Goal: Task Accomplishment & Management: Manage account settings

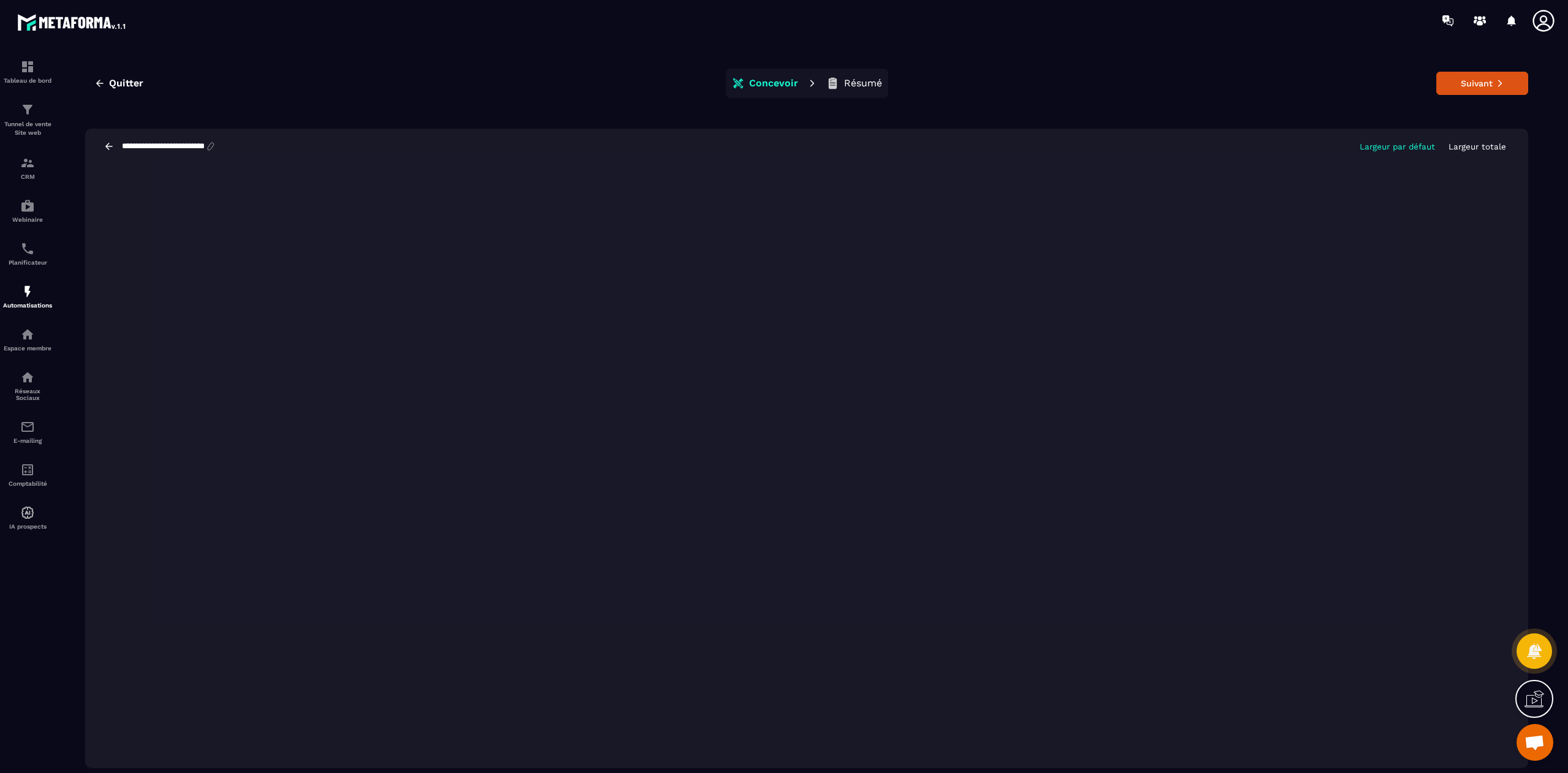
scroll to position [9500, 0]
click at [1468, 86] on button "Suivant" at bounding box center [1482, 83] width 92 height 24
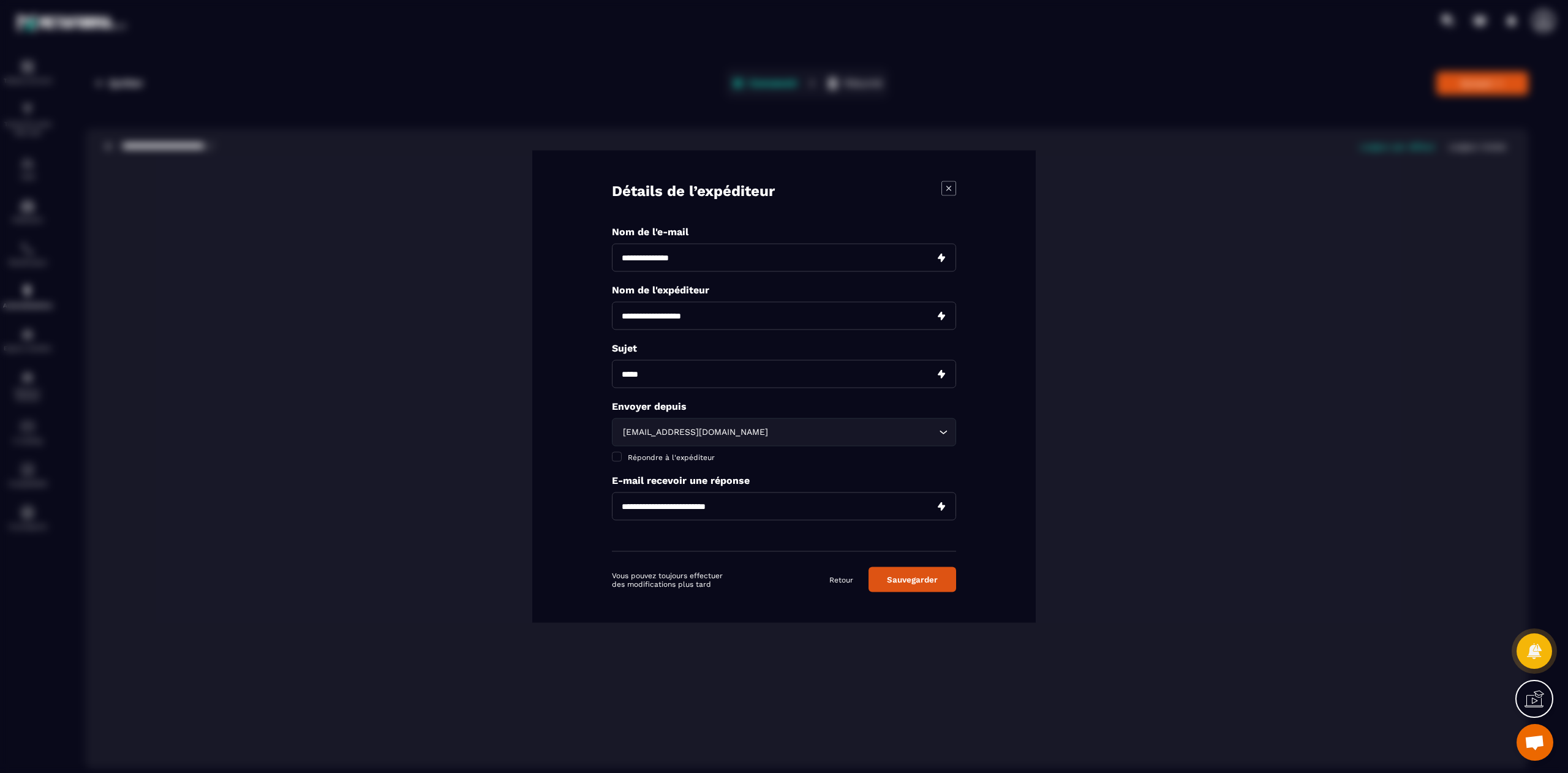
click at [674, 251] on input "Modal window" at bounding box center [784, 257] width 344 height 28
type input "**********"
click at [662, 311] on input "Modal window" at bounding box center [784, 316] width 344 height 28
type input "**********"
click at [674, 377] on input "Modal window" at bounding box center [784, 374] width 344 height 28
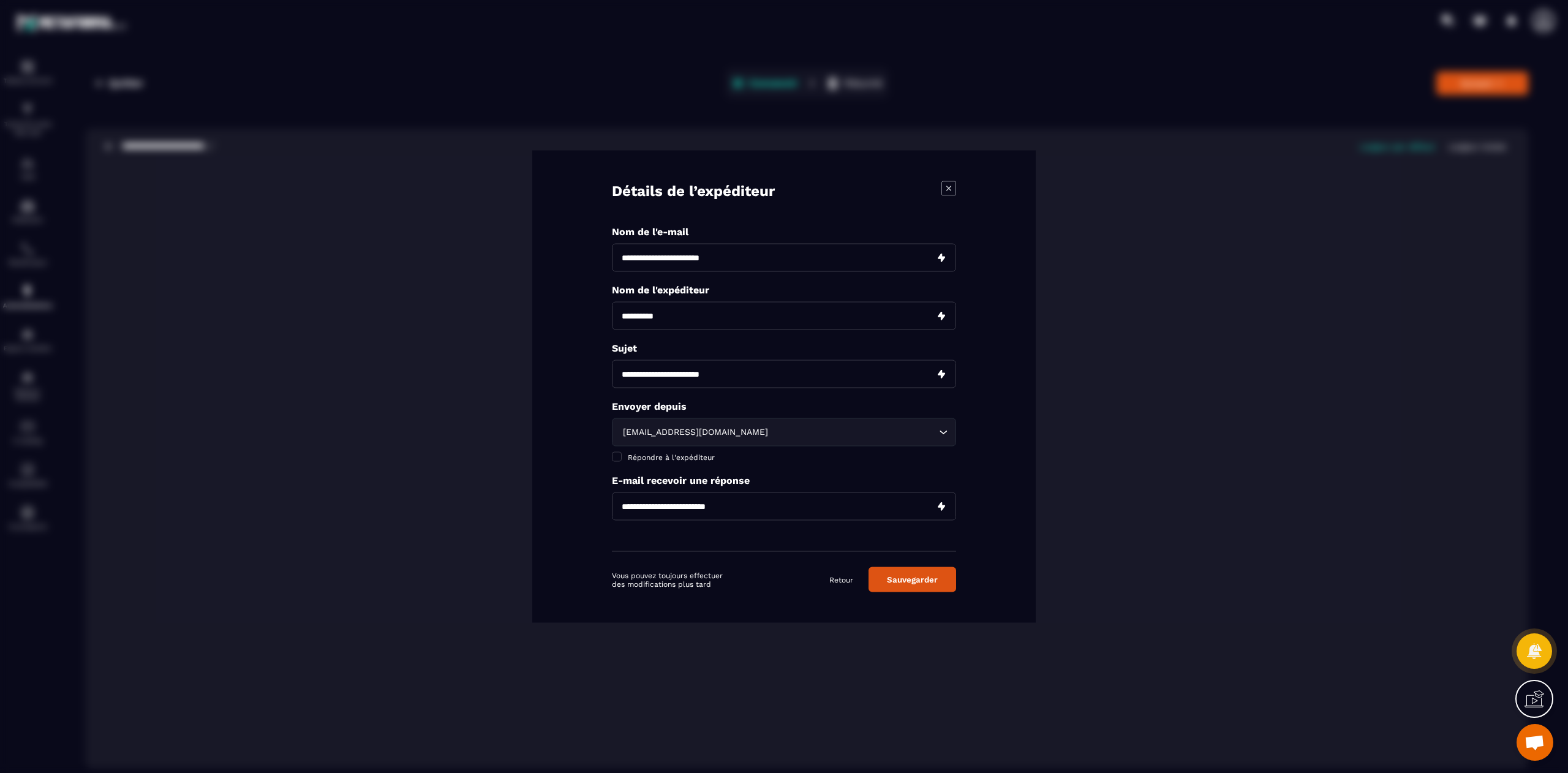
type input "**********"
click at [702, 433] on div "[EMAIL_ADDRESS][DOMAIN_NAME]" at bounding box center [778, 432] width 318 height 14
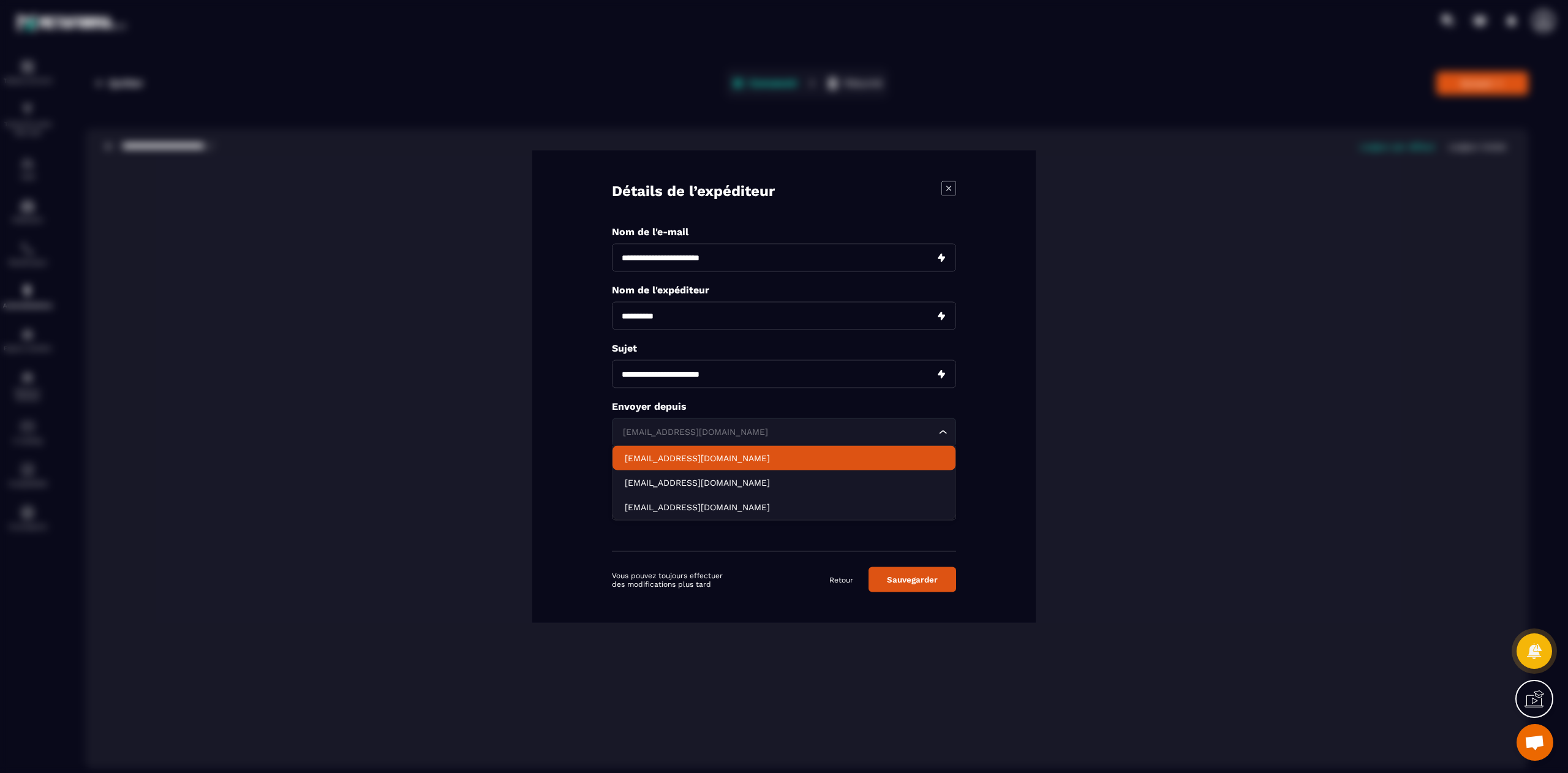
click at [694, 461] on p "[EMAIL_ADDRESS][DOMAIN_NAME]" at bounding box center [784, 458] width 318 height 13
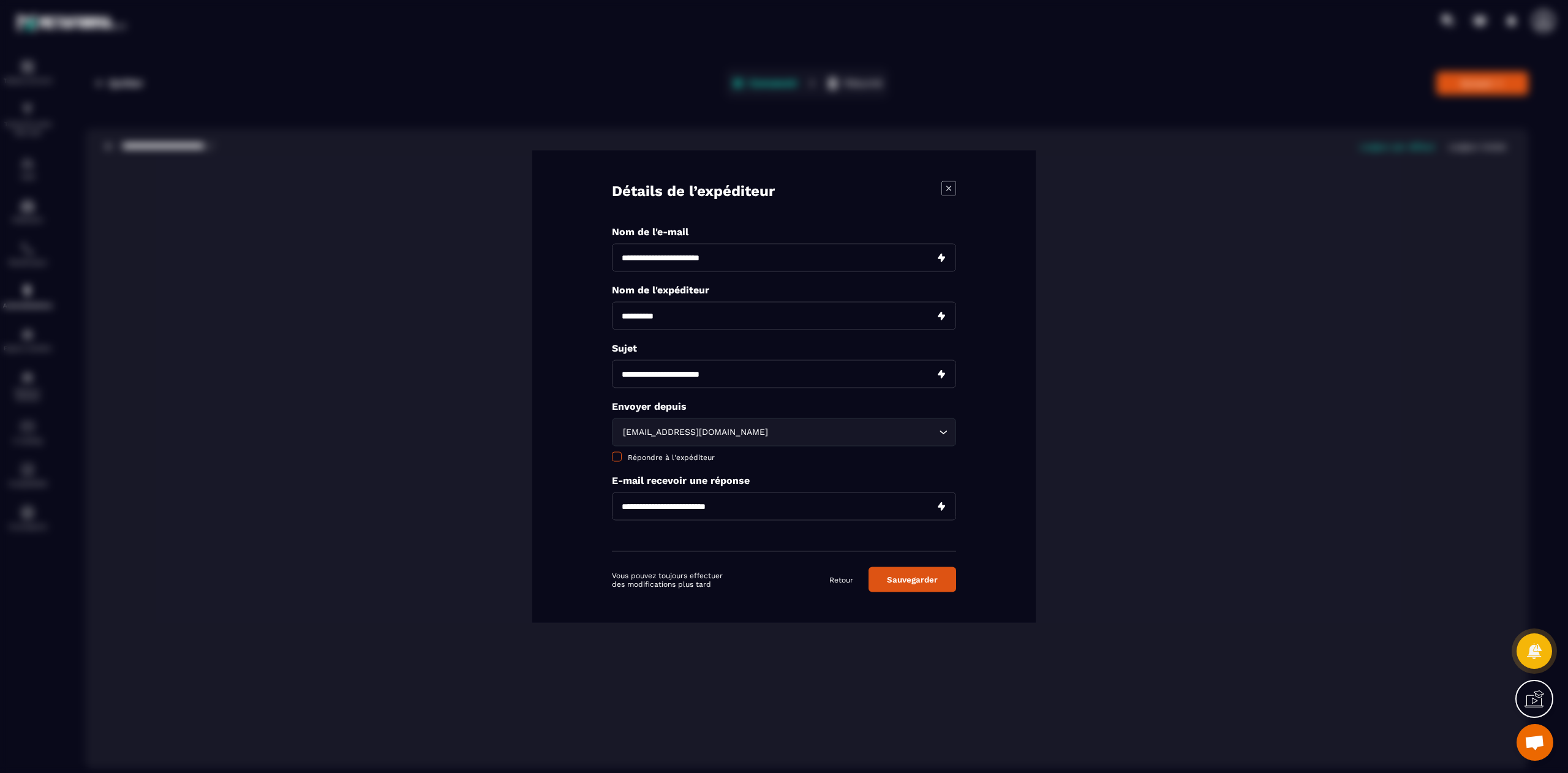
click at [681, 463] on label "Répondre à l'expéditeur" at bounding box center [784, 457] width 344 height 10
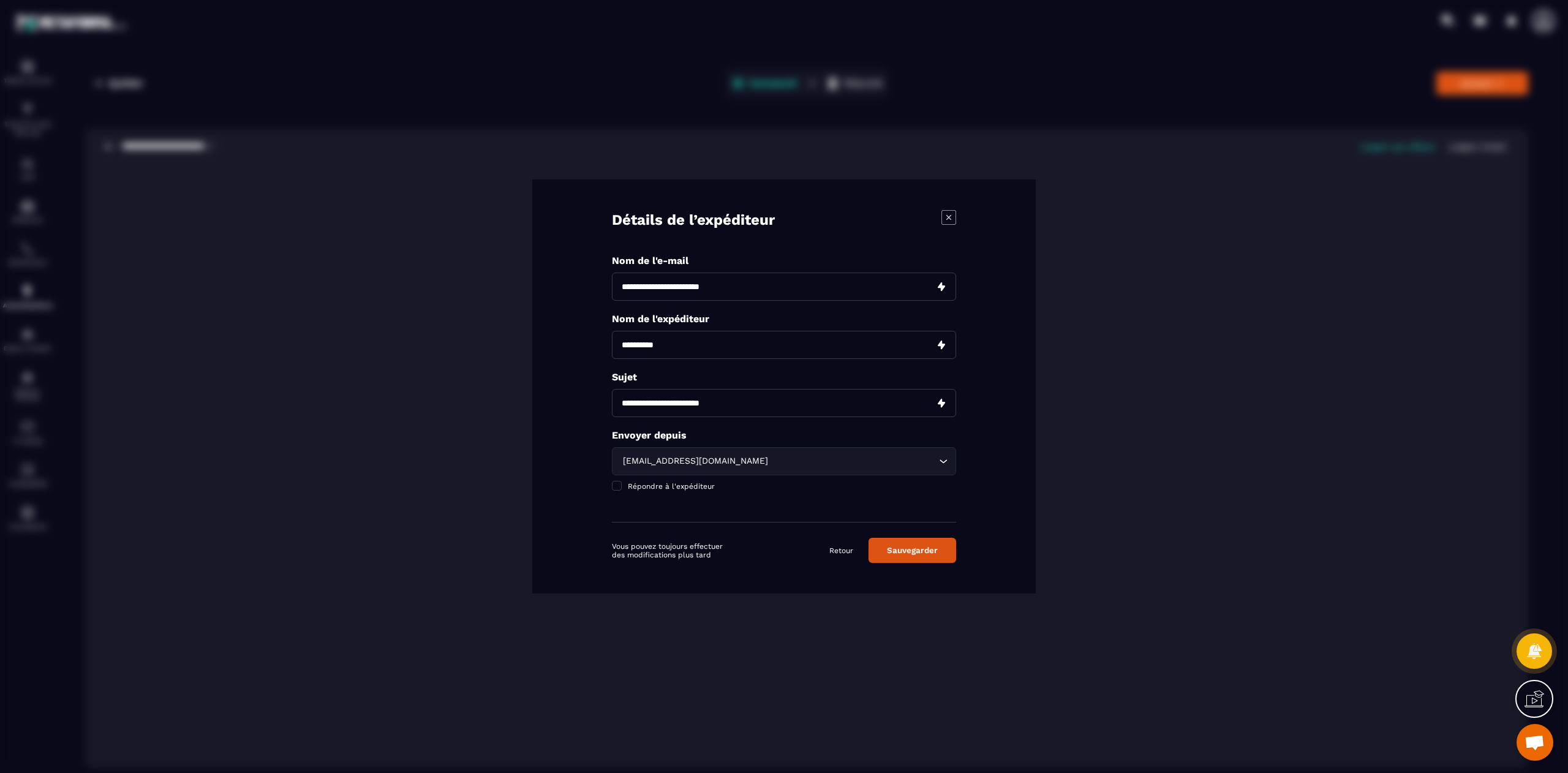
click at [928, 552] on button "Sauvegarder" at bounding box center [912, 550] width 88 height 25
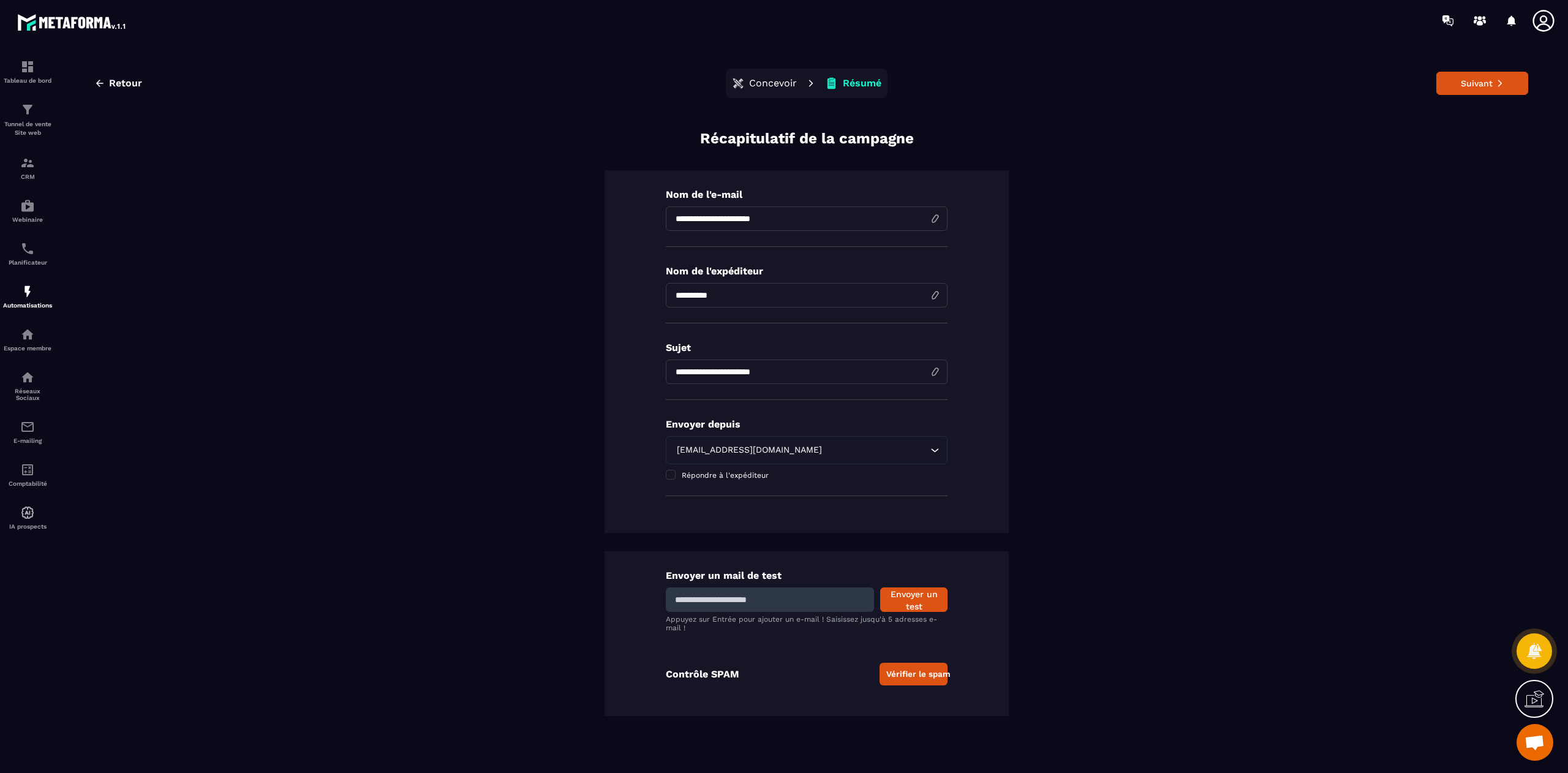
scroll to position [27, 0]
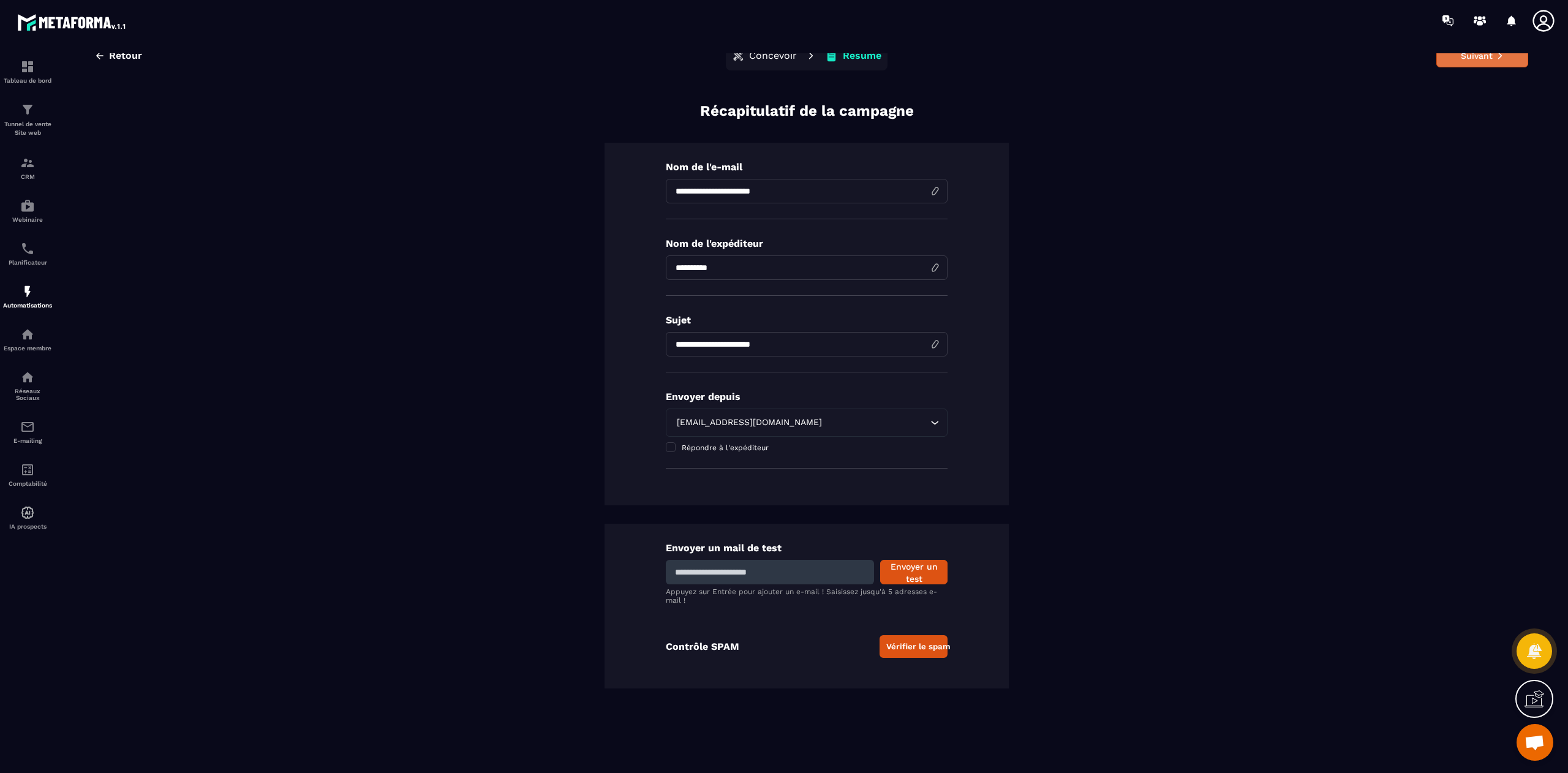
click at [1473, 58] on button "Suivant" at bounding box center [1482, 56] width 92 height 24
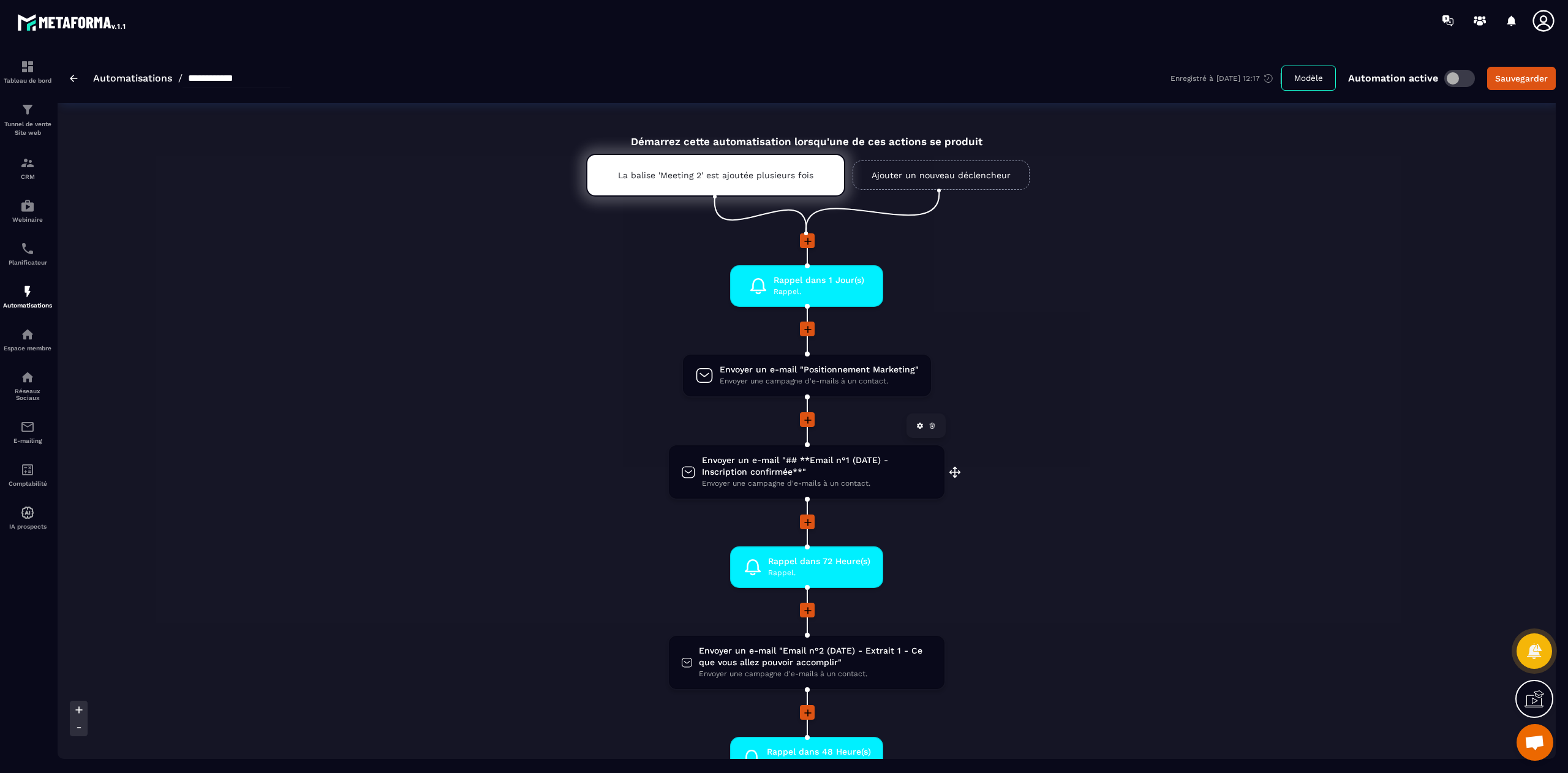
click at [936, 425] on link at bounding box center [932, 426] width 13 height 13
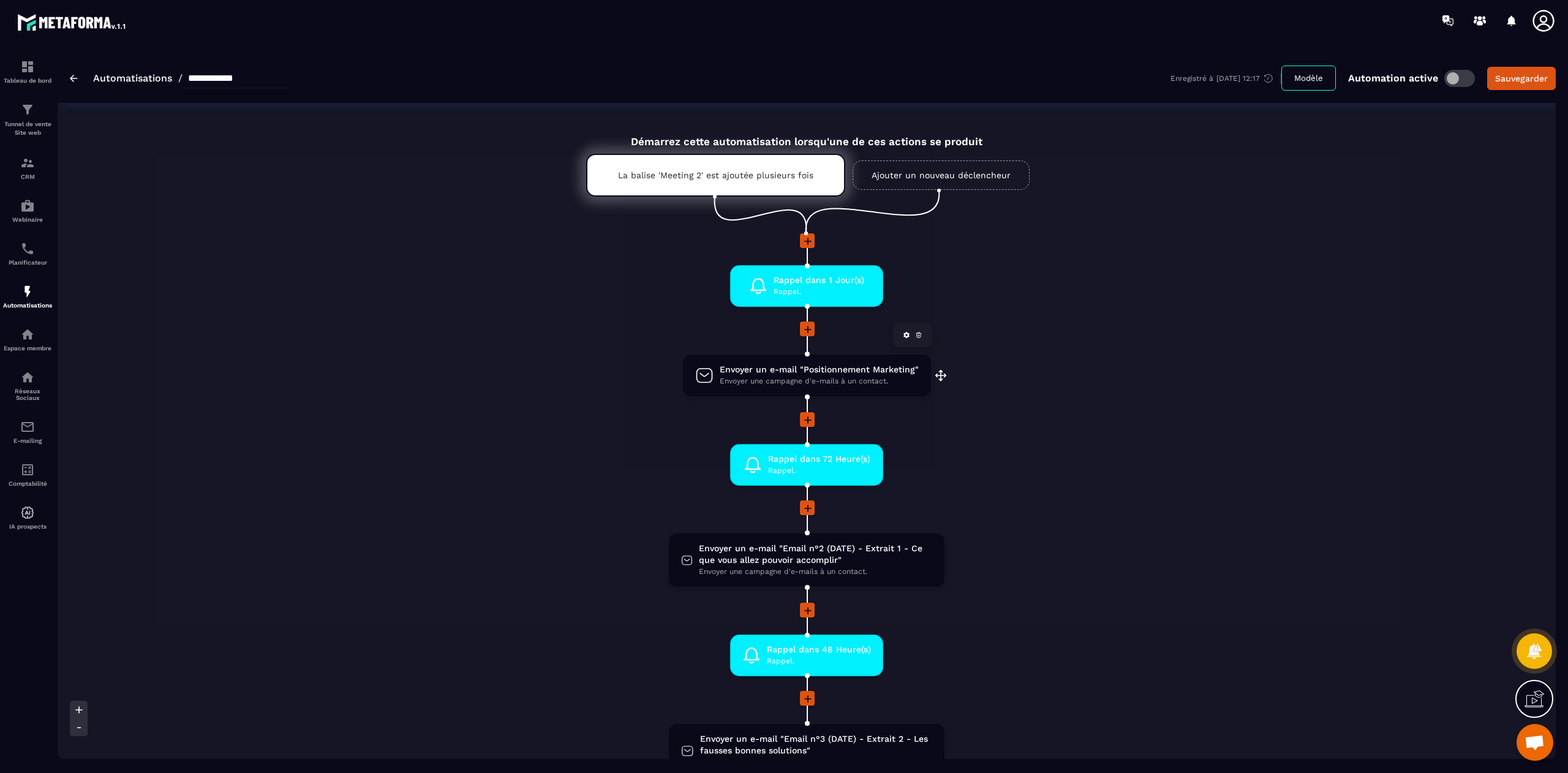
click at [794, 379] on span "Envoyer une campagne d'e-mails à un contact." at bounding box center [819, 381] width 199 height 12
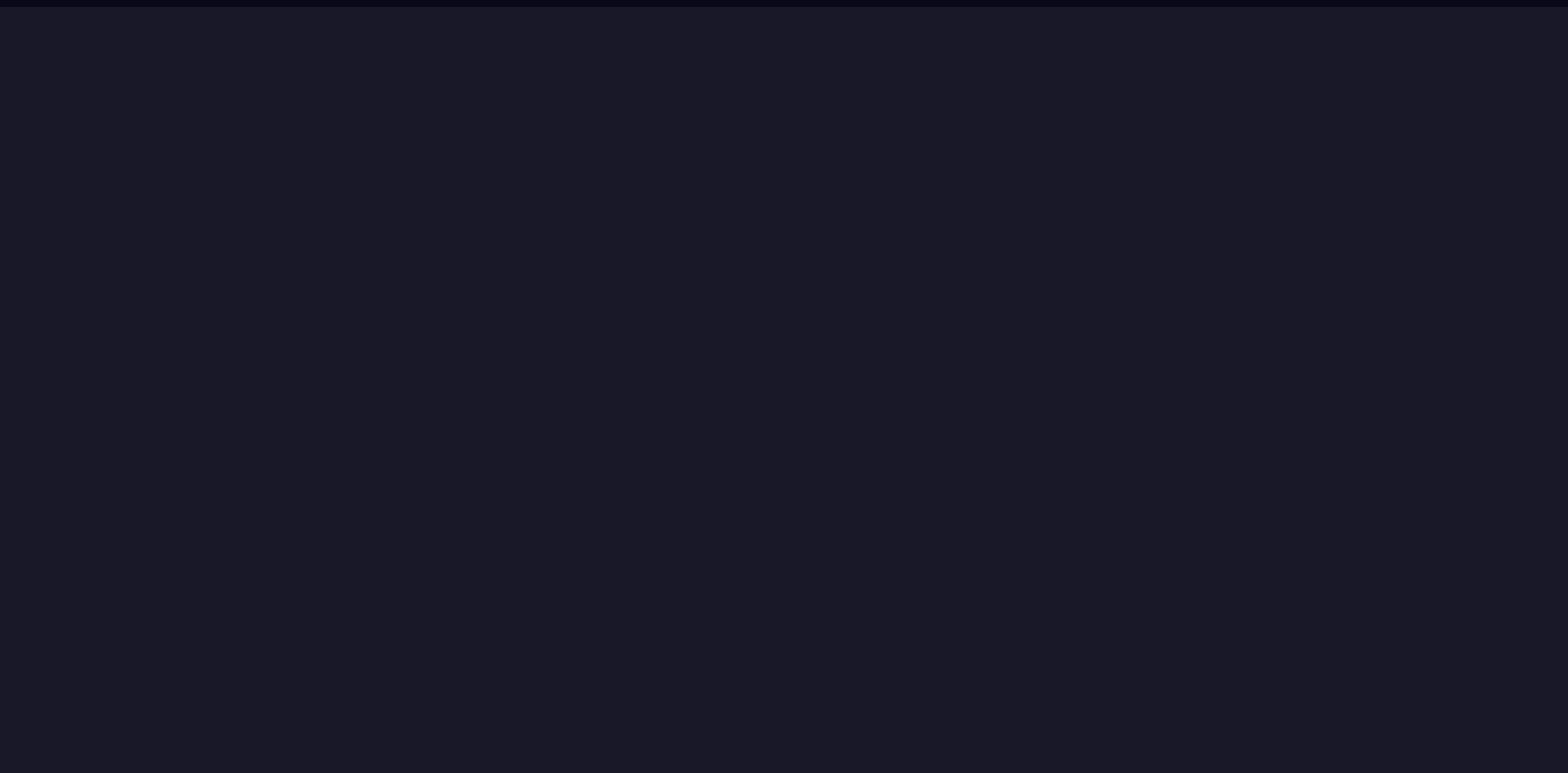
scroll to position [27, 0]
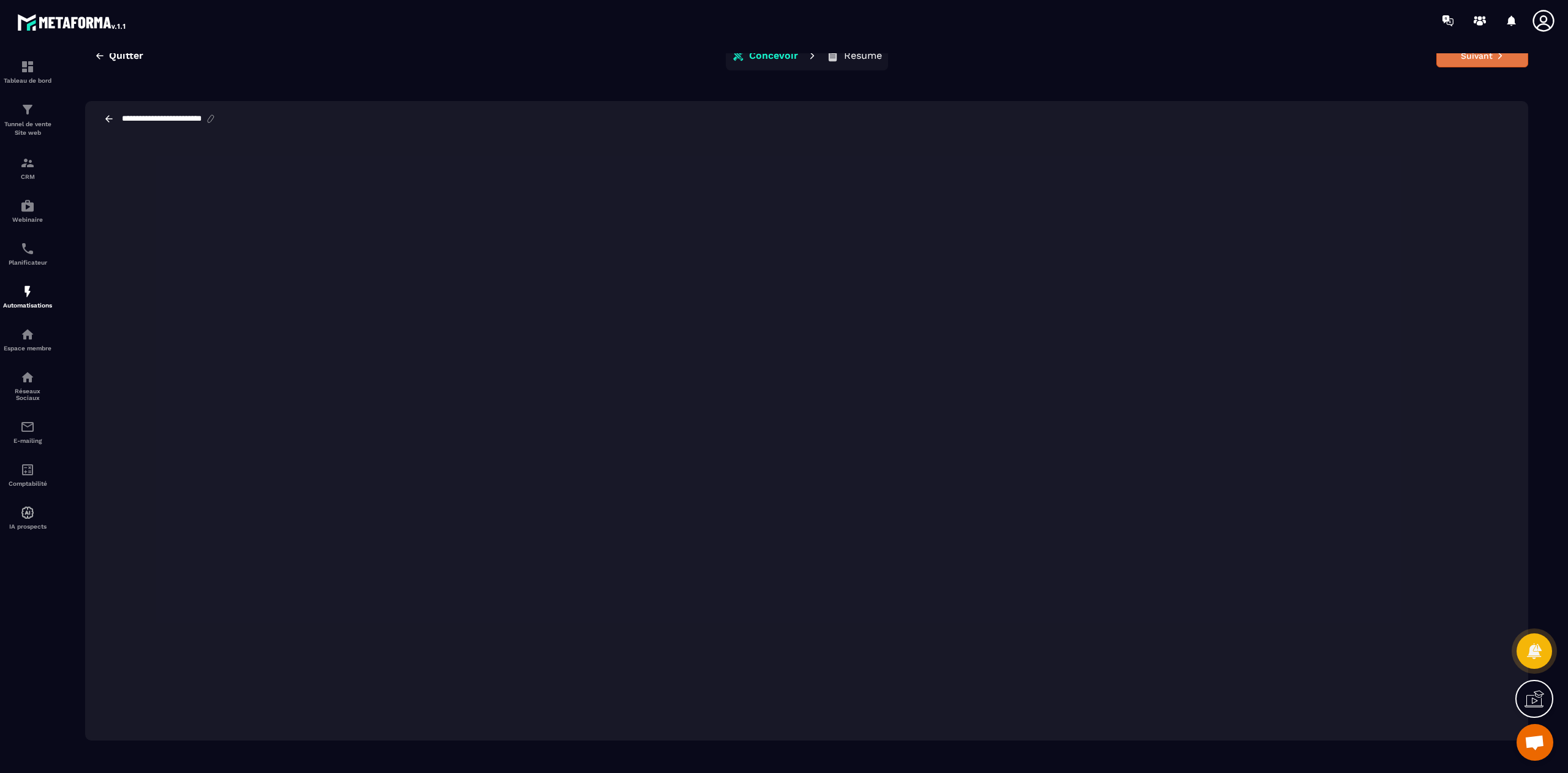
click at [1482, 62] on button "Suivant" at bounding box center [1482, 56] width 92 height 24
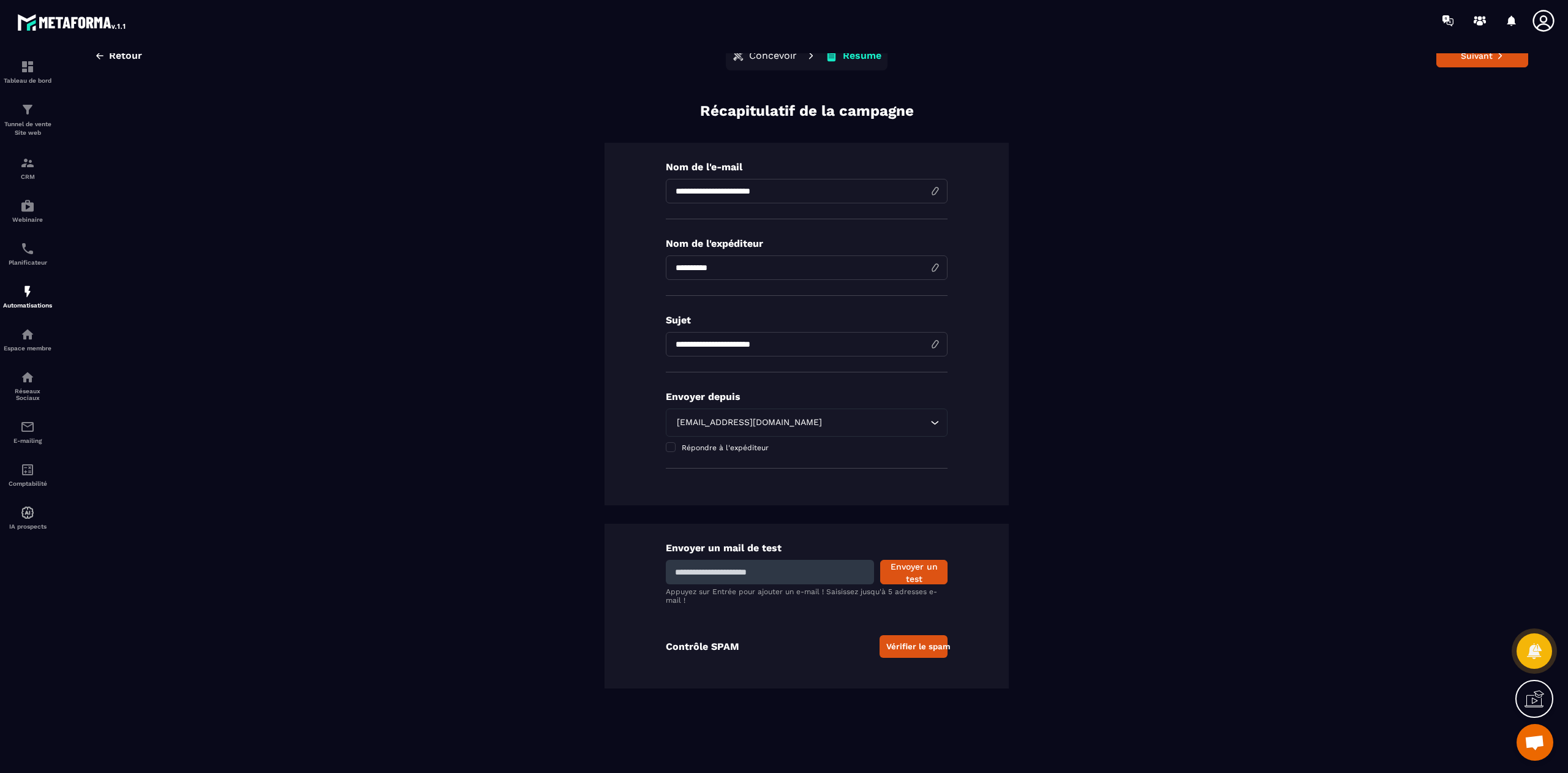
click at [674, 188] on input "**********" at bounding box center [806, 191] width 281 height 24
click at [842, 195] on input "**********" at bounding box center [806, 191] width 281 height 24
type input "**********"
click at [1156, 291] on div "**********" at bounding box center [806, 421] width 1443 height 640
click at [679, 342] on input "**********" at bounding box center [806, 344] width 281 height 24
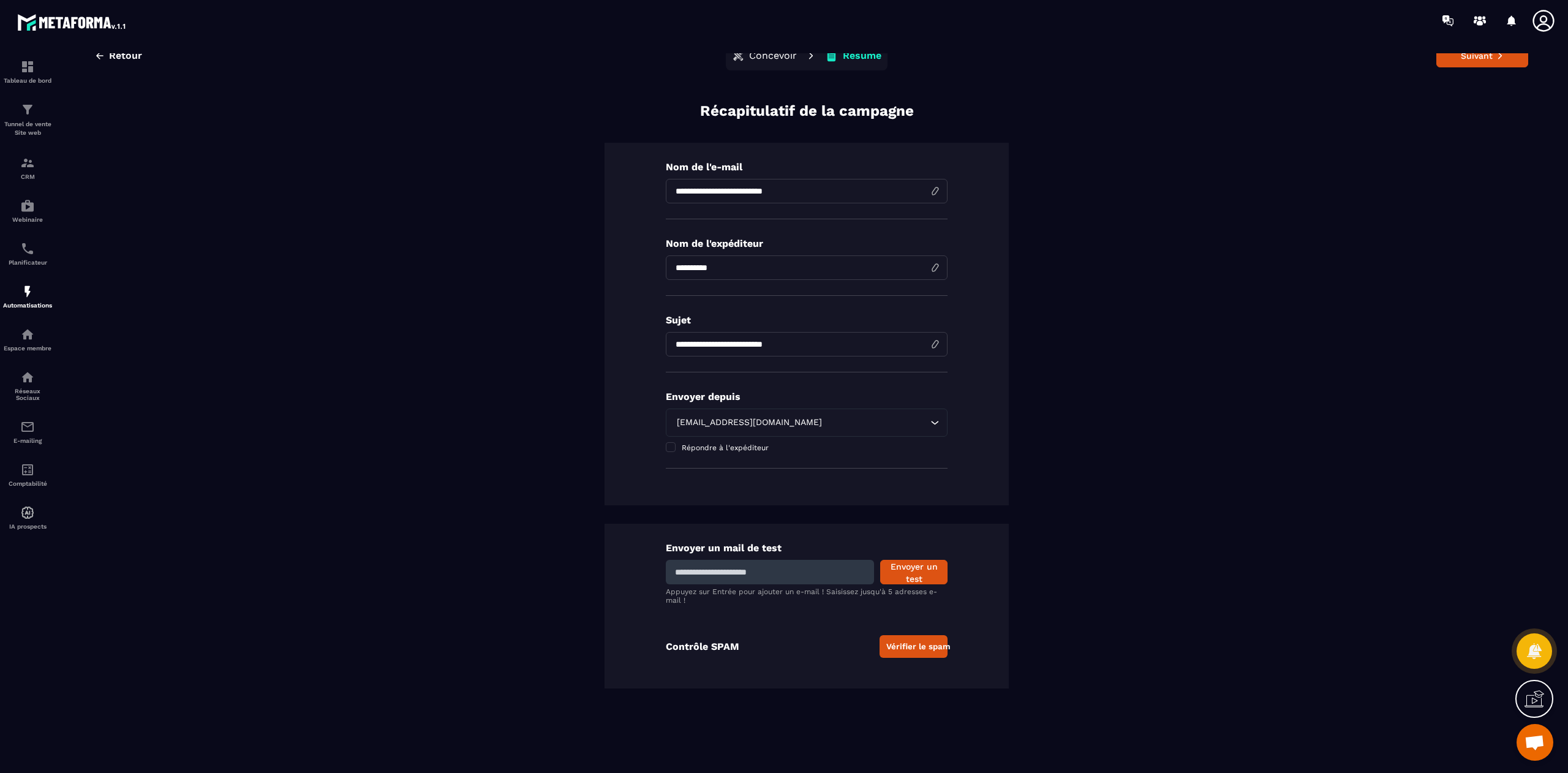
type input "**********"
click at [1166, 389] on div "**********" at bounding box center [806, 421] width 1443 height 640
click at [1475, 53] on button "Suivant" at bounding box center [1482, 56] width 92 height 24
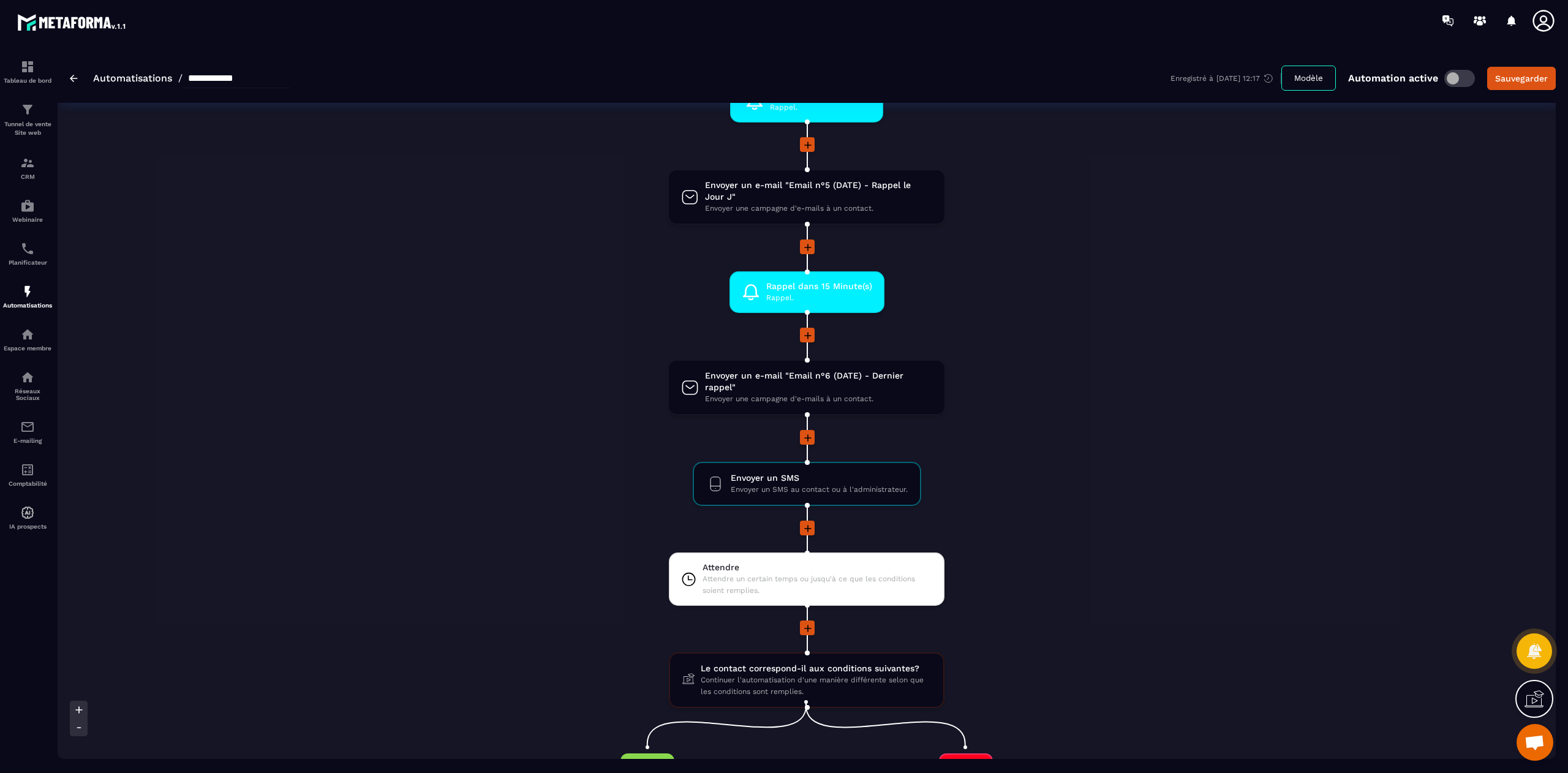
scroll to position [957, 0]
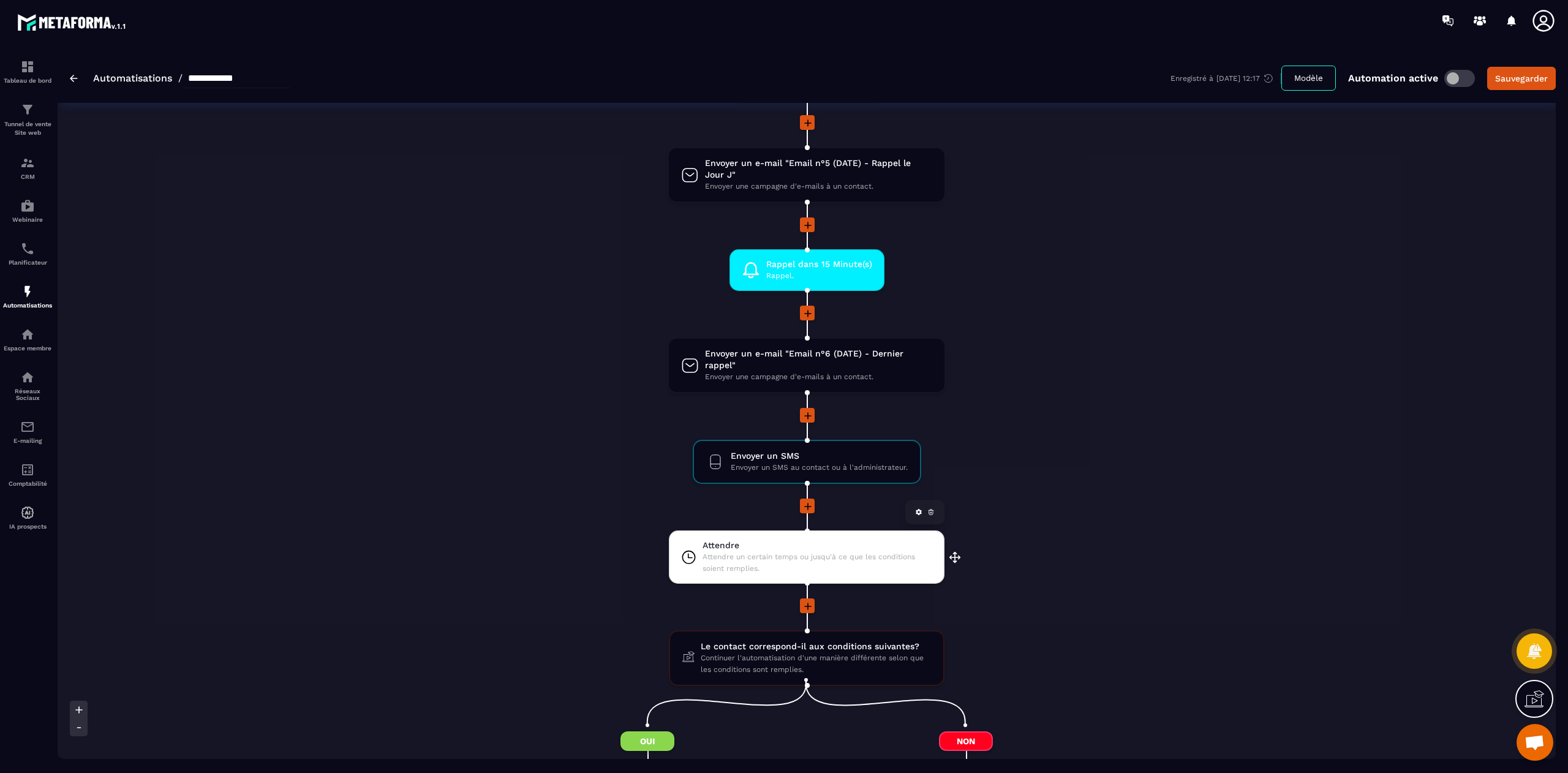
click at [787, 551] on span "Attendre un certain temps ou jusqu'à ce que les conditions soient remplies." at bounding box center [817, 563] width 230 height 24
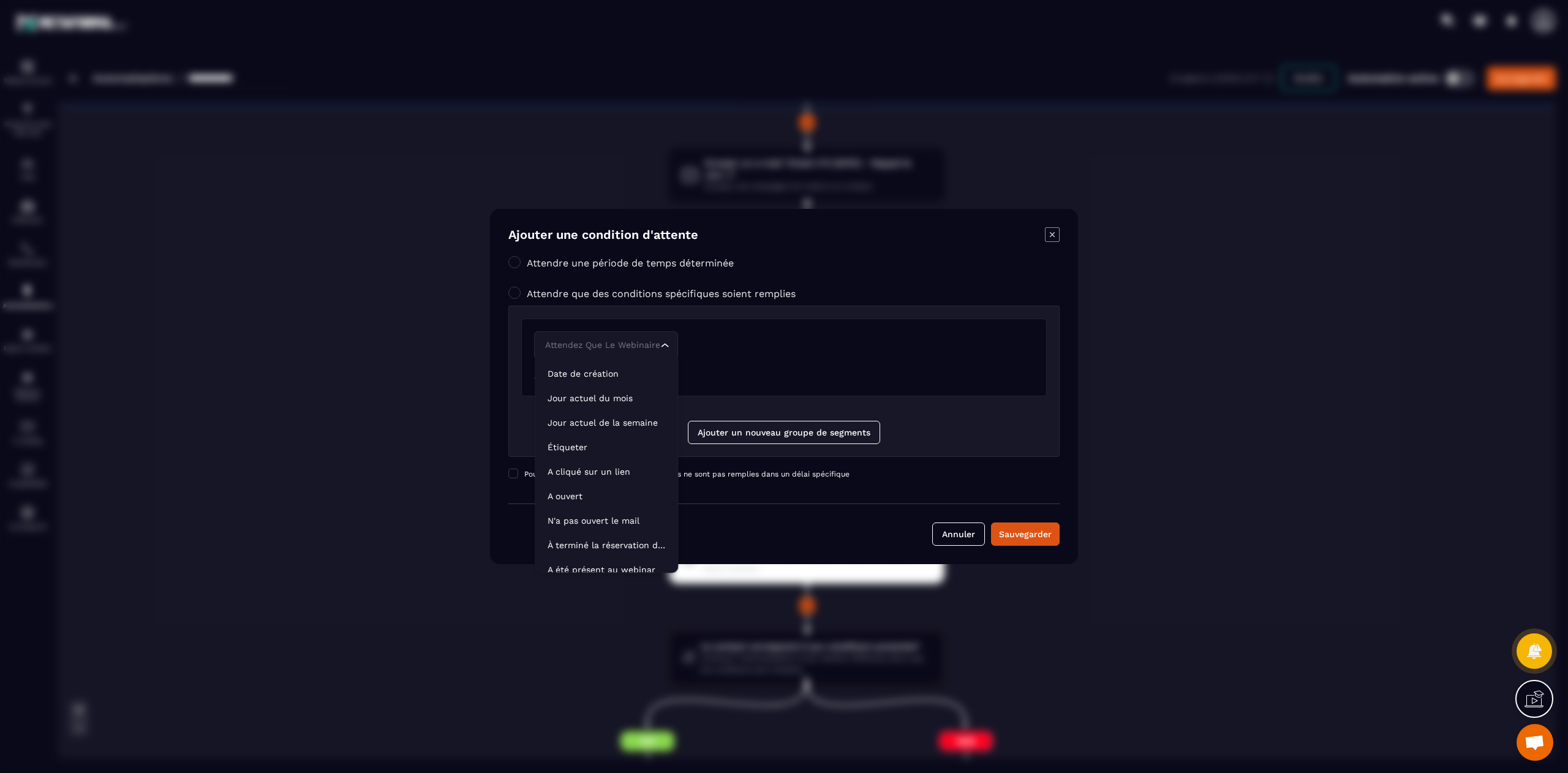
click at [728, 343] on div "Attendez que le webinaire soit terminé Loading..." at bounding box center [784, 345] width 499 height 28
click at [622, 399] on p "Jour actuel du mois" at bounding box center [606, 398] width 118 height 13
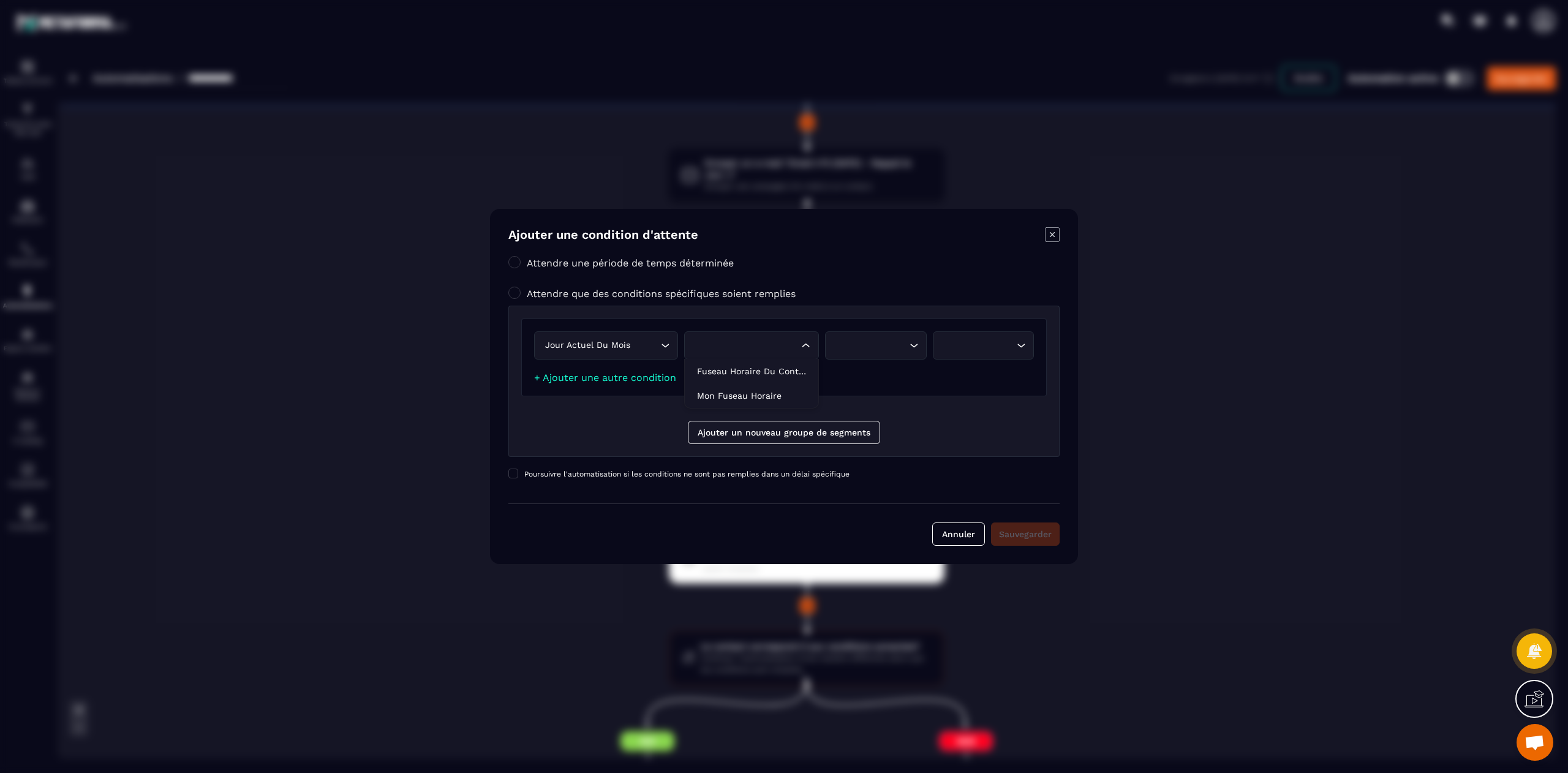
click at [751, 349] on div "Search for option" at bounding box center [745, 345] width 109 height 14
click at [750, 396] on p "Mon fuseau horaire" at bounding box center [751, 396] width 109 height 13
click at [890, 343] on div "Search for option" at bounding box center [869, 345] width 75 height 14
click at [879, 362] on li "Est" at bounding box center [875, 371] width 100 height 24
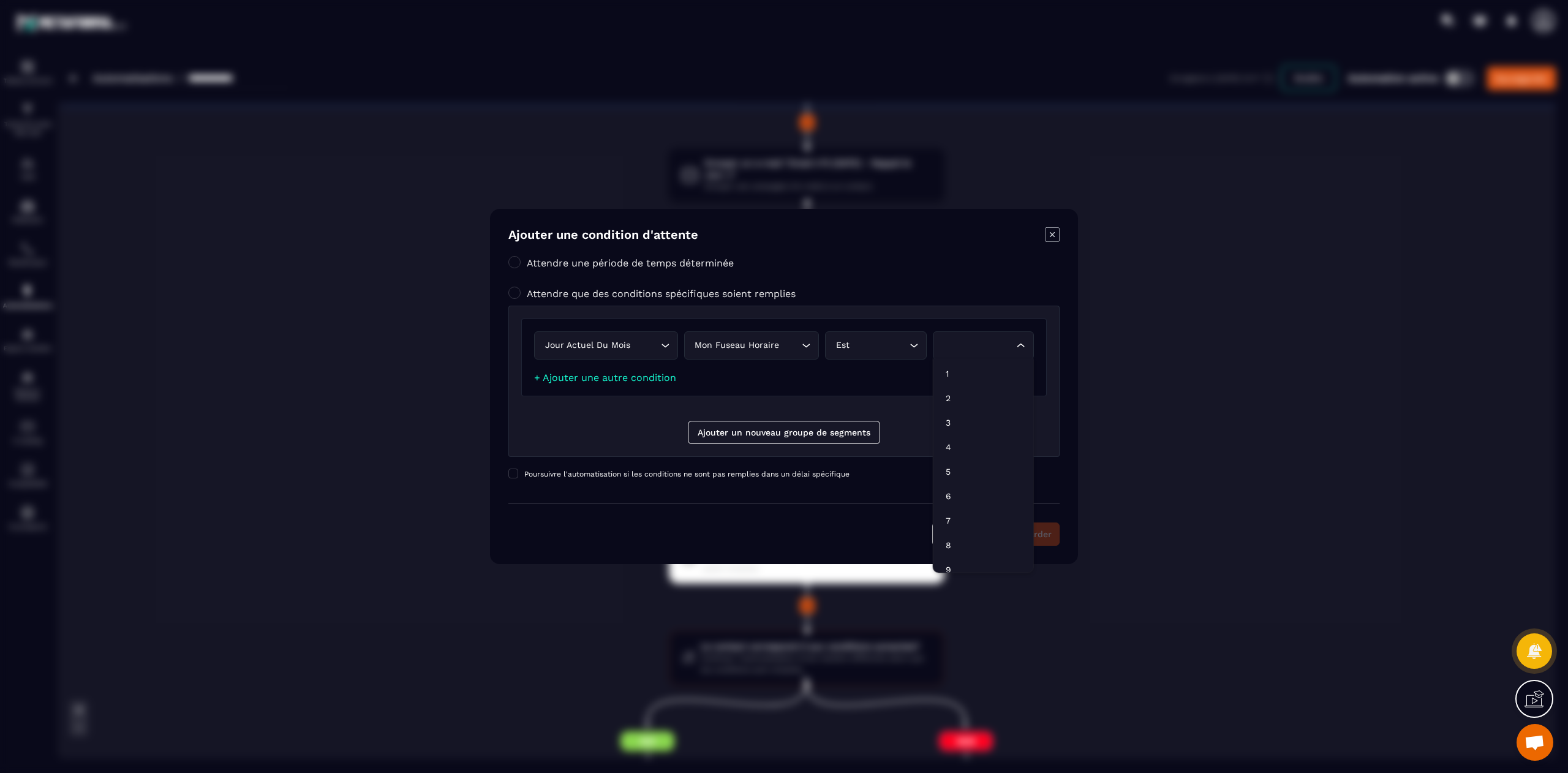
click at [1017, 346] on icon "Search for option" at bounding box center [1021, 346] width 13 height 13
click at [993, 368] on p "1" at bounding box center [983, 374] width 75 height 13
click at [1005, 342] on div "1" at bounding box center [976, 345] width 75 height 14
click at [971, 538] on li "8" at bounding box center [983, 545] width 100 height 24
click at [1025, 531] on div "Sauvegarder" at bounding box center [1025, 534] width 52 height 13
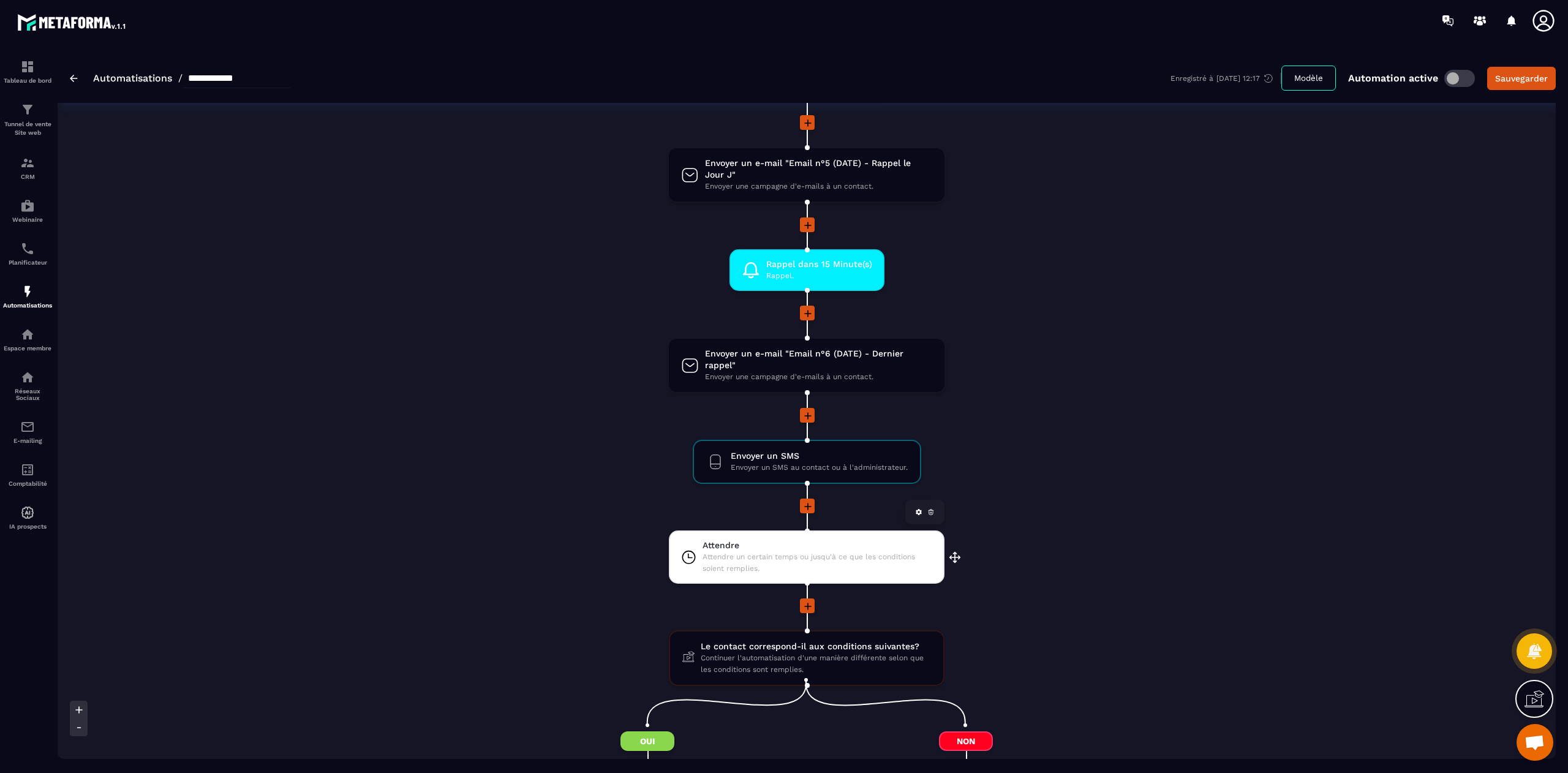
click at [791, 555] on span "Attendre un certain temps ou jusqu'à ce que les conditions soient remplies." at bounding box center [817, 563] width 230 height 24
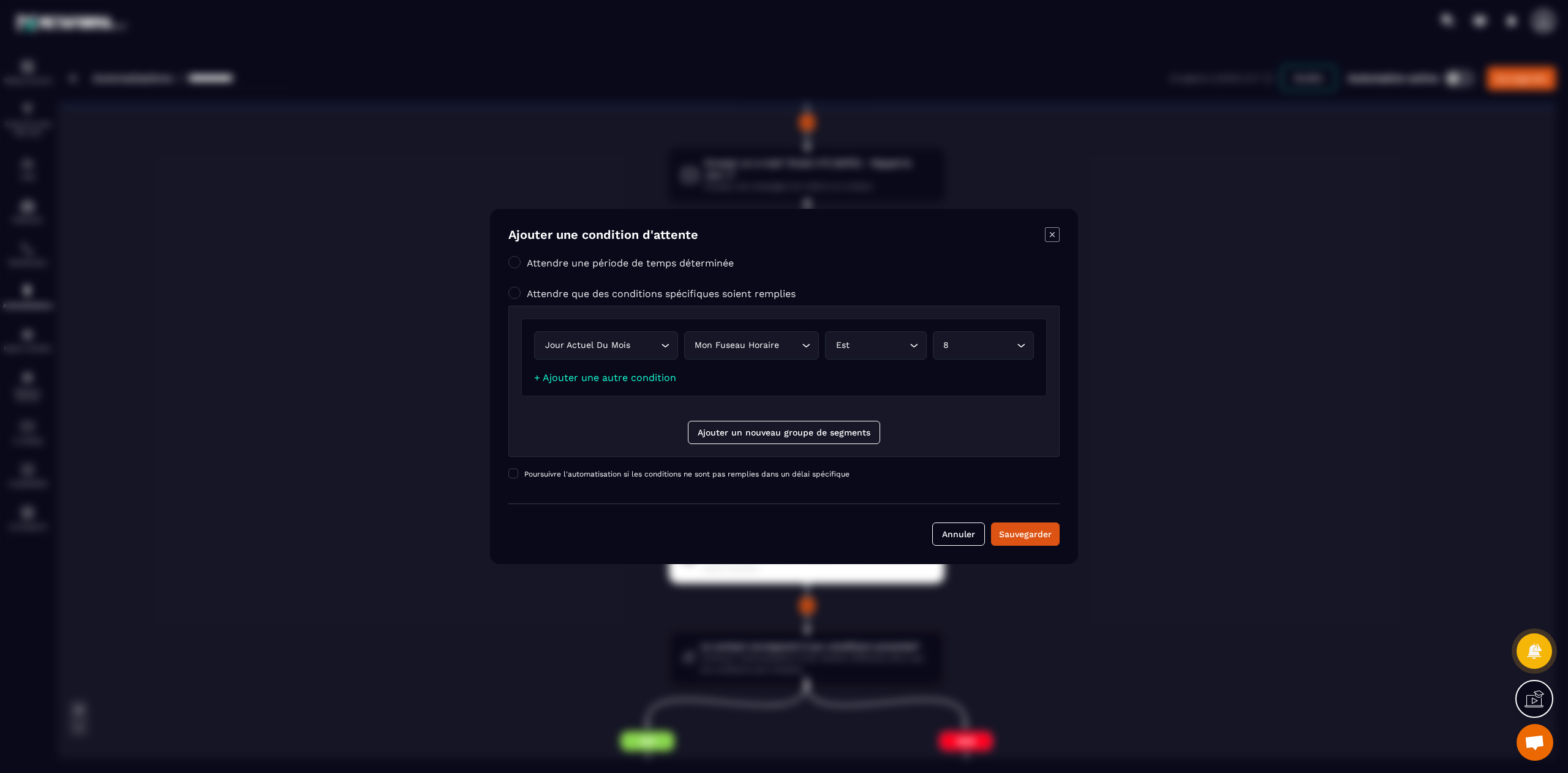
click at [1054, 233] on icon "Modal window" at bounding box center [1052, 234] width 14 height 14
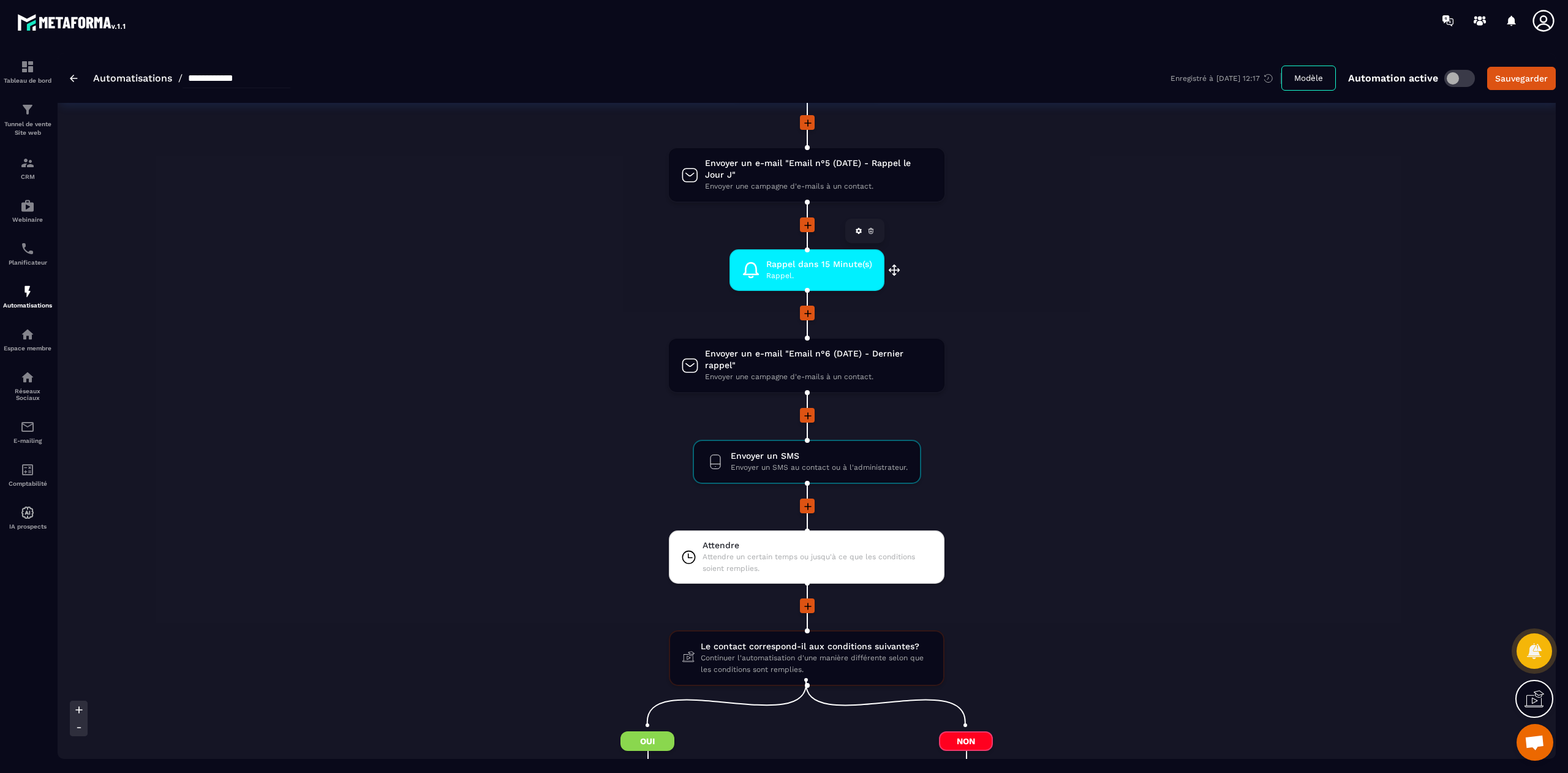
click at [803, 261] on span "Rappel dans 15 Minute(s)" at bounding box center [819, 264] width 106 height 12
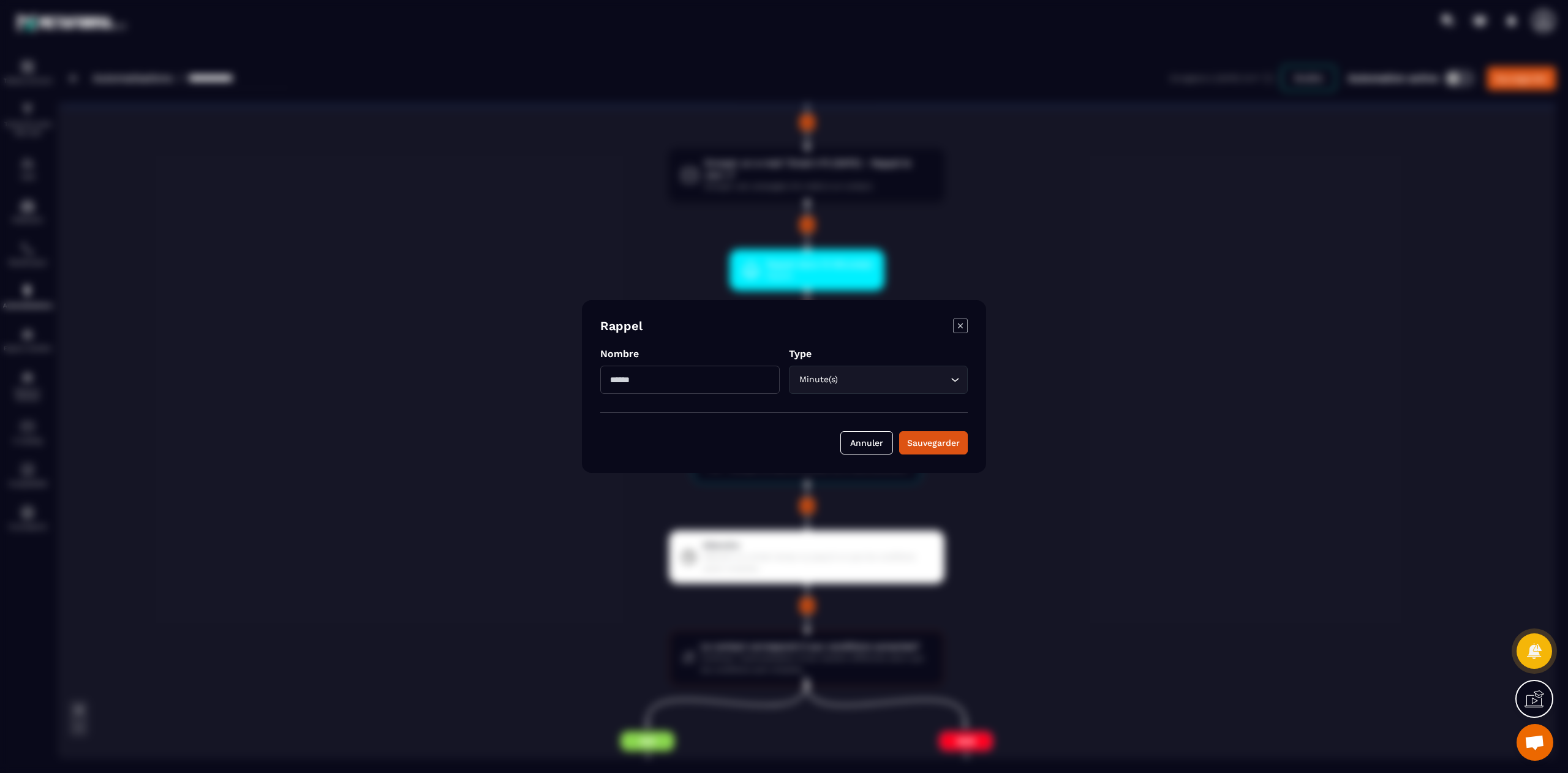
click at [700, 375] on input "**" at bounding box center [689, 379] width 179 height 28
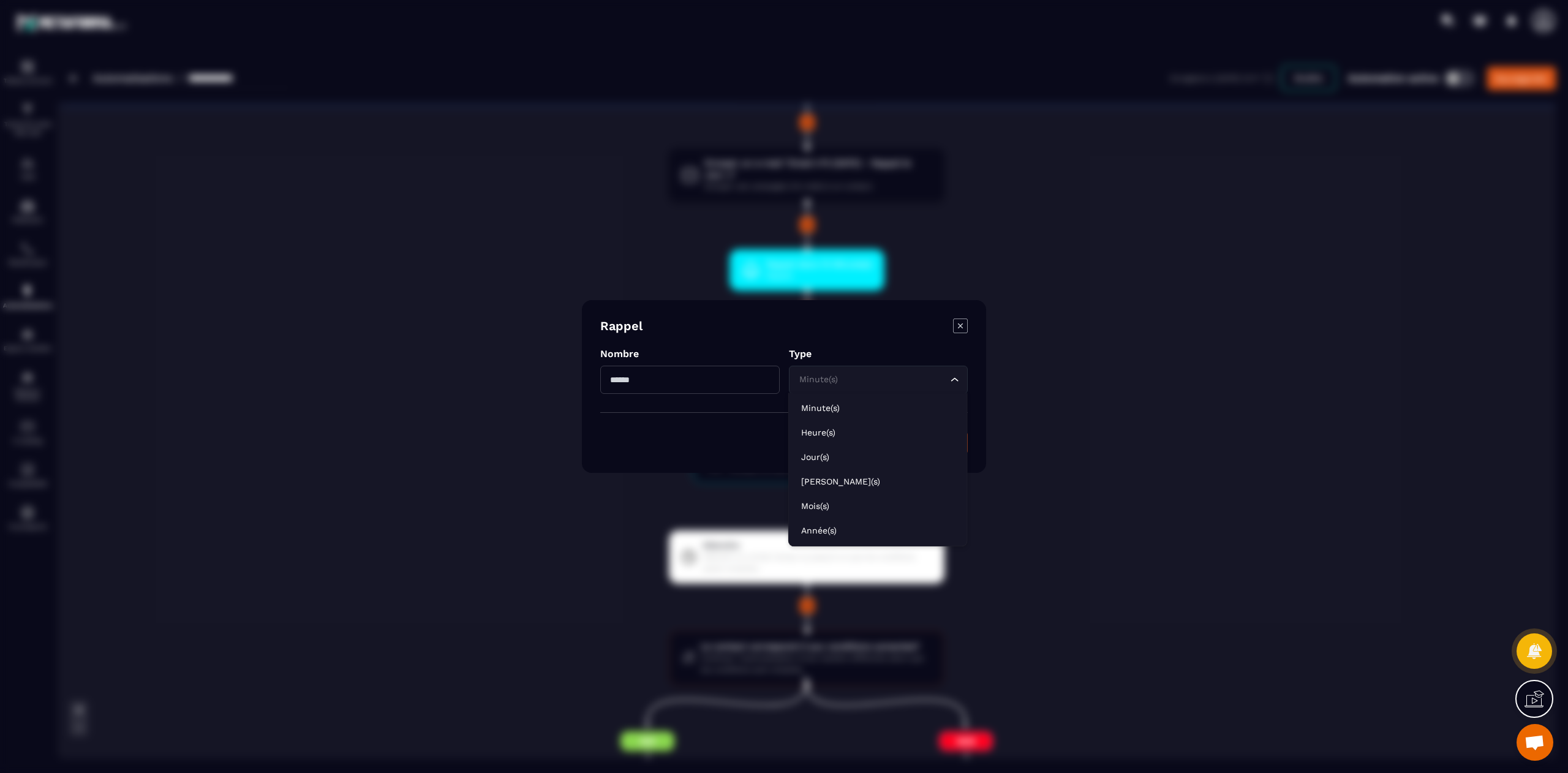
click at [852, 386] on div "Minute(s) Loading..." at bounding box center [879, 379] width 179 height 28
click at [851, 430] on p "Heure(s)" at bounding box center [878, 433] width 154 height 13
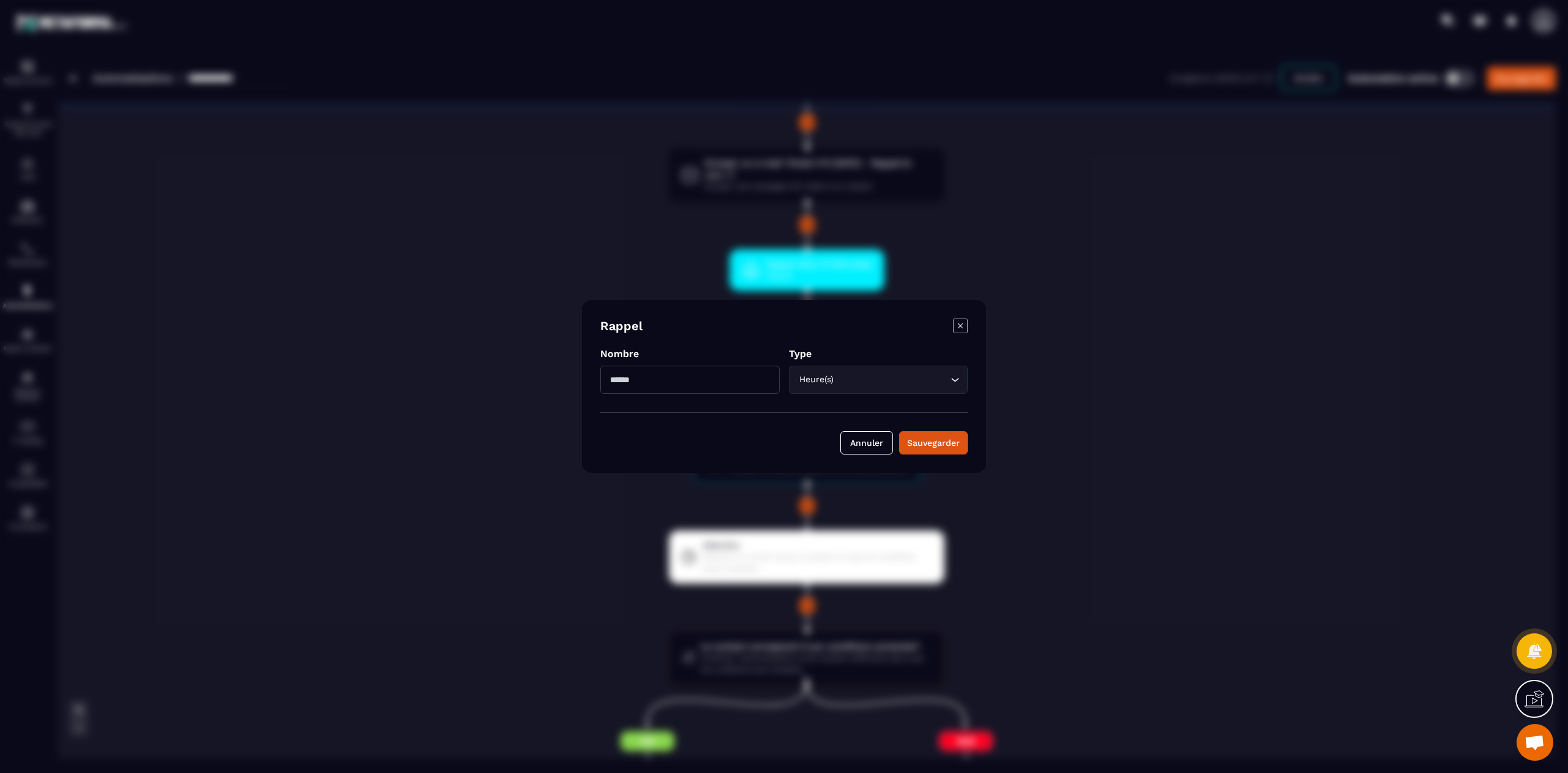
click at [702, 377] on input "**" at bounding box center [689, 379] width 179 height 28
type input "*"
type input "**"
click at [944, 444] on div "Sauvegarder" at bounding box center [933, 444] width 52 height 13
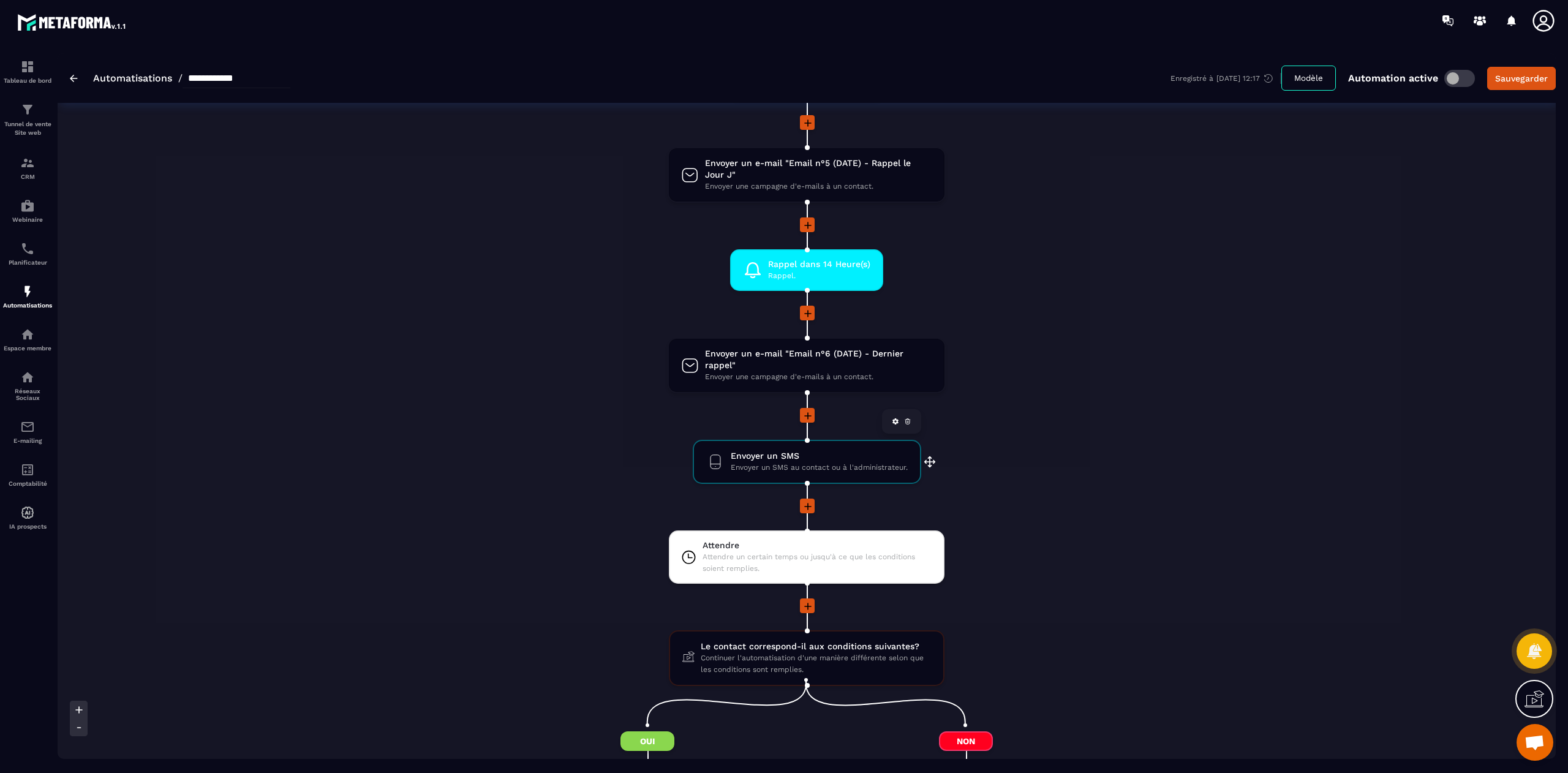
click at [908, 419] on icon at bounding box center [908, 419] width 3 height 1
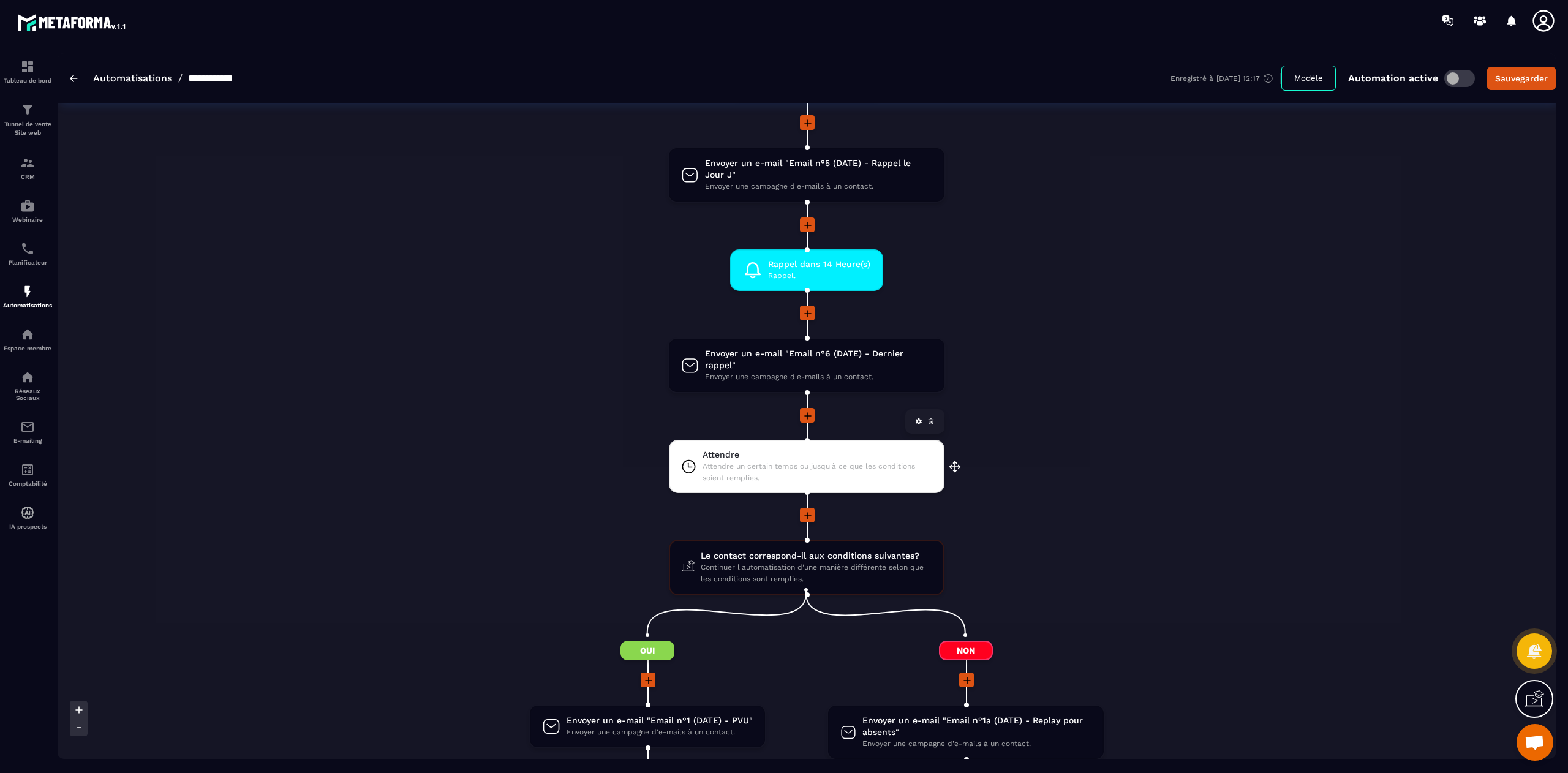
click at [791, 464] on span "Attendre un certain temps ou jusqu'à ce que les conditions soient remplies." at bounding box center [817, 472] width 230 height 24
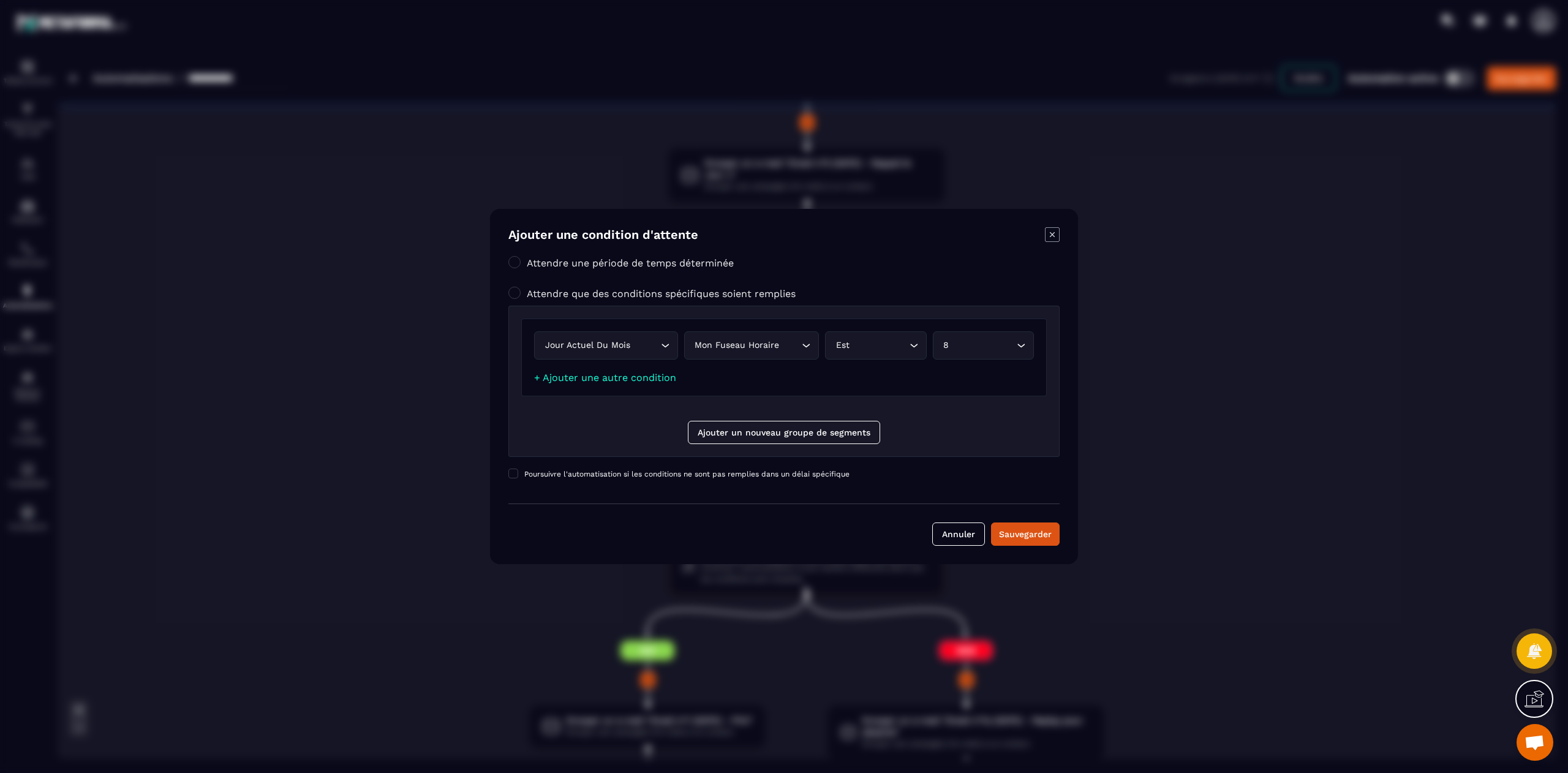
click at [1049, 236] on icon "Modal window" at bounding box center [1052, 234] width 14 height 14
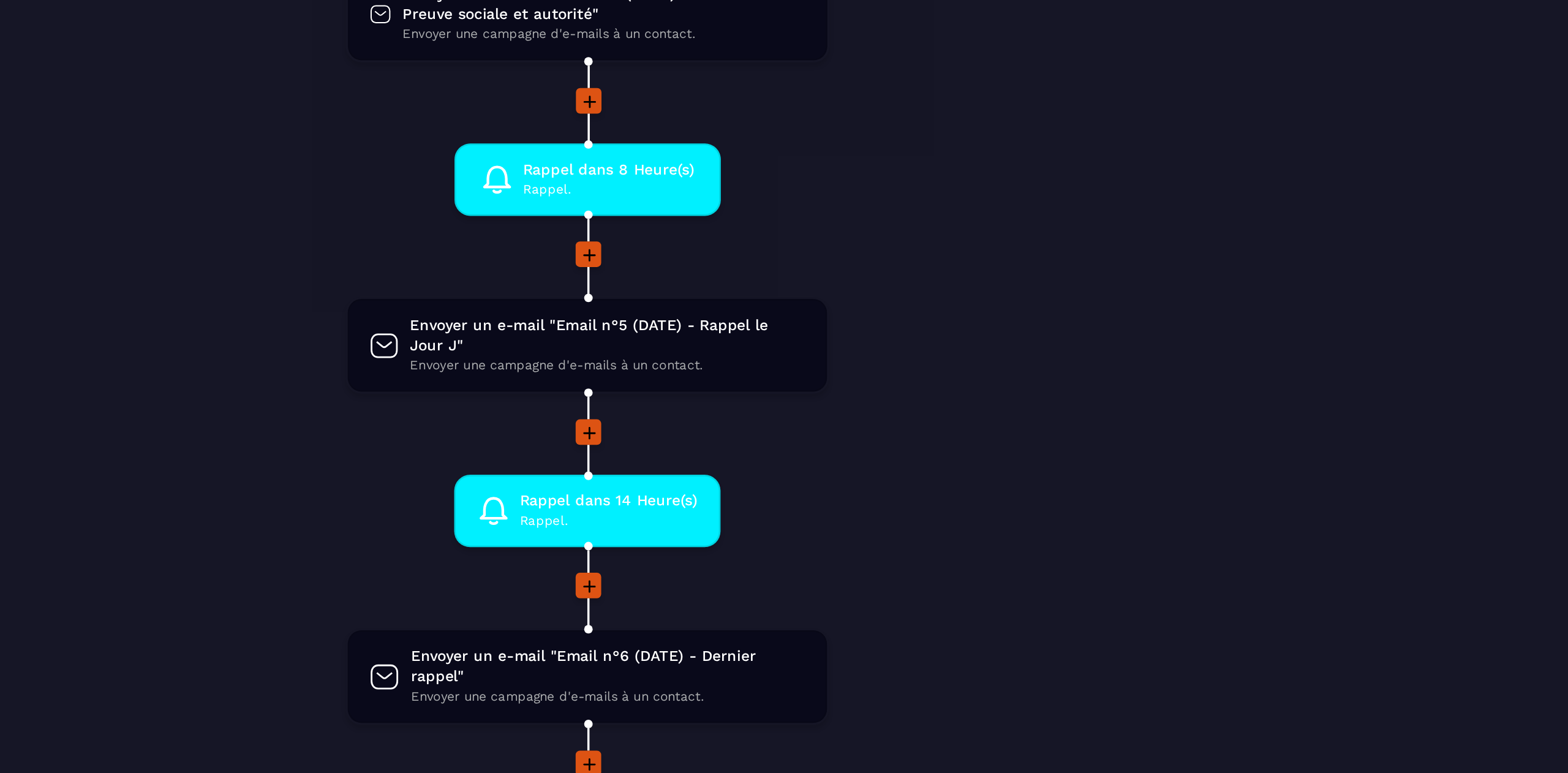
scroll to position [749, 0]
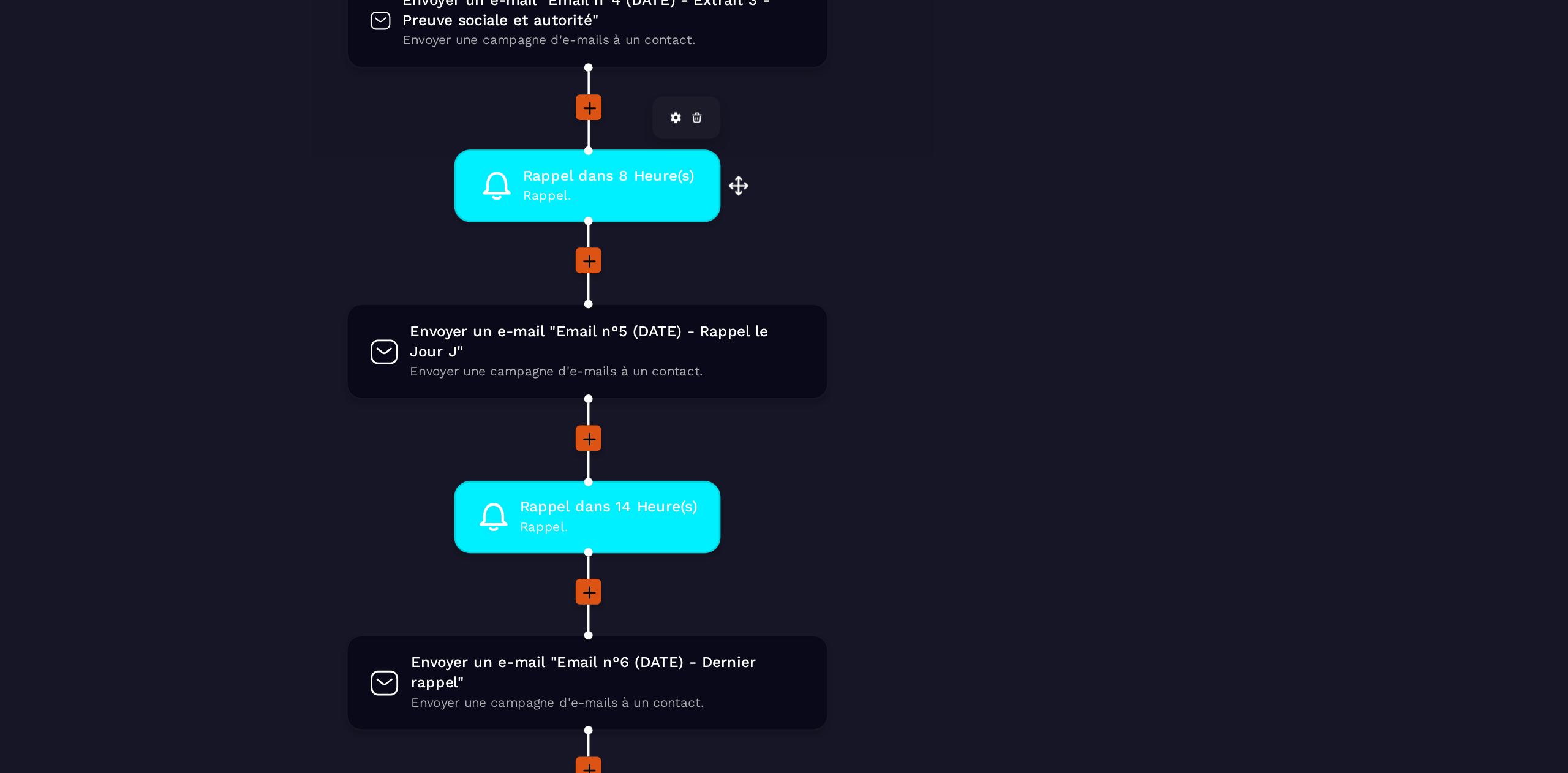
click at [812, 282] on span "Rappel dans 8 Heure(s)" at bounding box center [819, 281] width 99 height 12
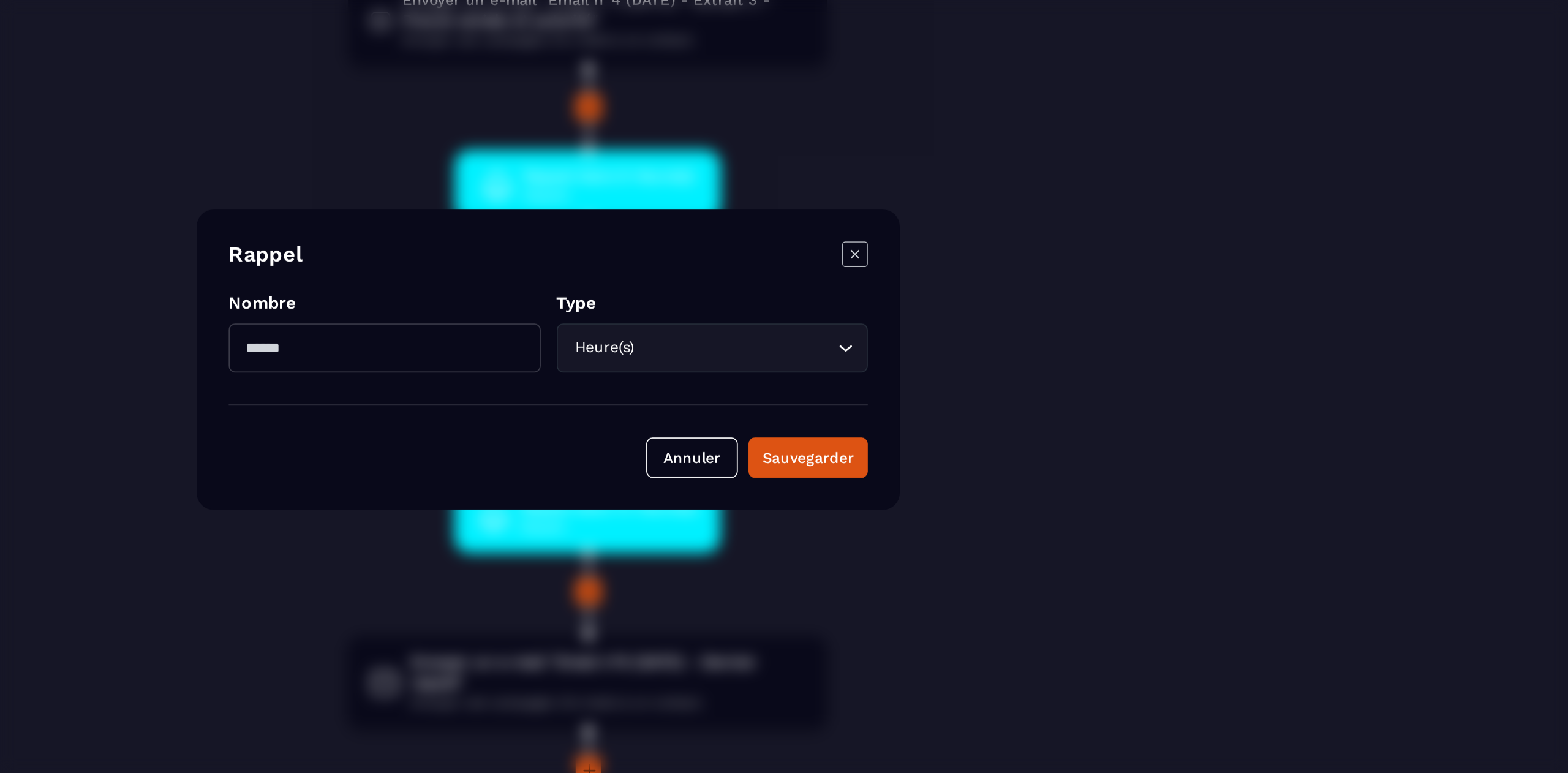
click at [719, 386] on input "*" at bounding box center [689, 379] width 179 height 28
click at [957, 332] on icon "Modal window" at bounding box center [960, 326] width 14 height 14
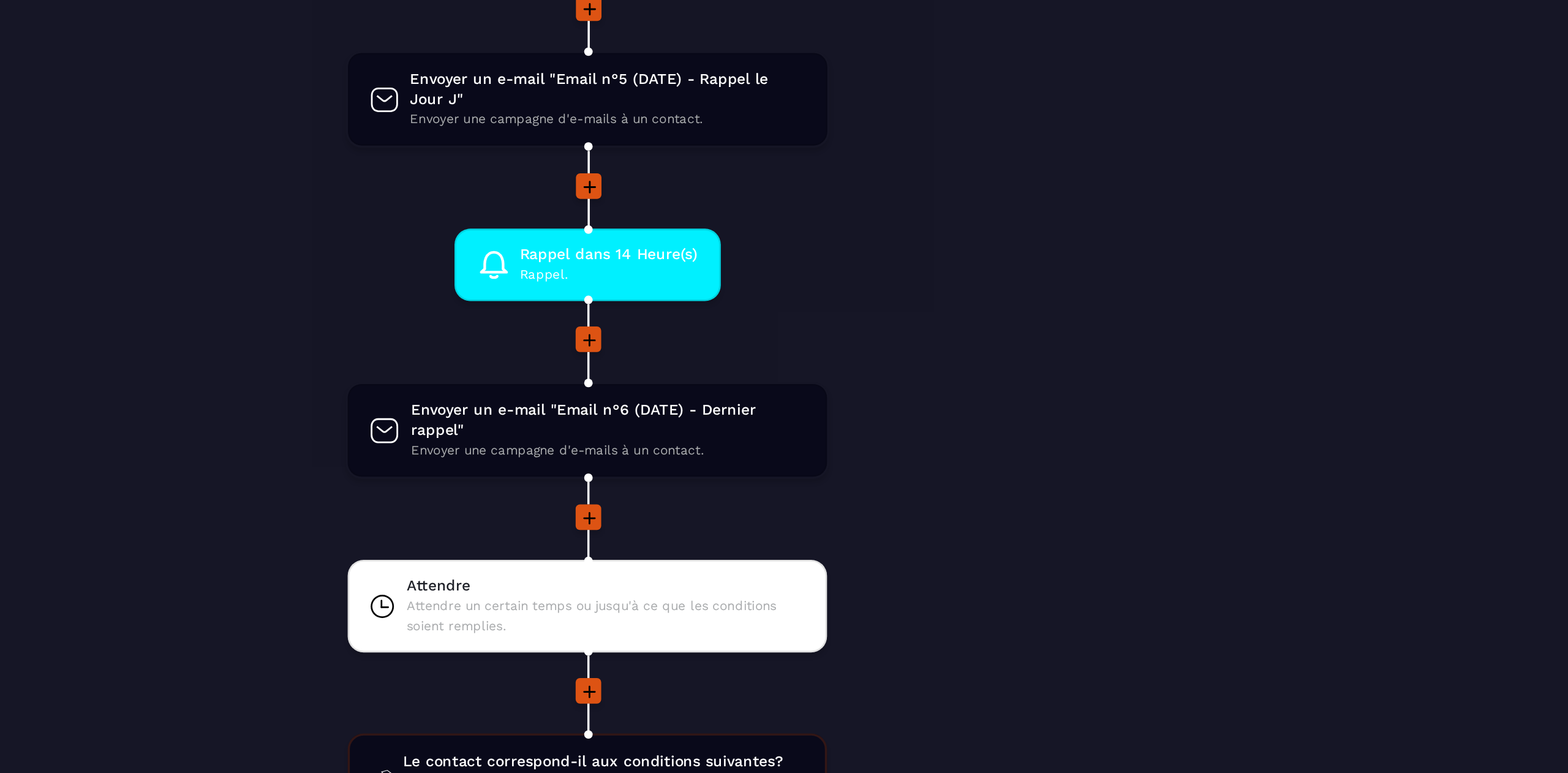
scroll to position [898, 0]
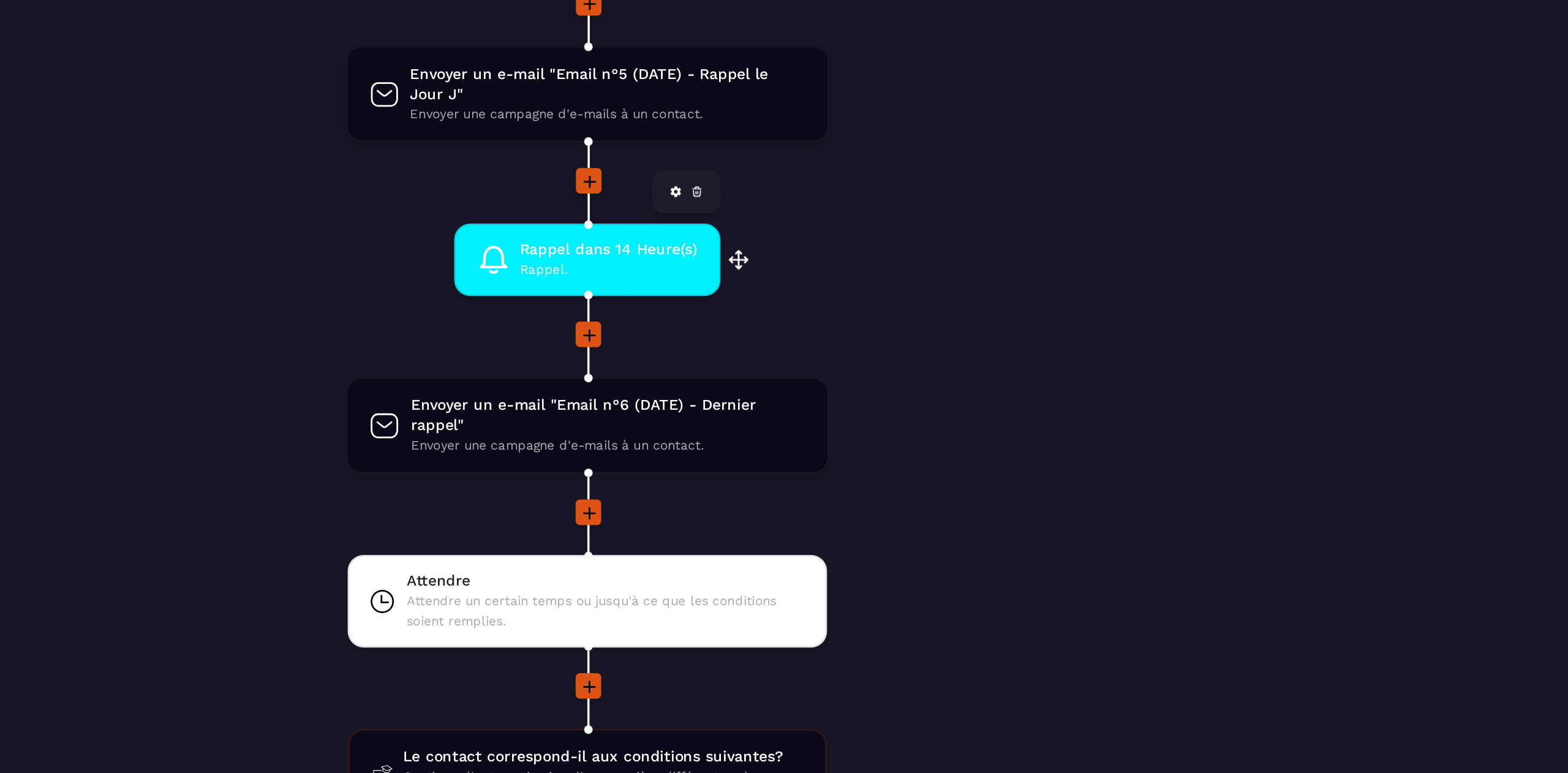
click at [819, 334] on span "Rappel." at bounding box center [819, 334] width 102 height 12
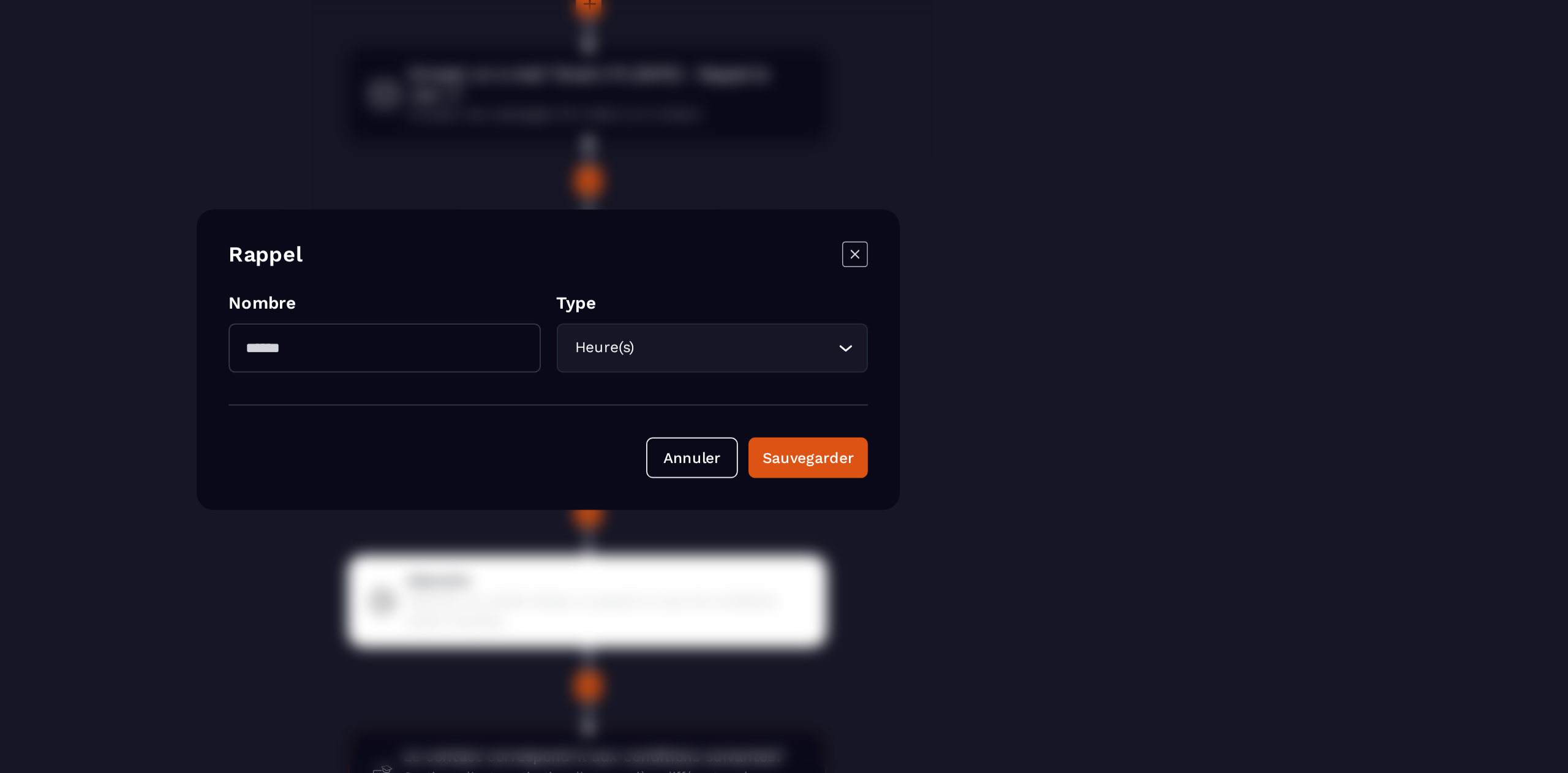
click at [962, 324] on icon "Modal window" at bounding box center [959, 325] width 5 height 5
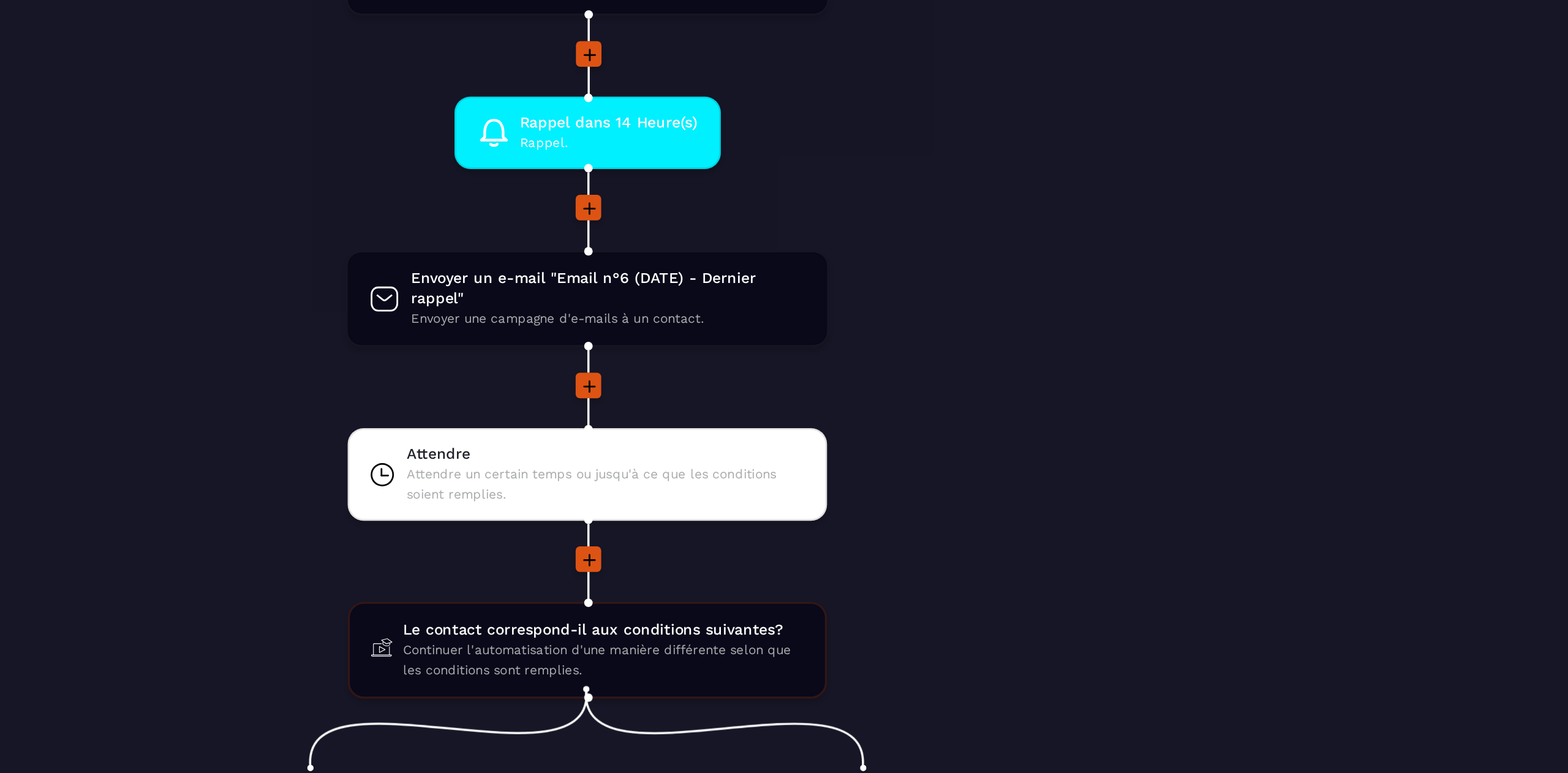
scroll to position [973, 0]
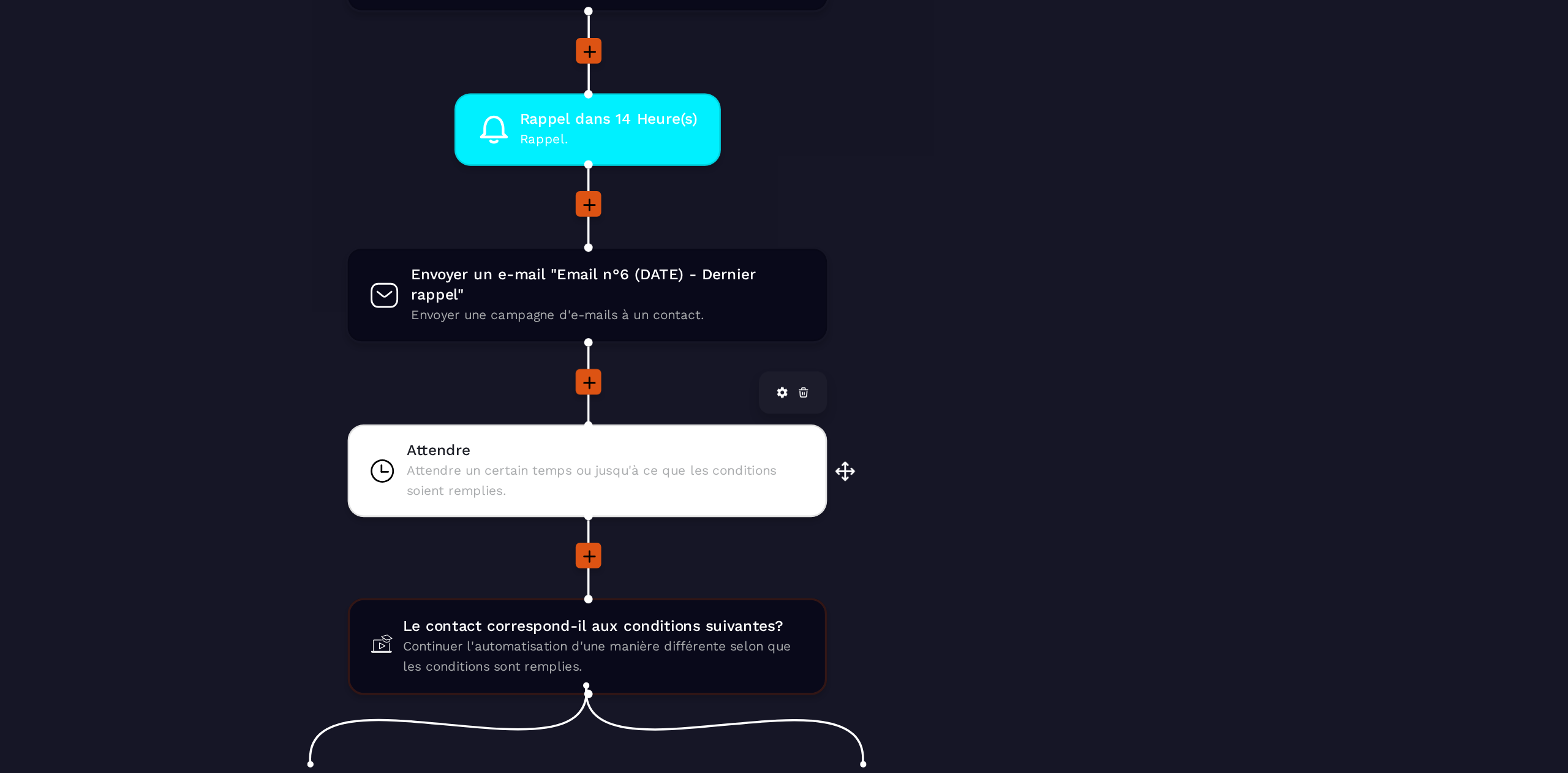
click at [815, 454] on span "Attendre un certain temps ou jusqu'à ce que les conditions soient remplies." at bounding box center [817, 456] width 230 height 24
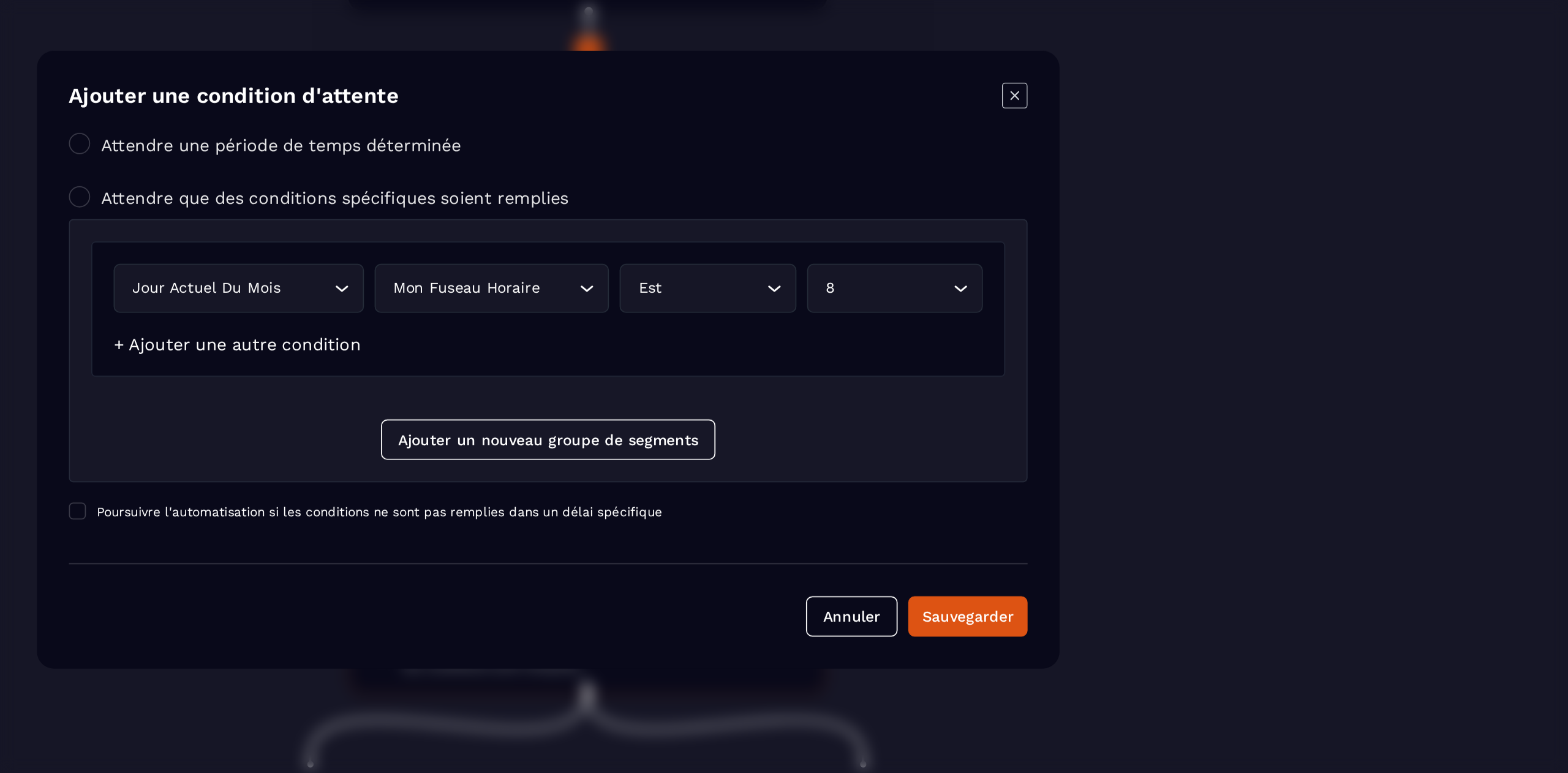
click at [632, 378] on link "+ Ajouter une autre condition" at bounding box center [604, 377] width 142 height 12
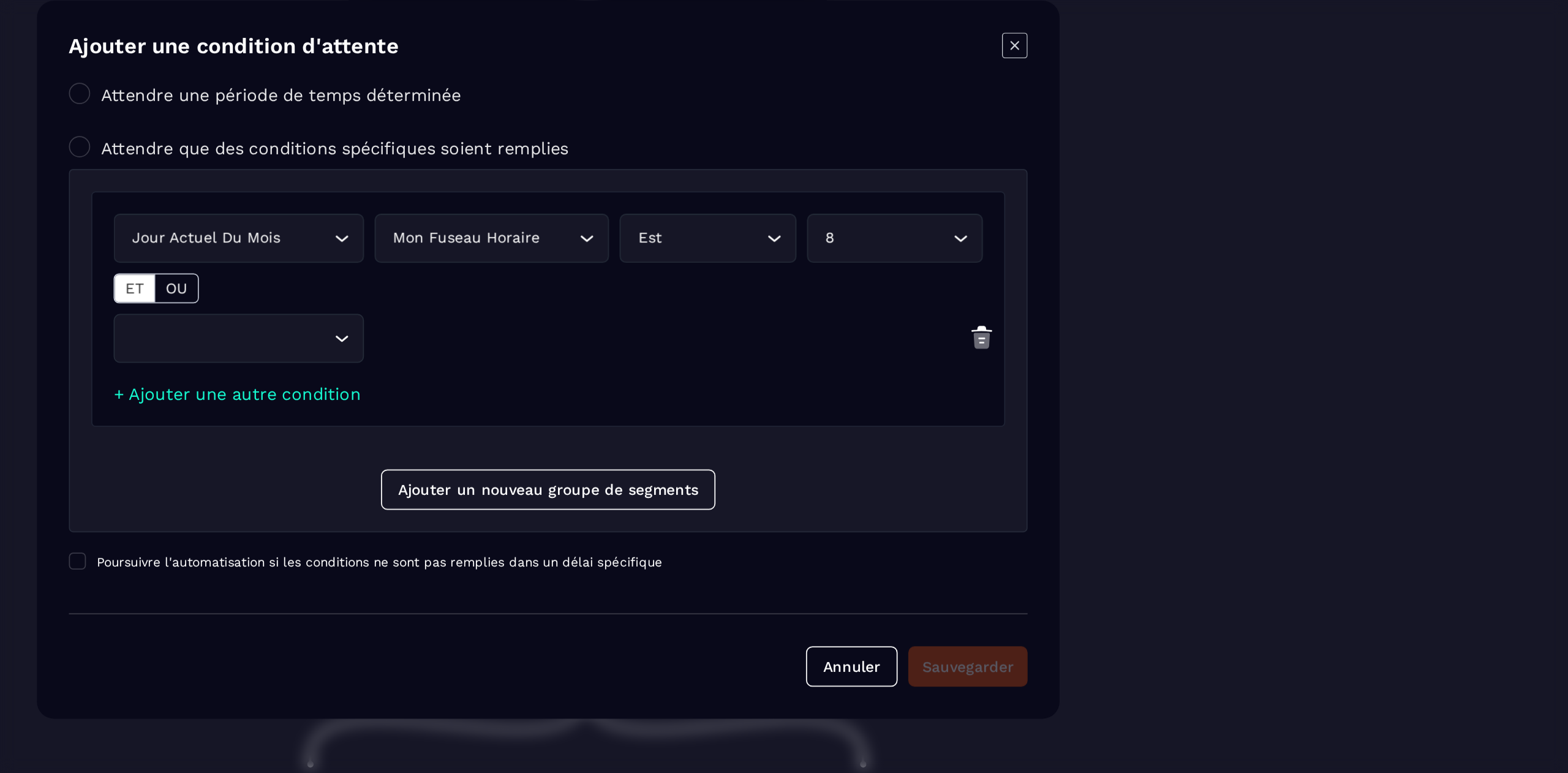
click at [637, 382] on div "Loading..." at bounding box center [605, 374] width 144 height 28
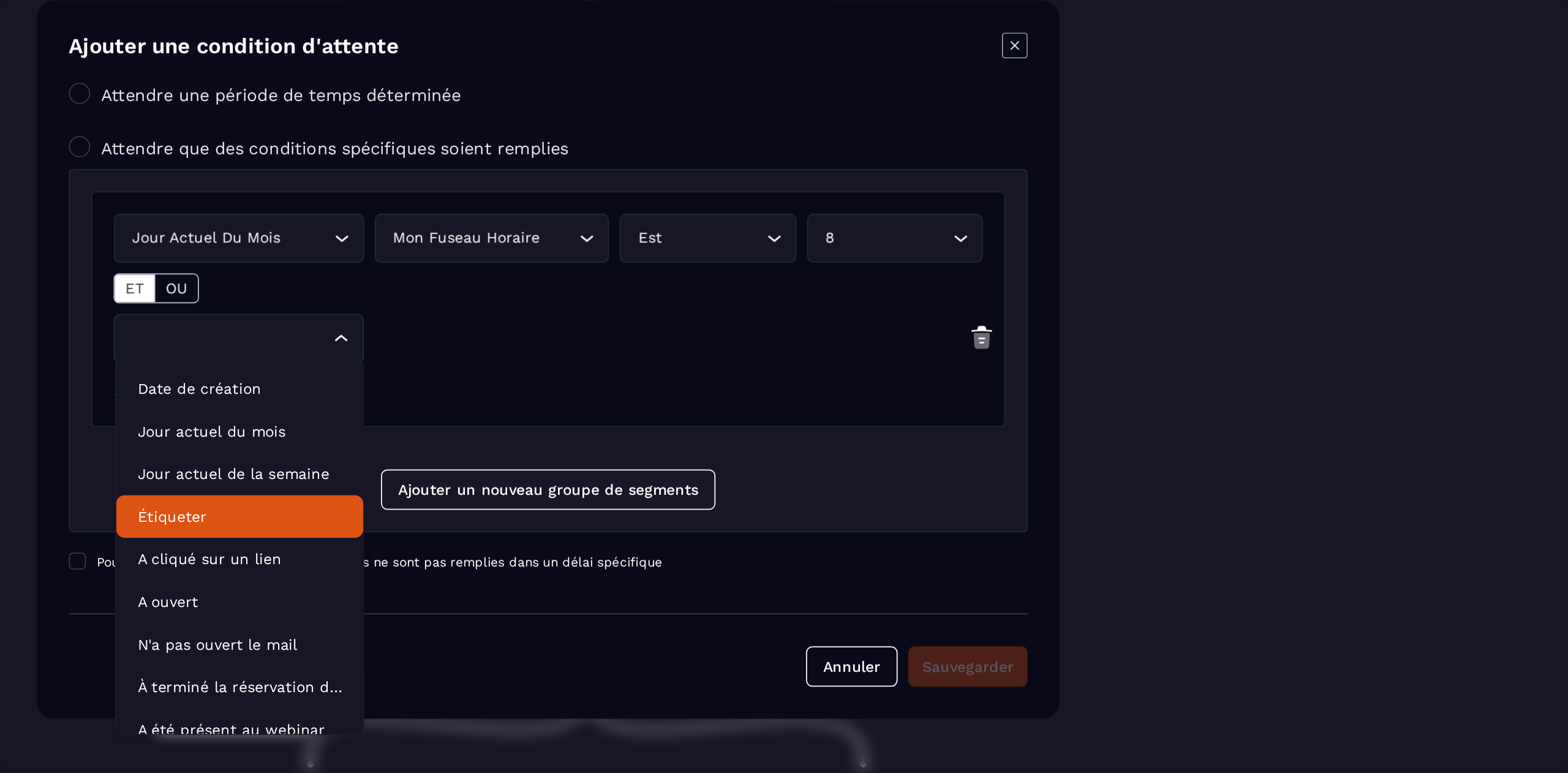
click at [602, 475] on p "Étiqueter" at bounding box center [606, 477] width 118 height 13
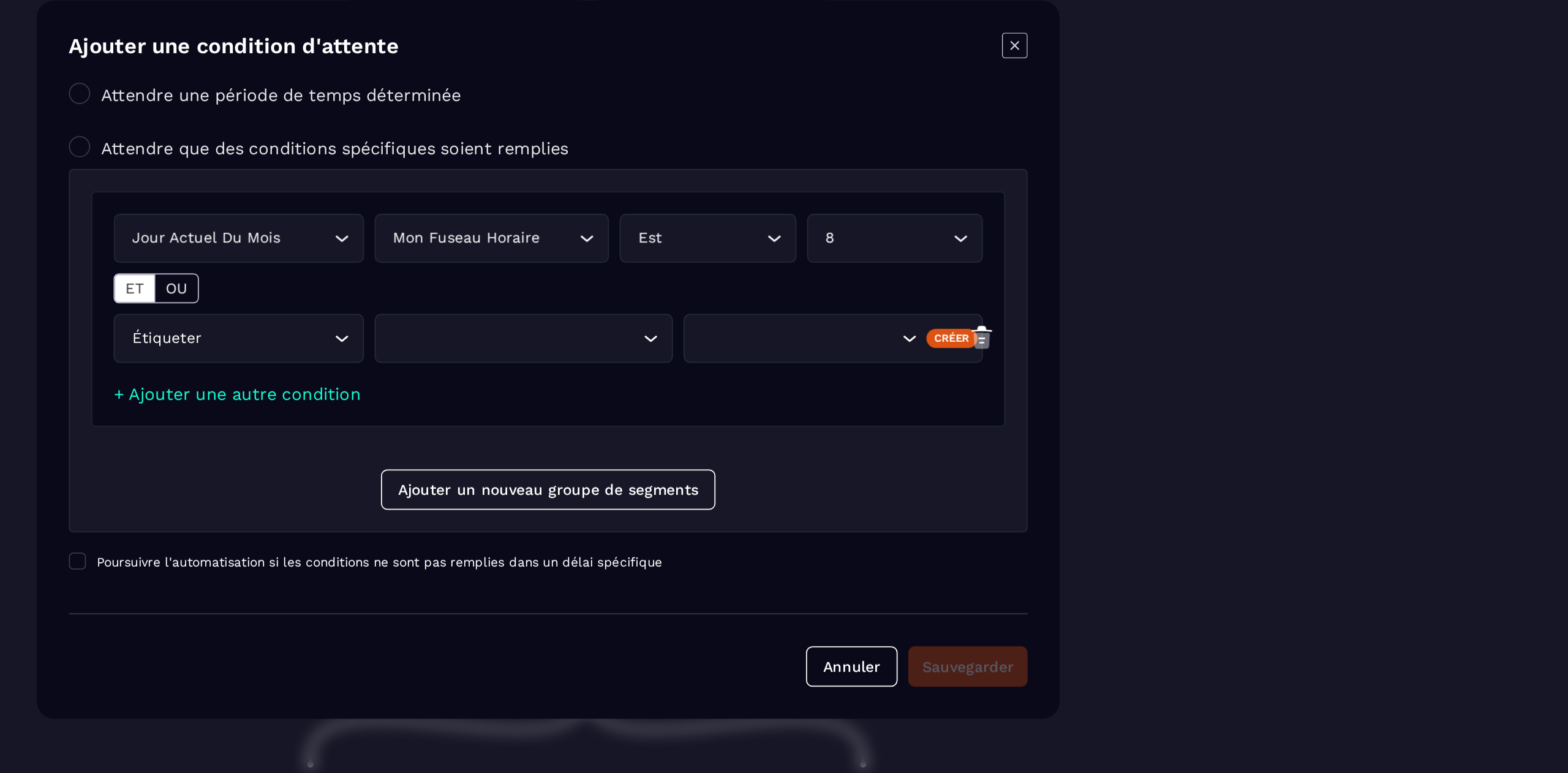
click at [787, 380] on div "Search for option" at bounding box center [764, 374] width 147 height 14
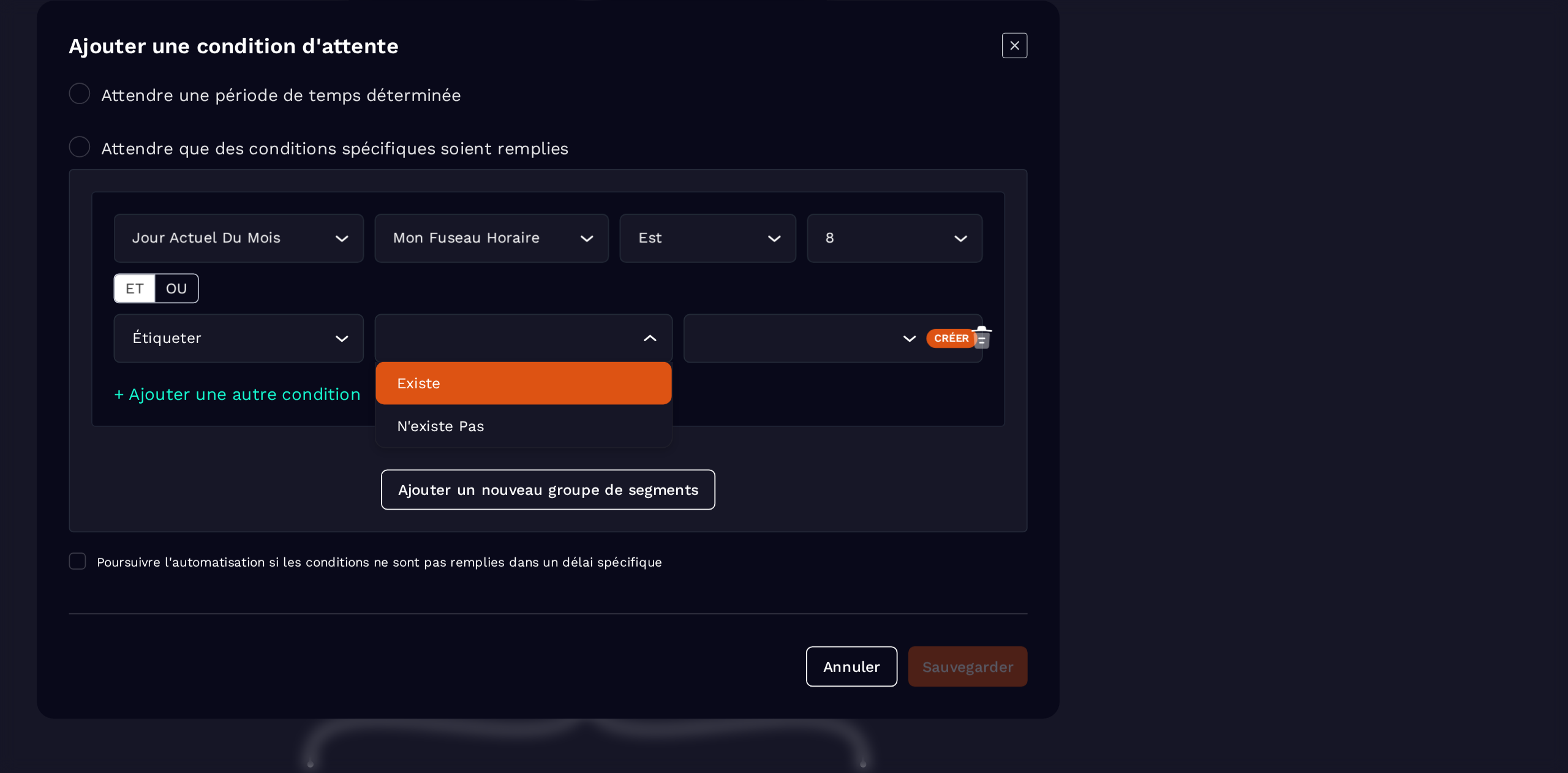
click at [773, 401] on p "Existe" at bounding box center [770, 400] width 147 height 13
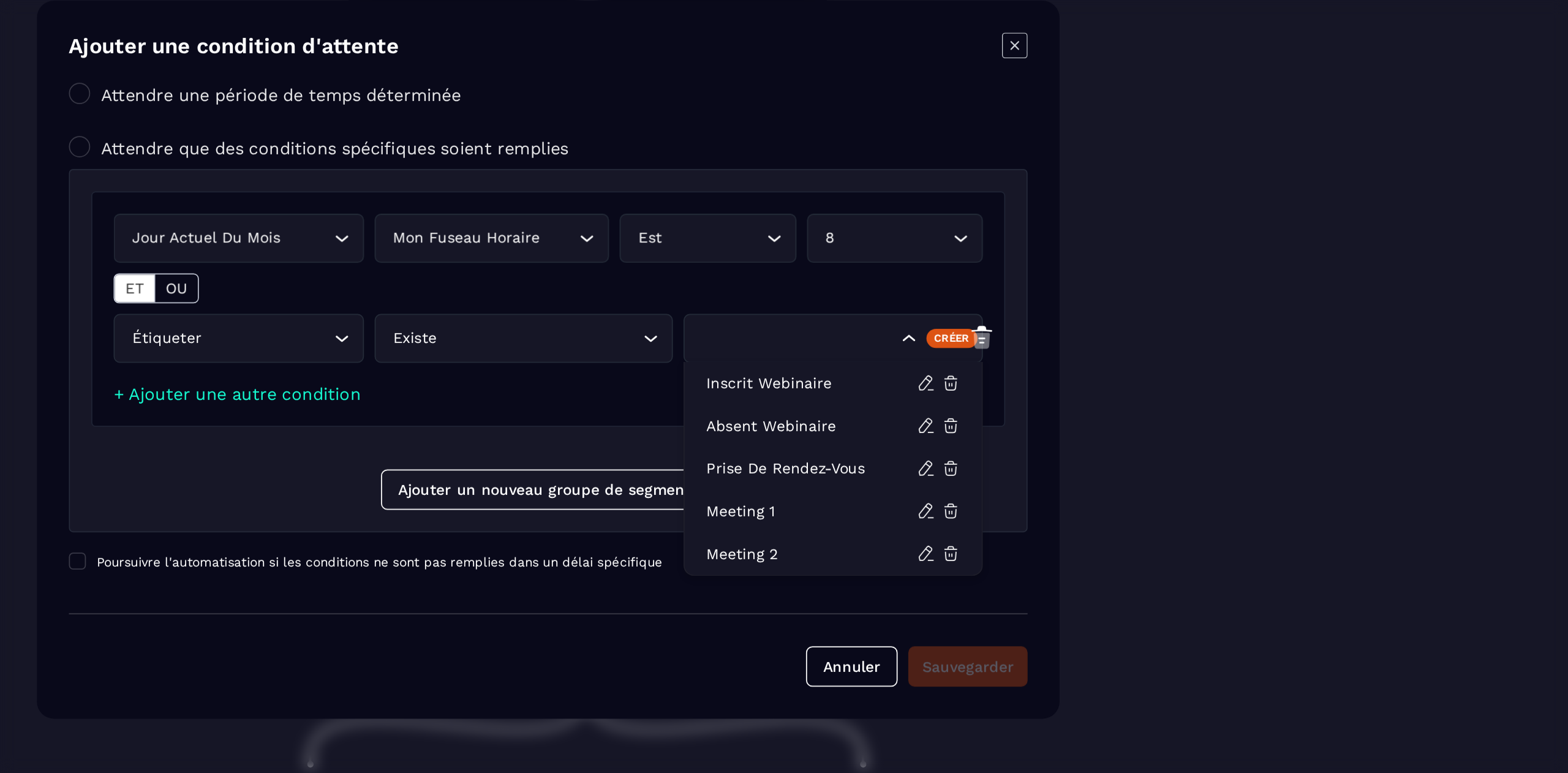
click at [917, 373] on div "Search for option" at bounding box center [927, 374] width 117 height 14
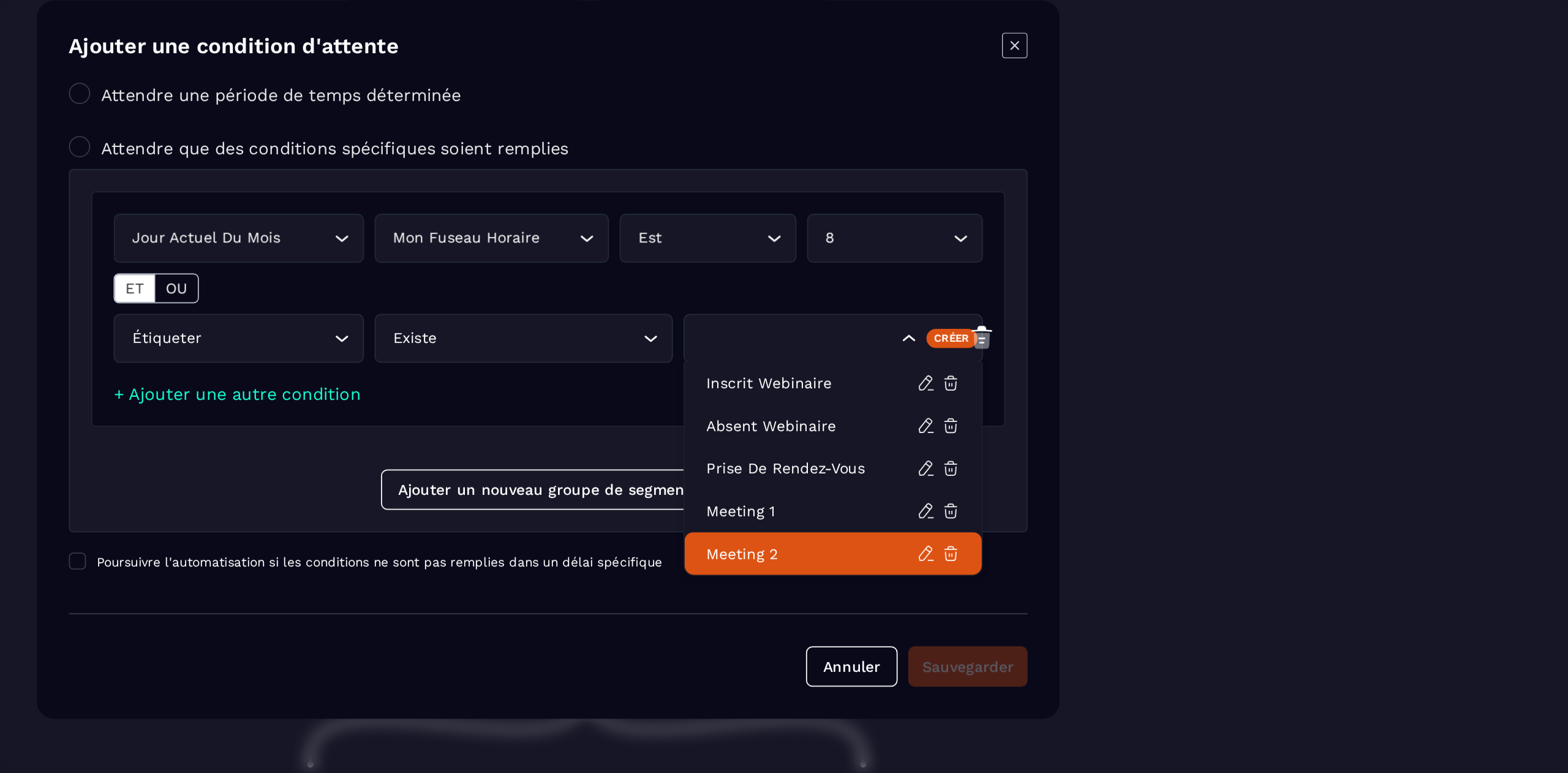
click at [935, 493] on p "Meeting 2" at bounding box center [935, 498] width 121 height 13
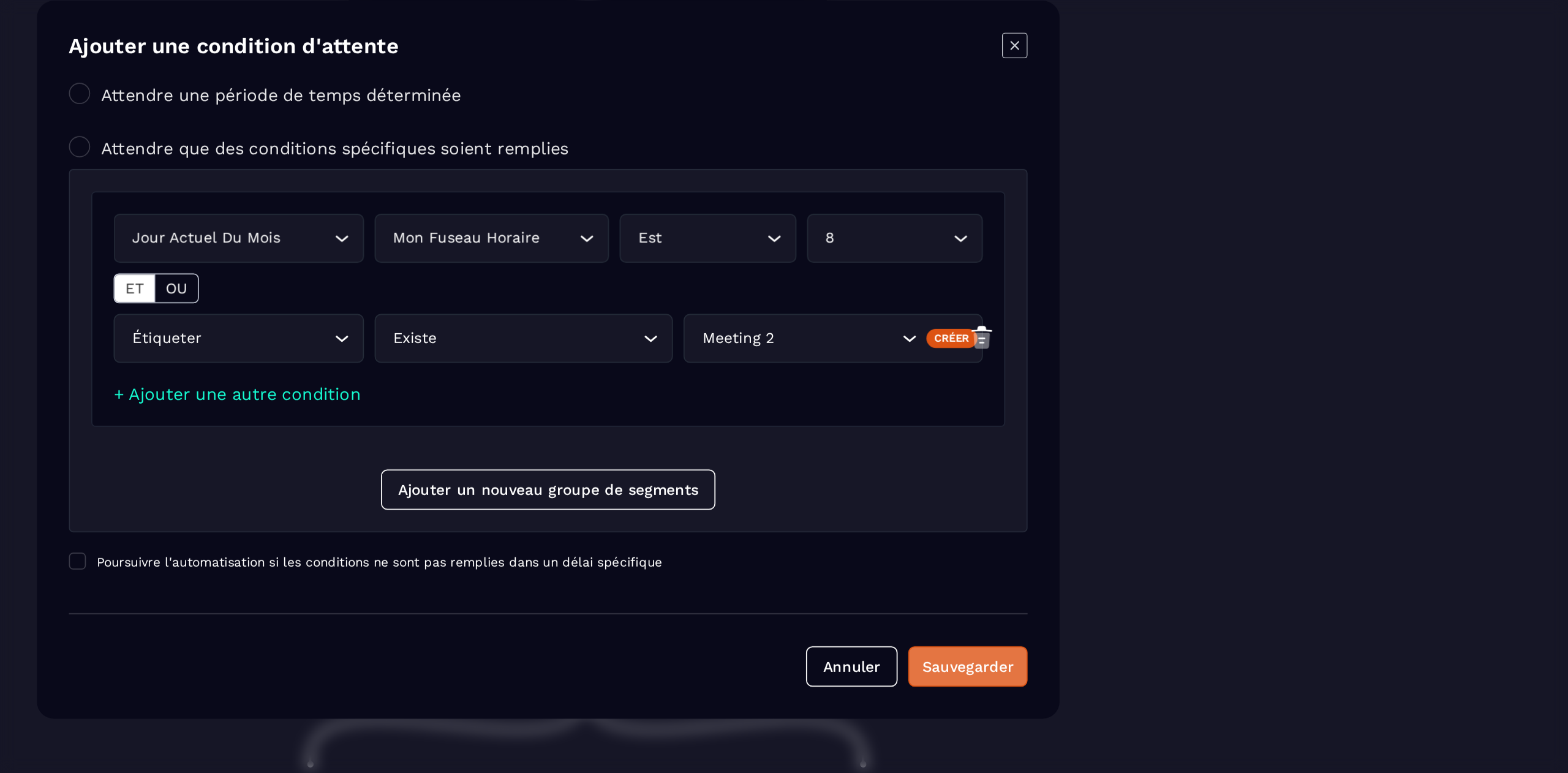
click at [1037, 562] on div "Sauvegarder" at bounding box center [1025, 563] width 52 height 13
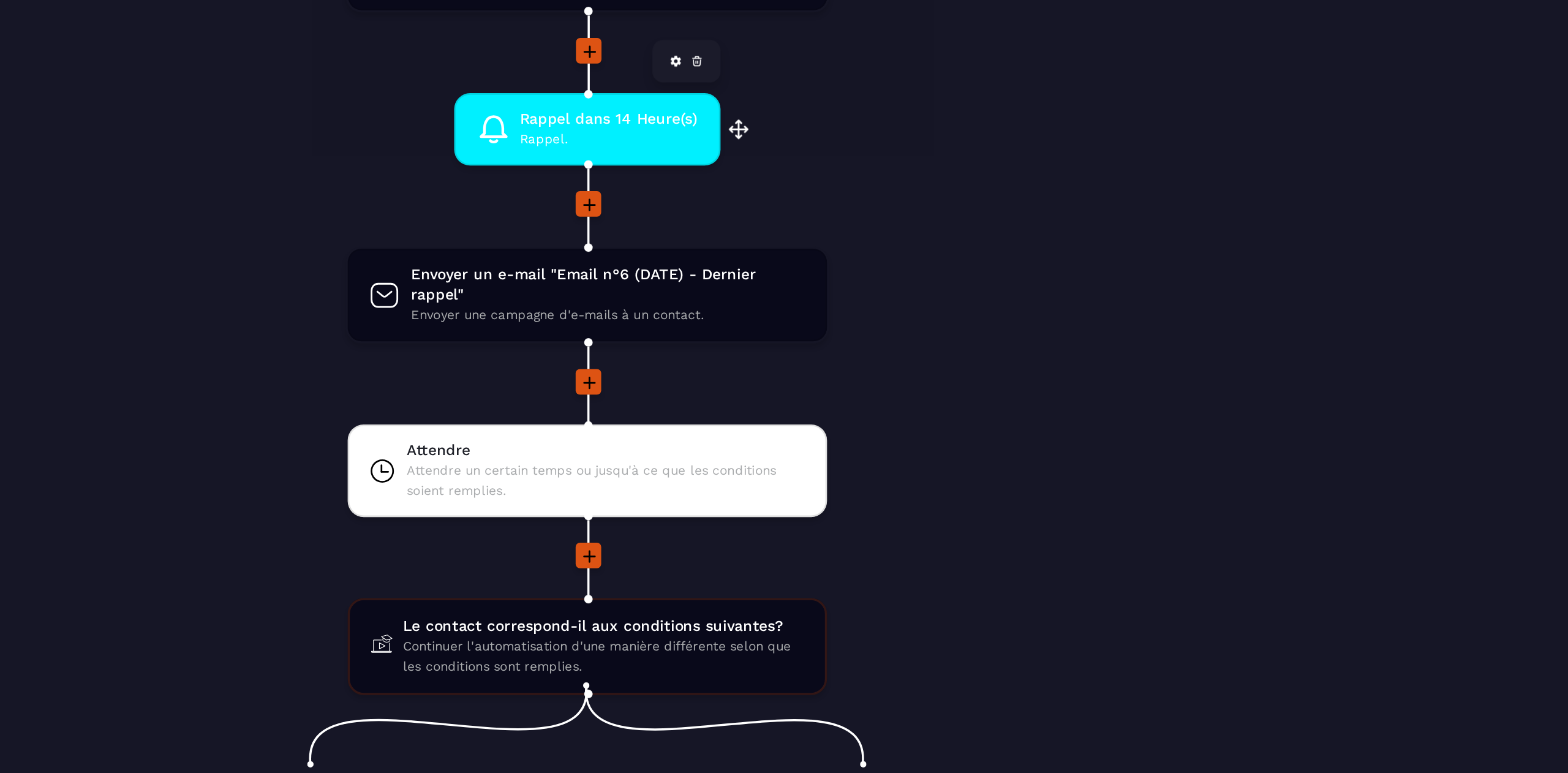
click at [804, 257] on span "Rappel." at bounding box center [819, 260] width 102 height 12
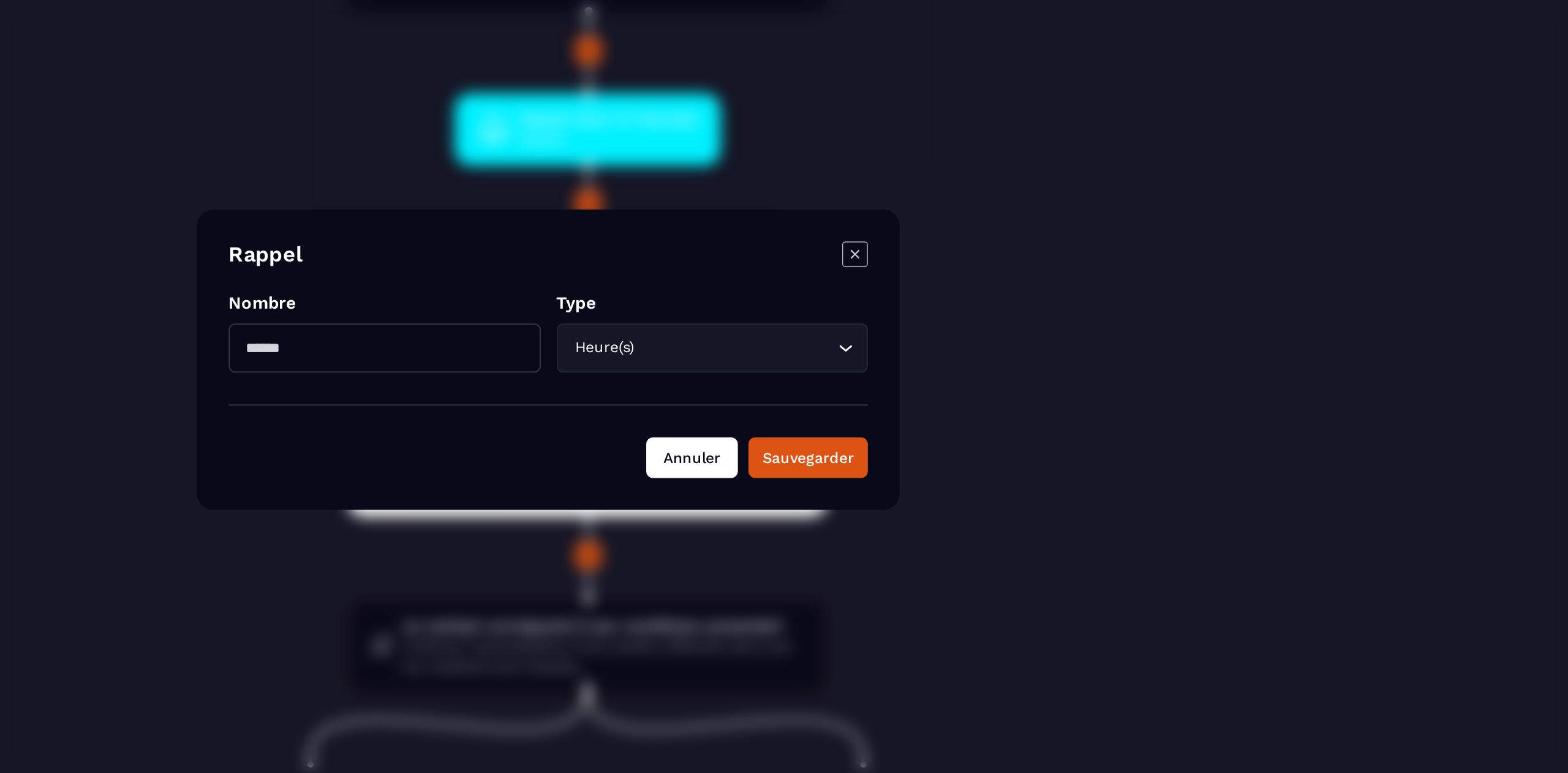
click at [860, 447] on button "Annuler" at bounding box center [867, 443] width 52 height 24
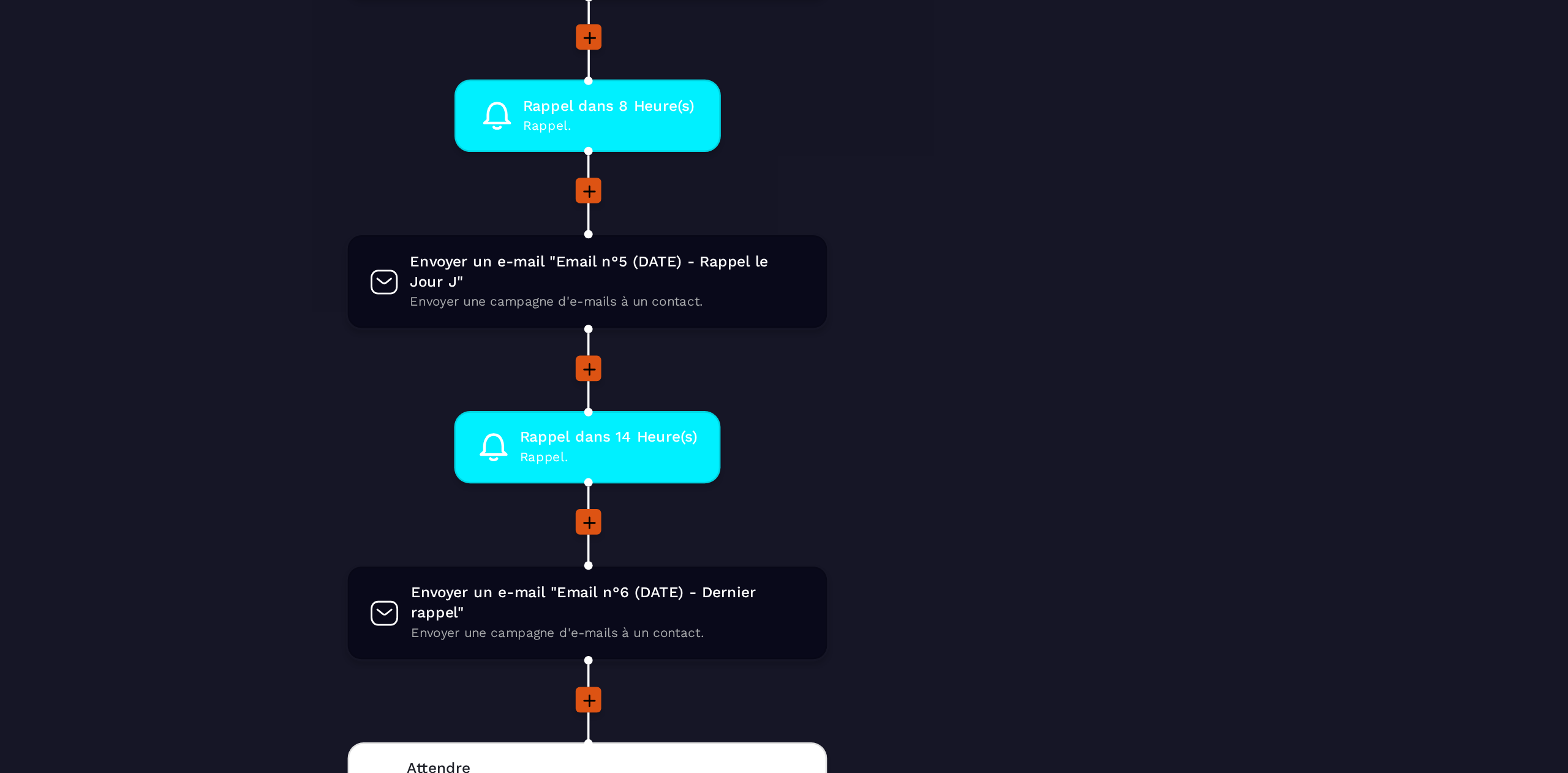
scroll to position [789, 0]
click at [829, 240] on span "Rappel dans 8 Heure(s)" at bounding box center [819, 241] width 99 height 12
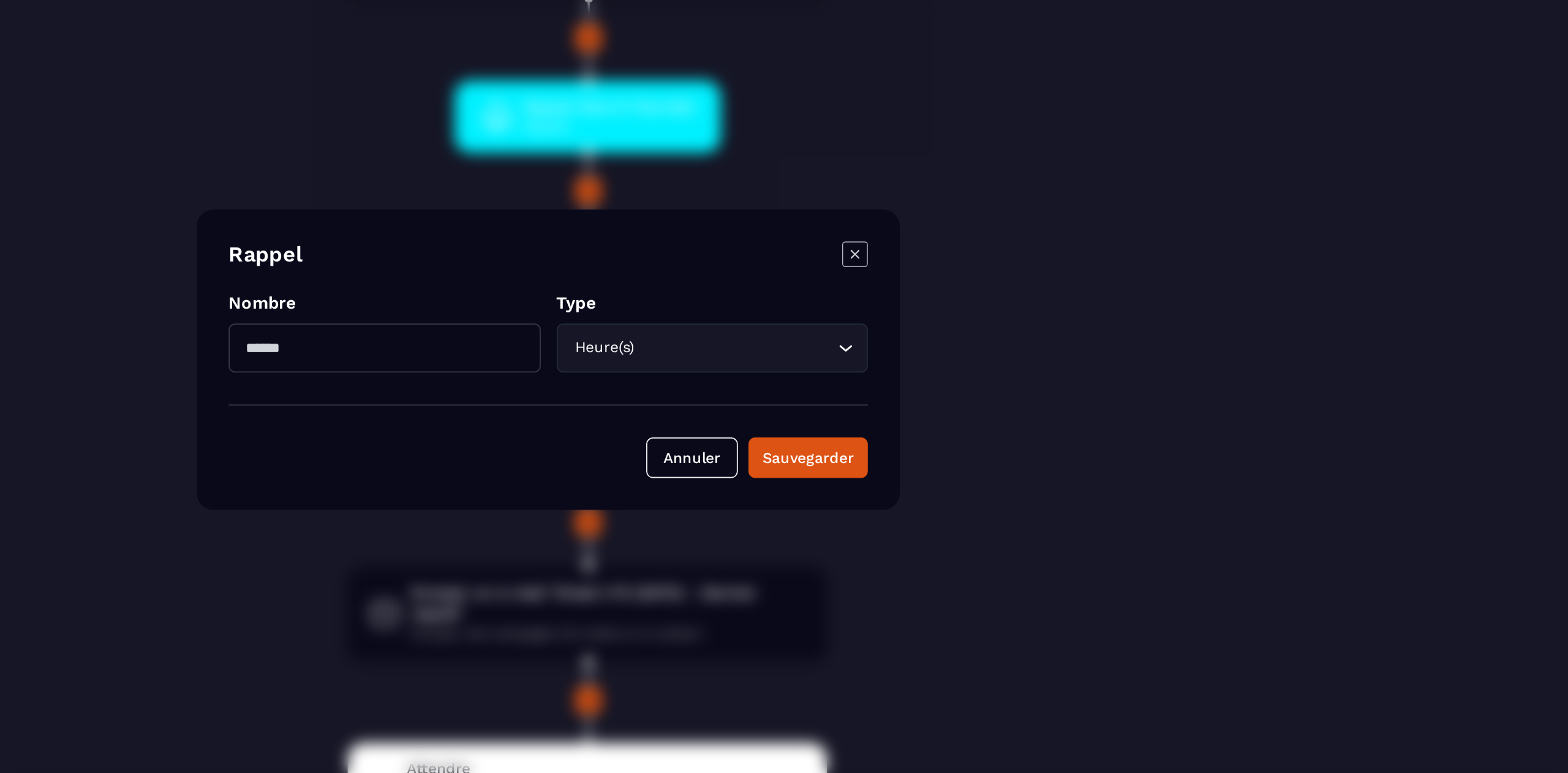
click at [711, 378] on input "*" at bounding box center [689, 379] width 179 height 28
type input "**"
click at [931, 441] on div "Sauvegarder" at bounding box center [933, 444] width 52 height 13
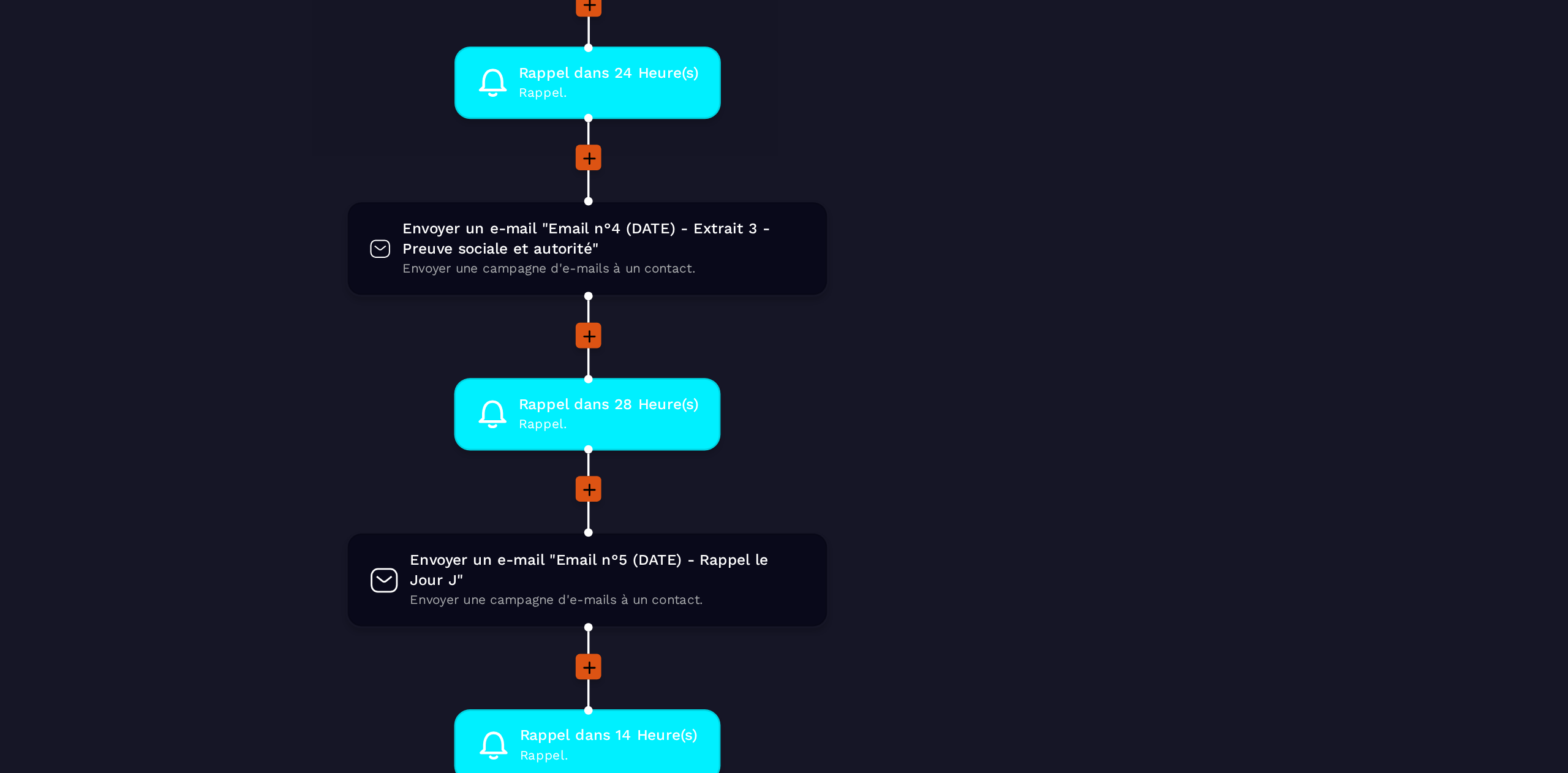
scroll to position [606, 0]
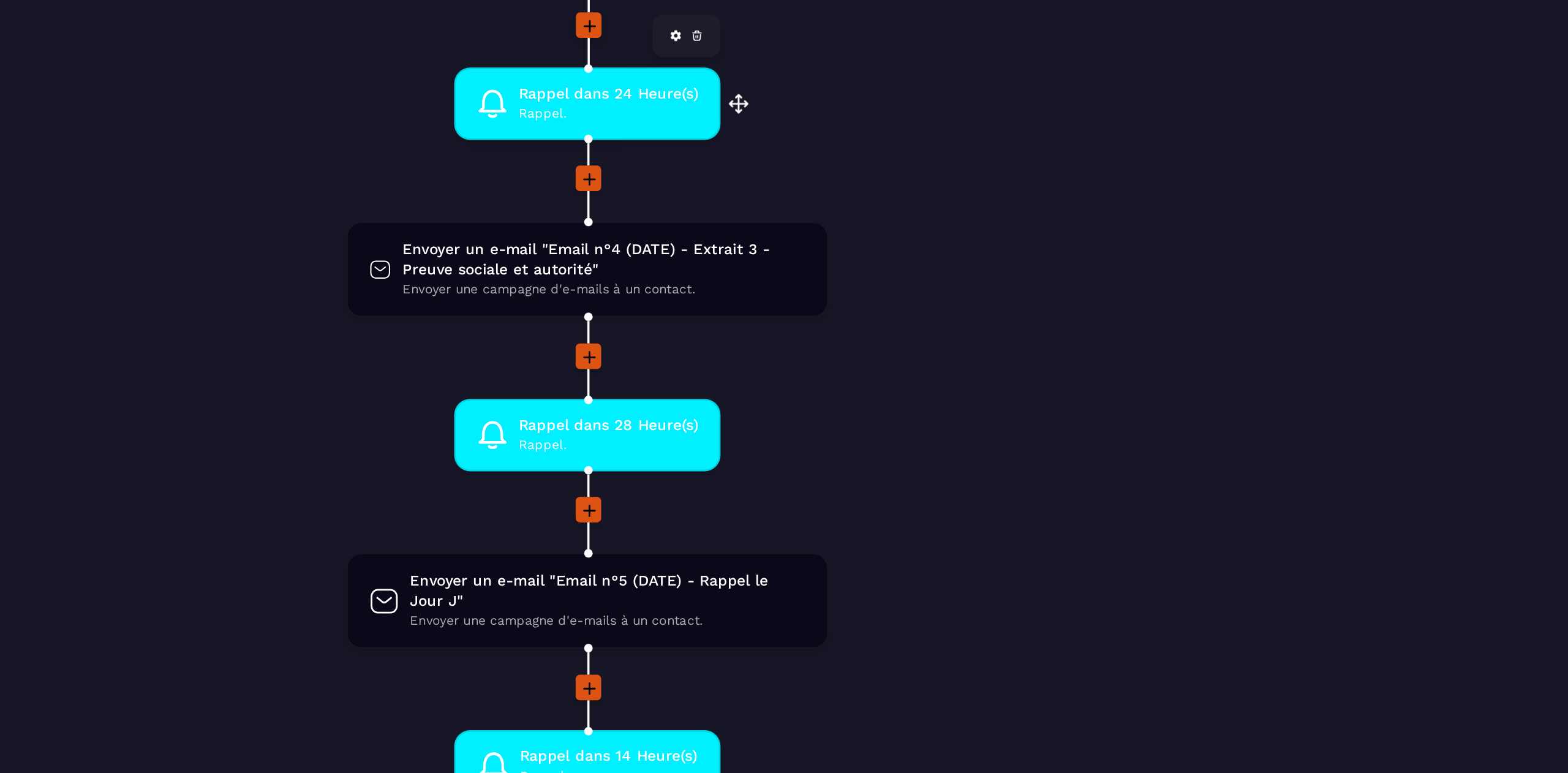
click at [817, 240] on span "Rappel." at bounding box center [819, 245] width 103 height 12
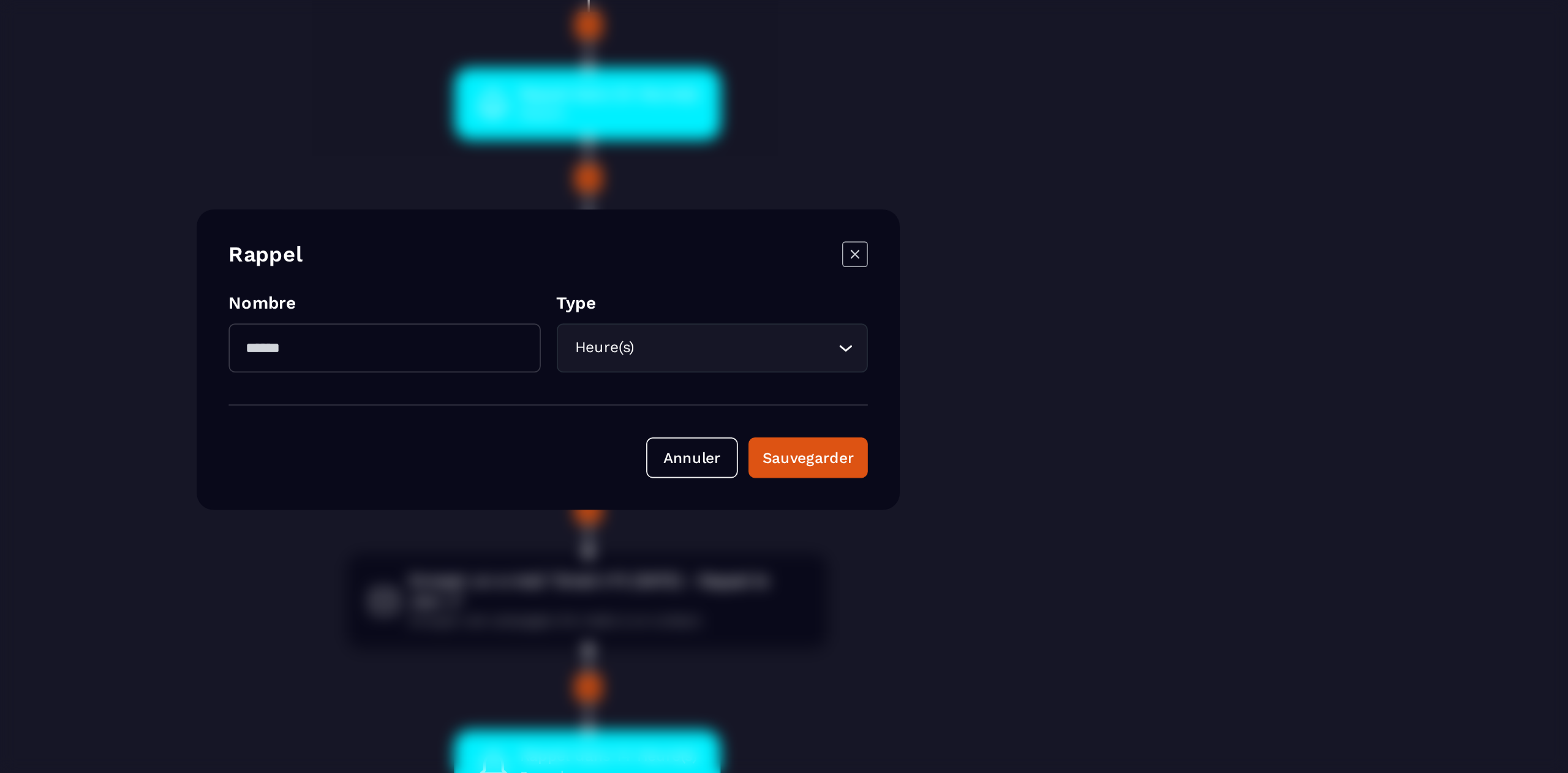
click at [692, 380] on input "**" at bounding box center [689, 379] width 179 height 28
type input "*"
type input "**"
click at [948, 445] on div "Sauvegarder" at bounding box center [933, 444] width 52 height 13
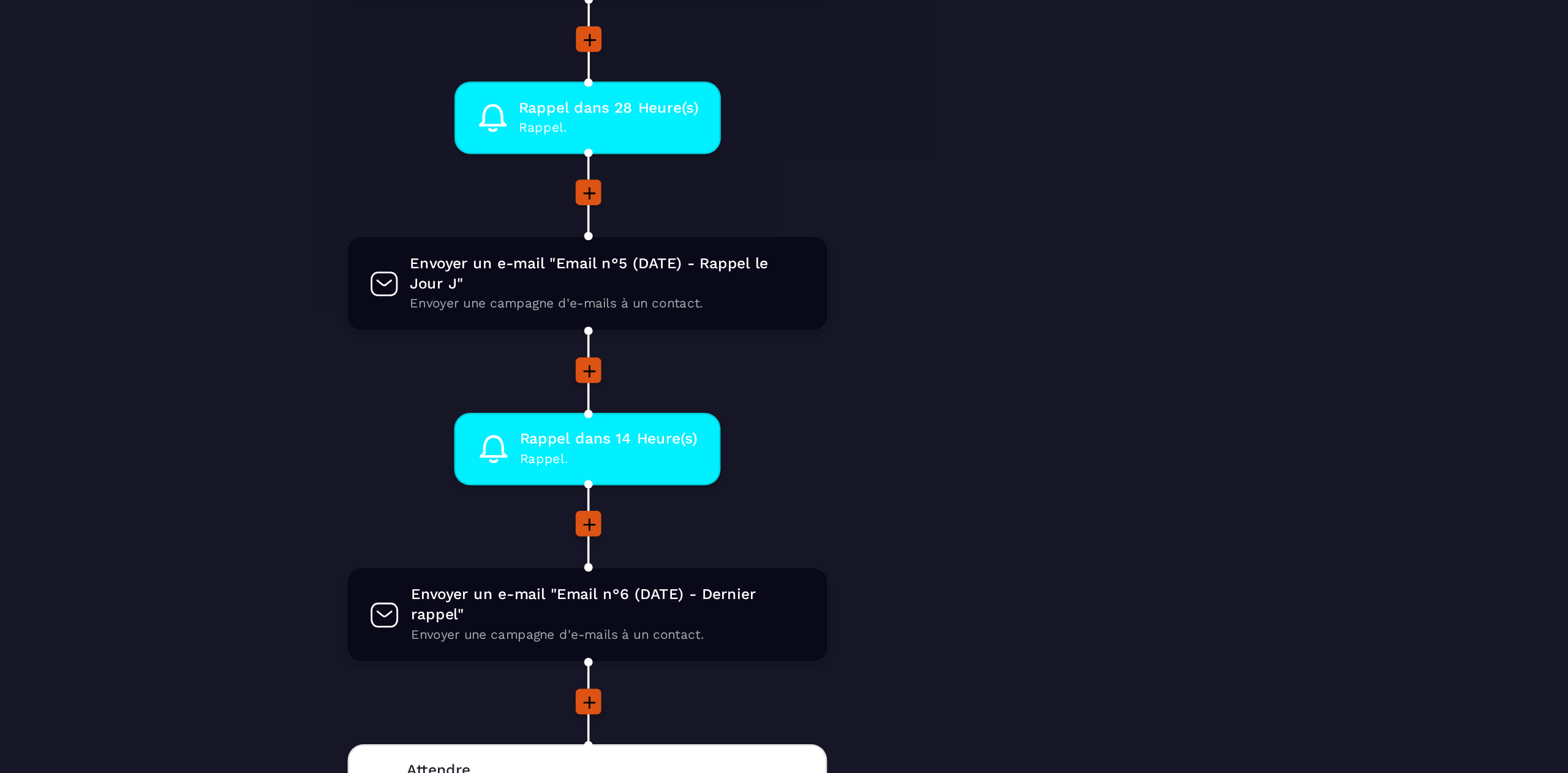
scroll to position [790, 0]
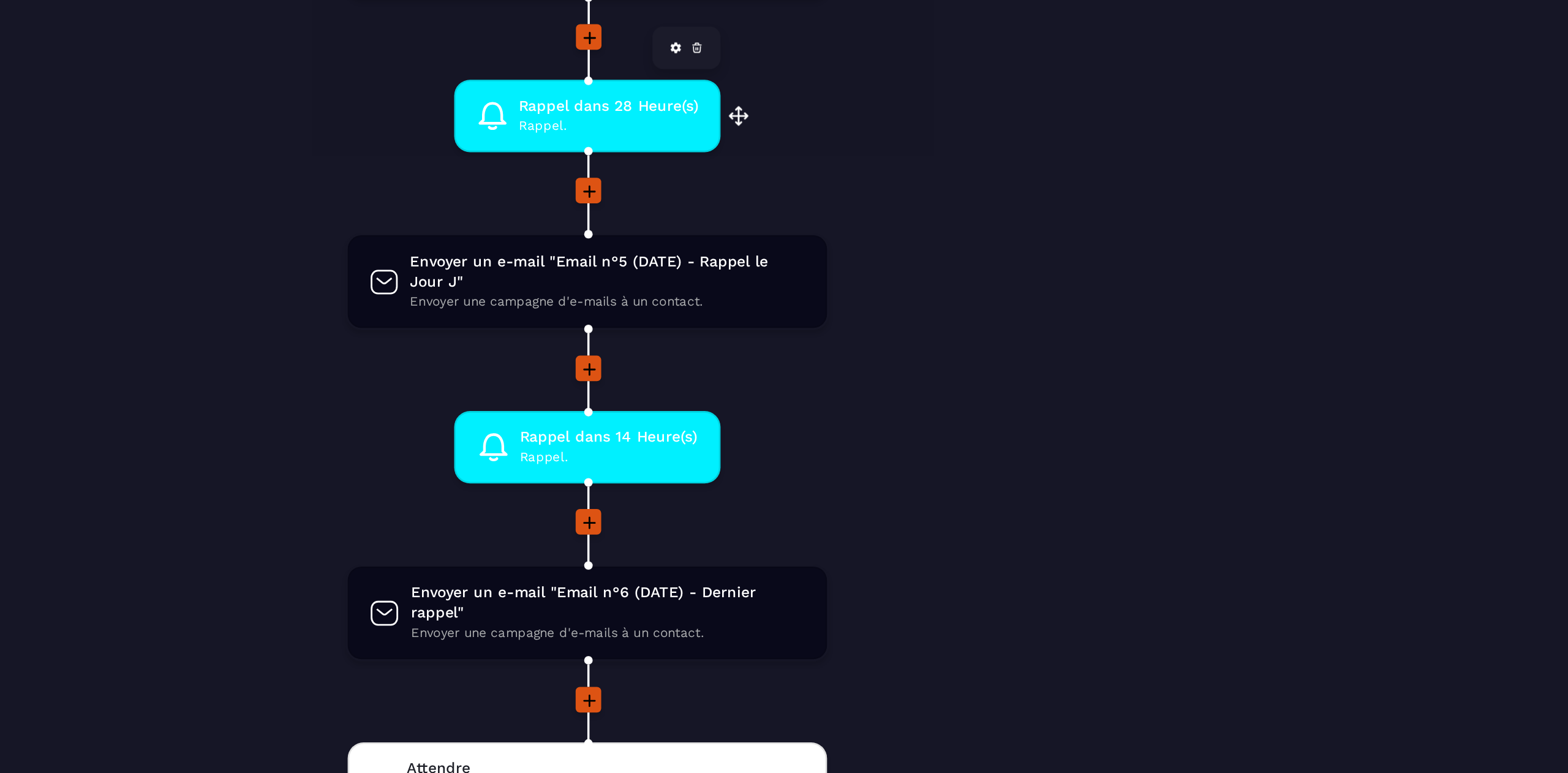
click at [820, 234] on span "Rappel dans 28 Heure(s)" at bounding box center [819, 240] width 103 height 12
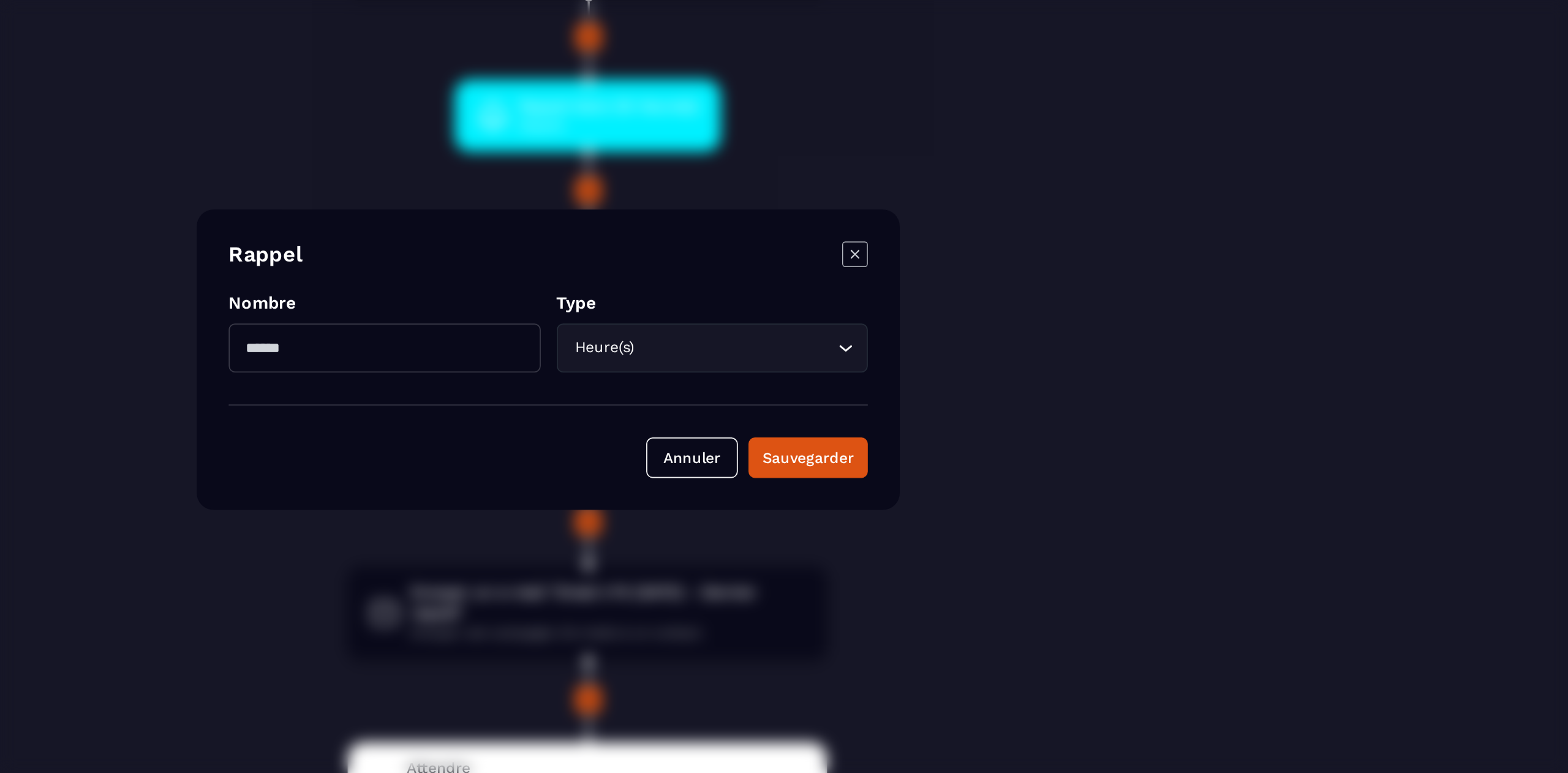
click at [681, 382] on input "**" at bounding box center [689, 379] width 179 height 28
type input "**"
click at [941, 444] on div "Sauvegarder" at bounding box center [933, 444] width 52 height 13
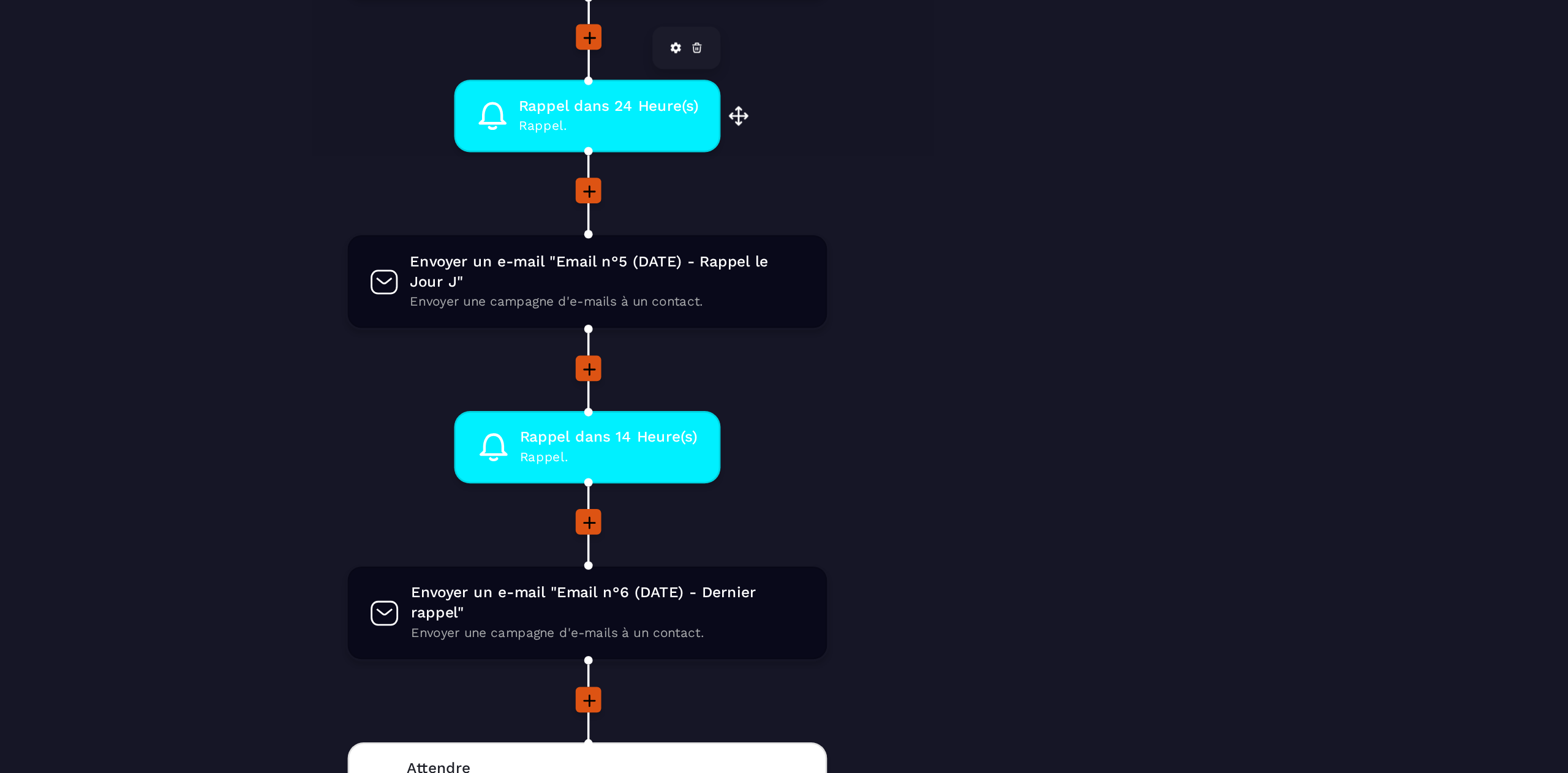
click at [815, 241] on span "Rappel dans 24 Heure(s)" at bounding box center [819, 240] width 103 height 12
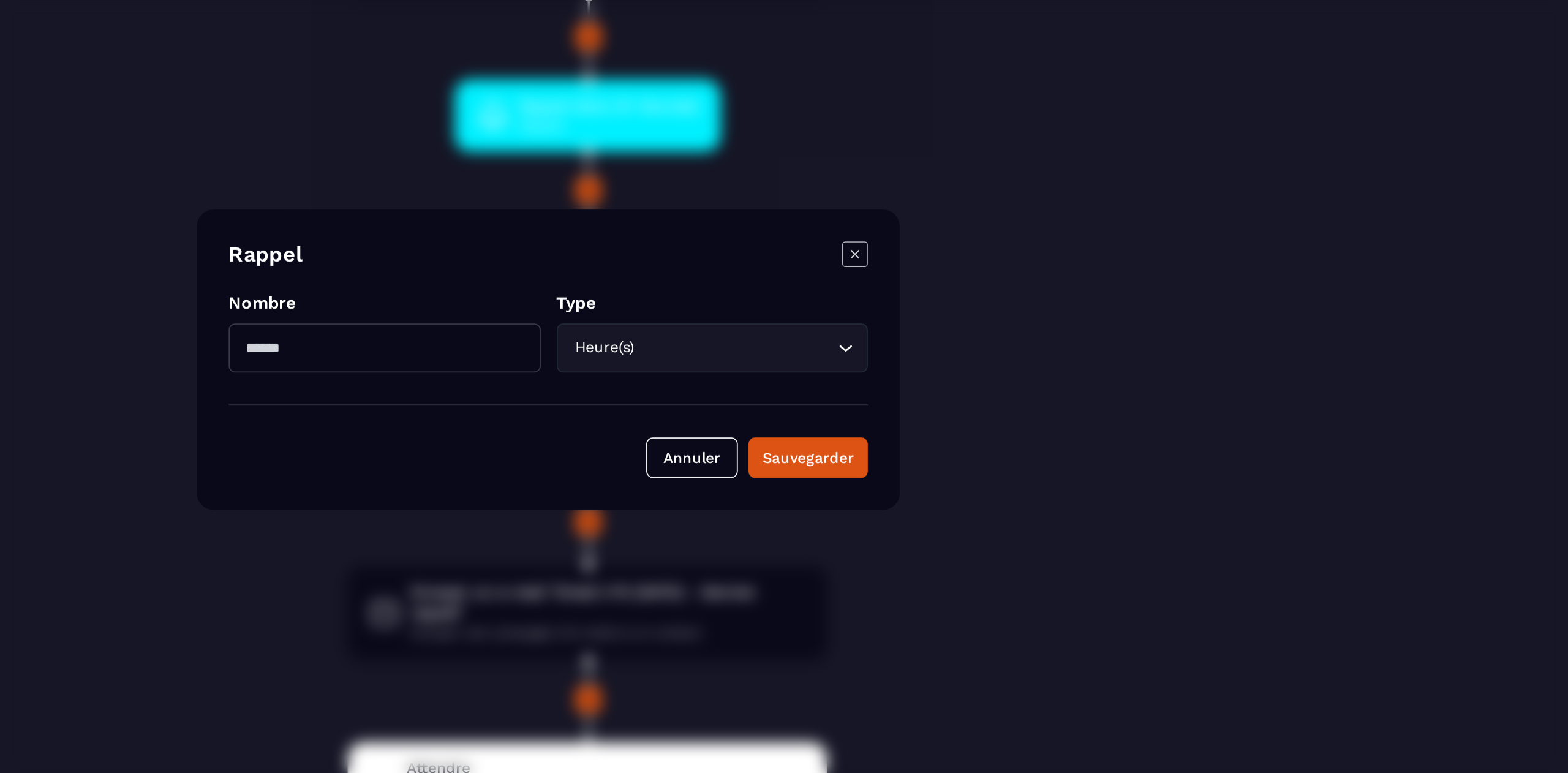
click at [690, 372] on input "**" at bounding box center [689, 379] width 179 height 28
type input "*"
type input "**"
click at [953, 446] on div "Sauvegarder" at bounding box center [933, 444] width 52 height 13
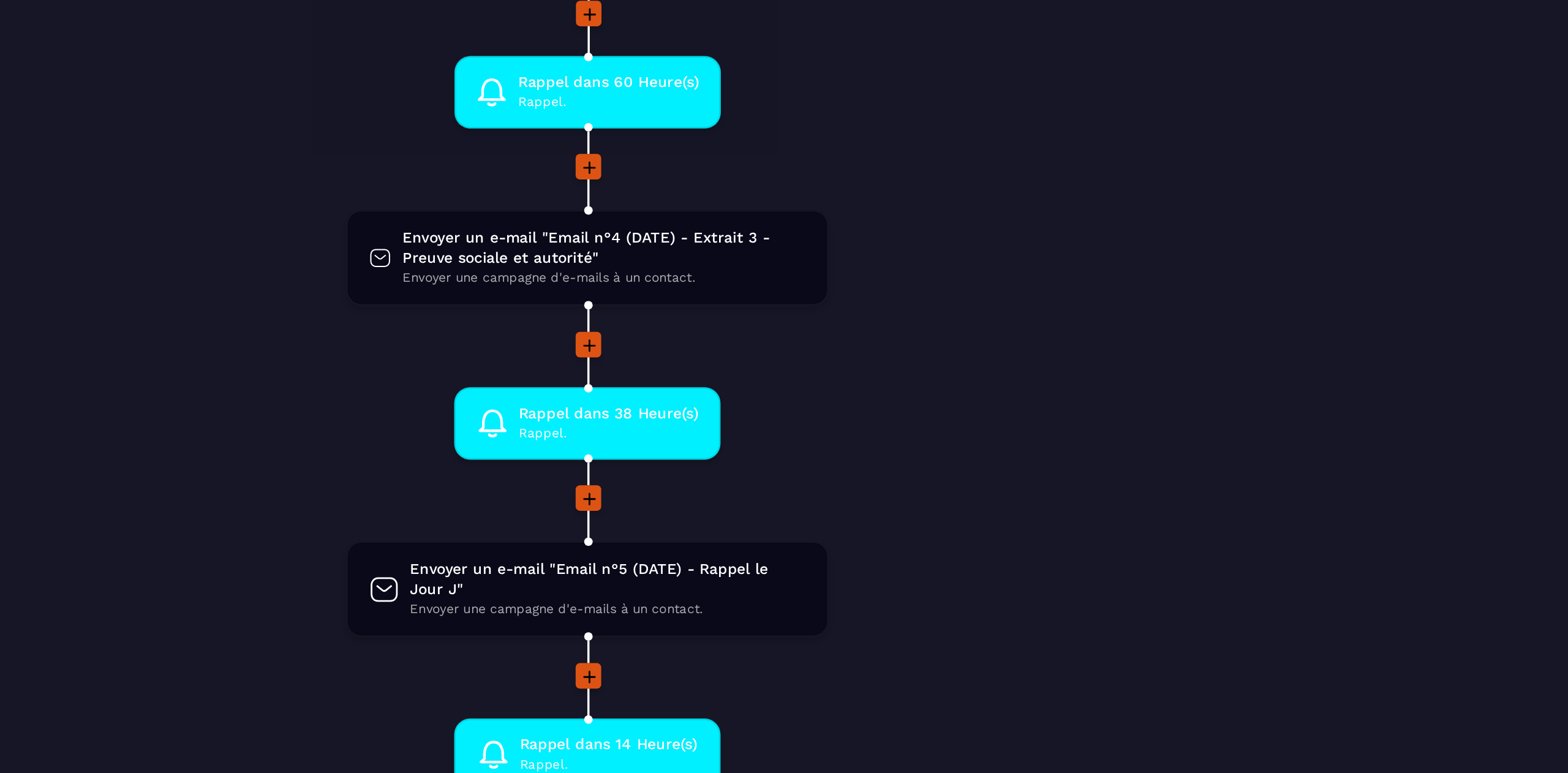
scroll to position [613, 0]
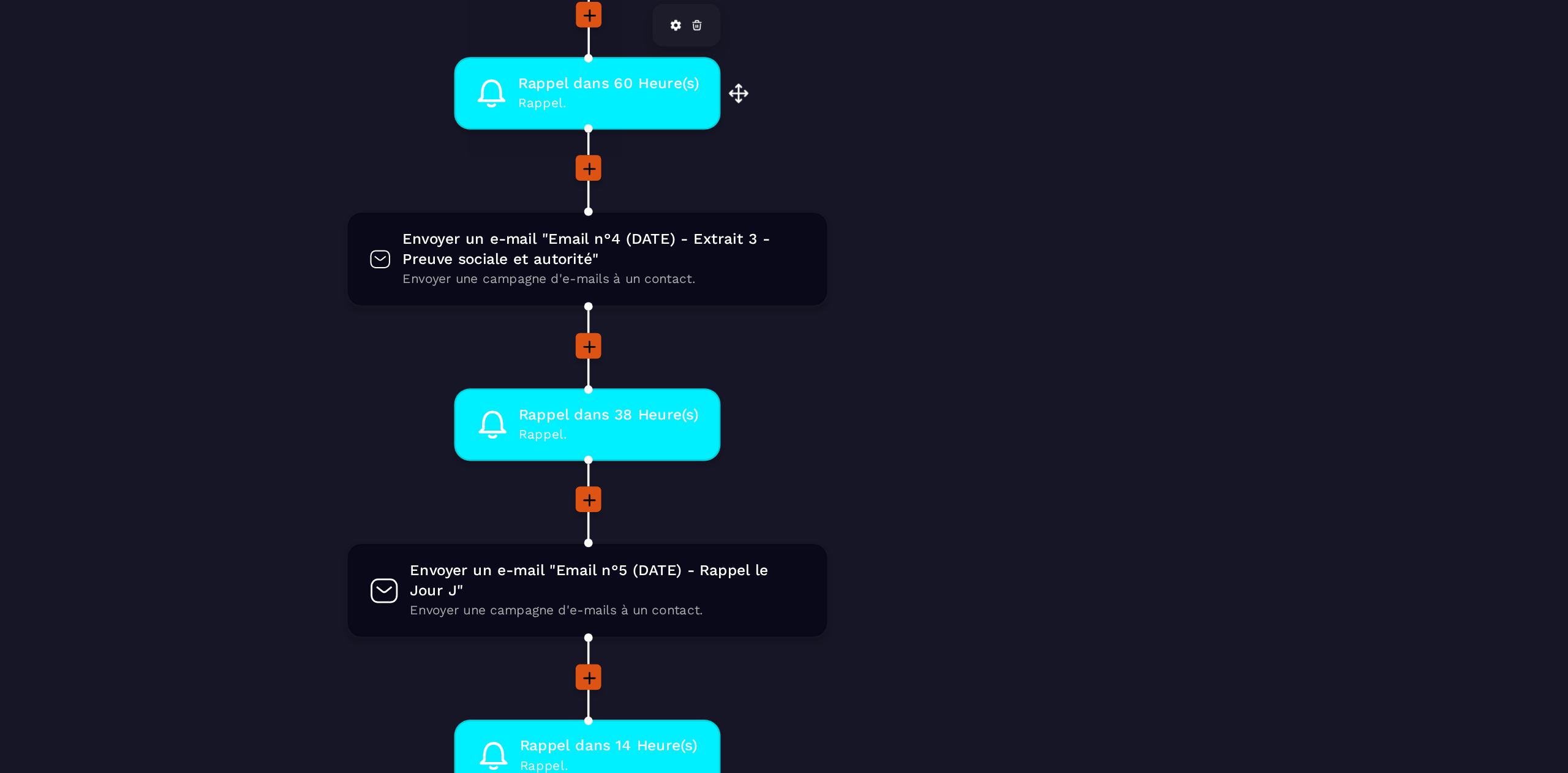
click at [817, 229] on span "Rappel dans 60 Heure(s)" at bounding box center [818, 227] width 104 height 12
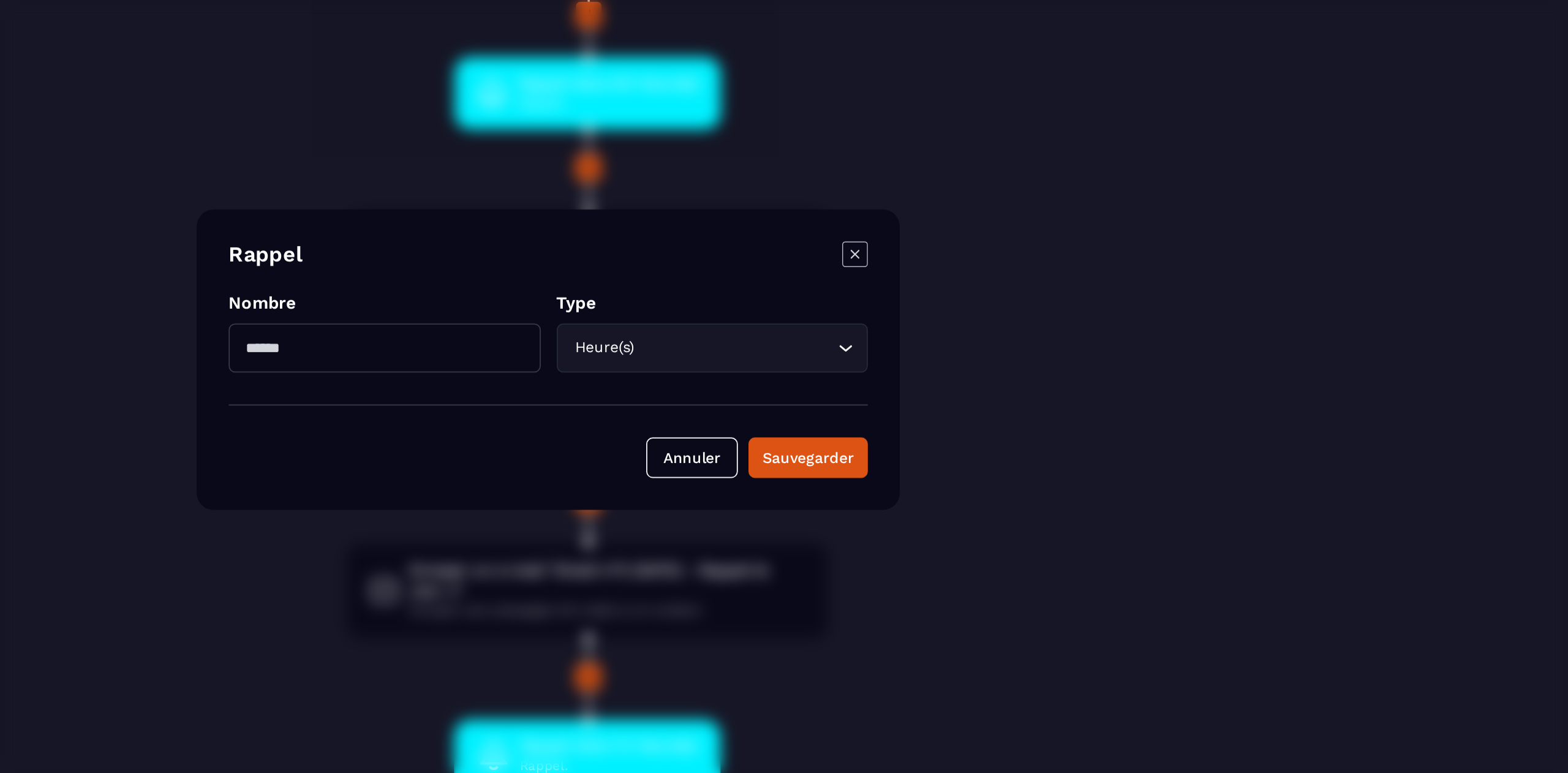
click at [676, 386] on input "**" at bounding box center [689, 379] width 179 height 28
type input "**"
click at [929, 444] on div "Sauvegarder" at bounding box center [933, 444] width 52 height 13
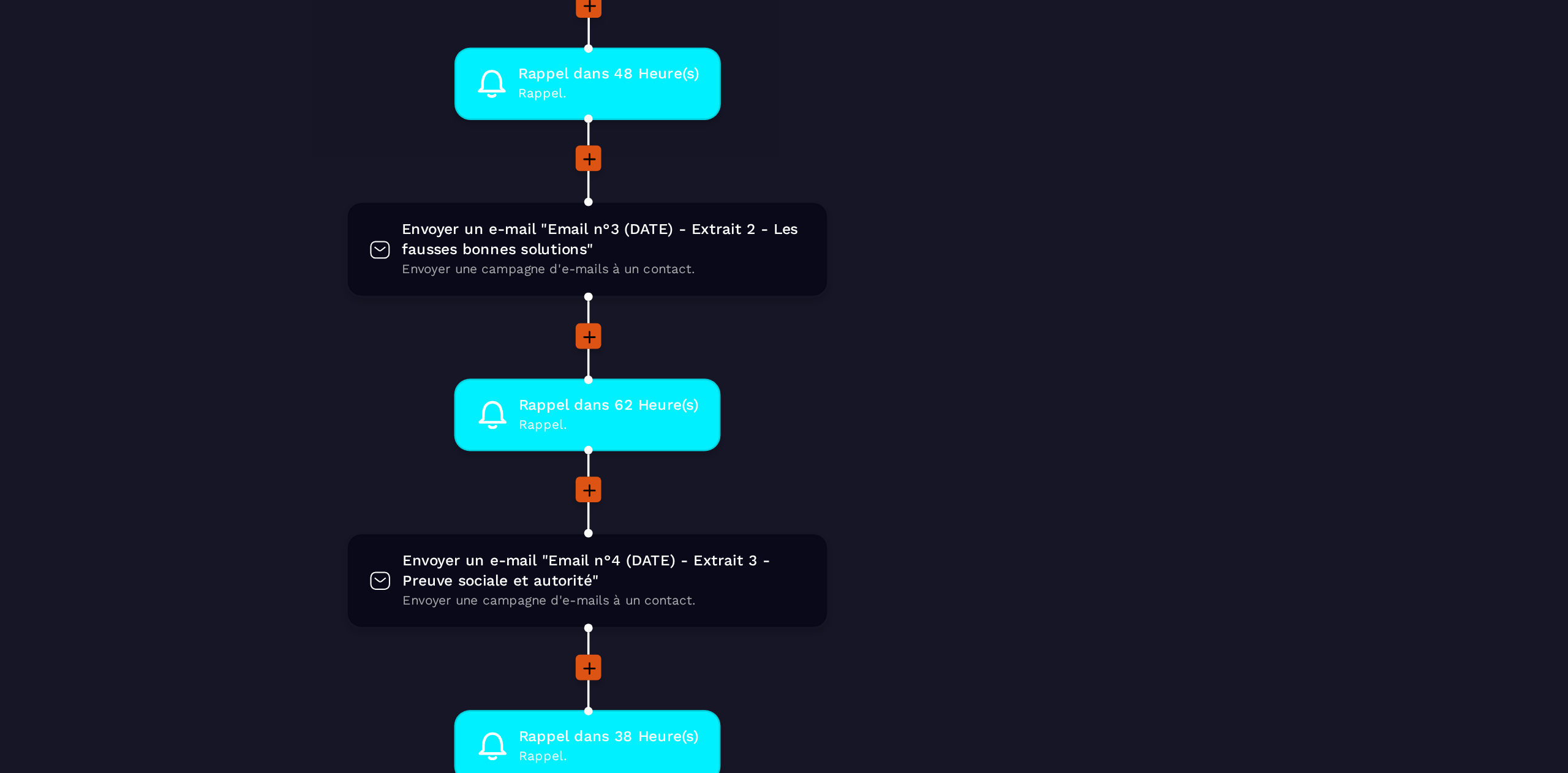
scroll to position [427, 0]
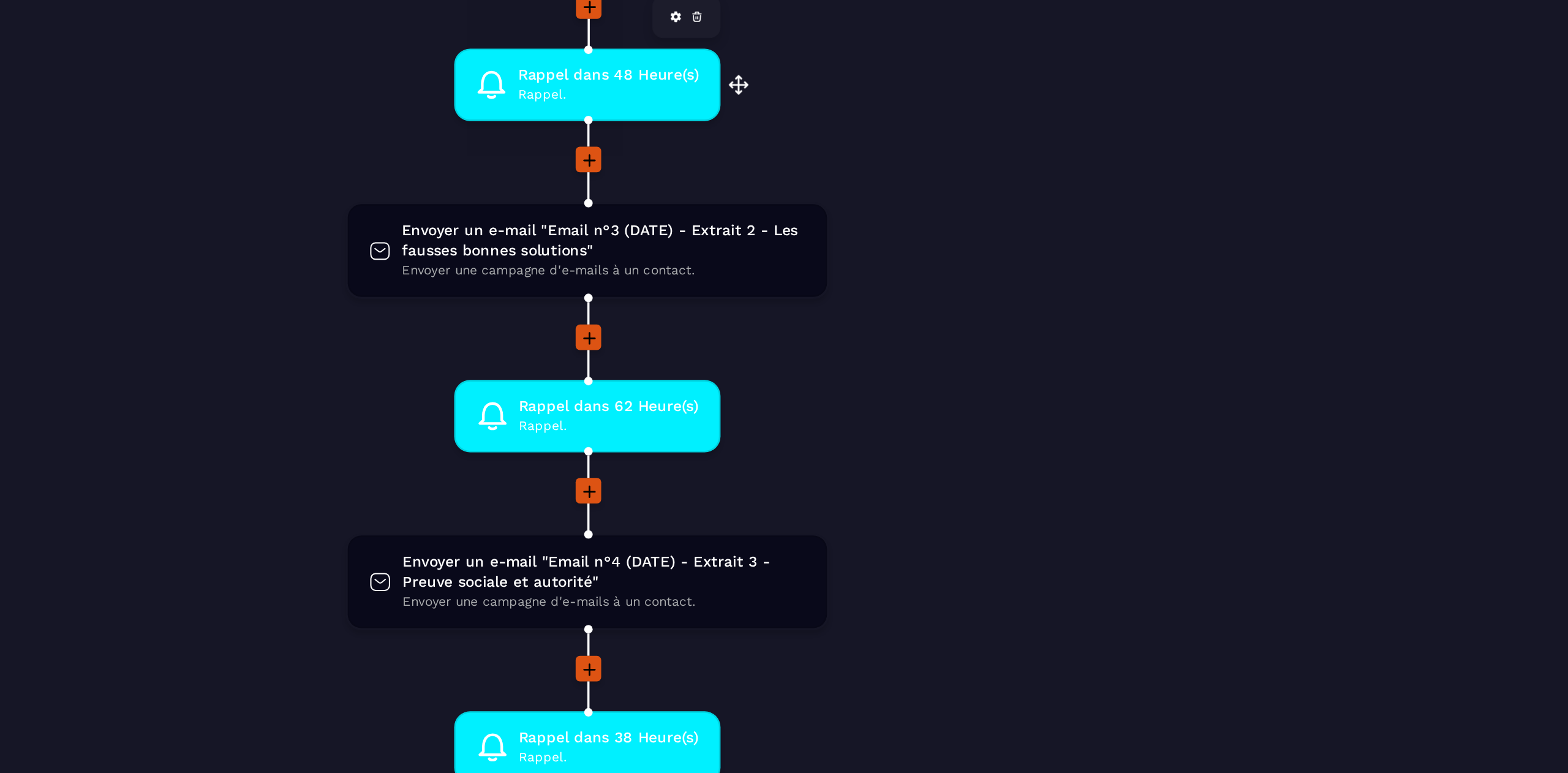
click at [830, 225] on span "Rappel dans 48 Heure(s)" at bounding box center [818, 223] width 104 height 12
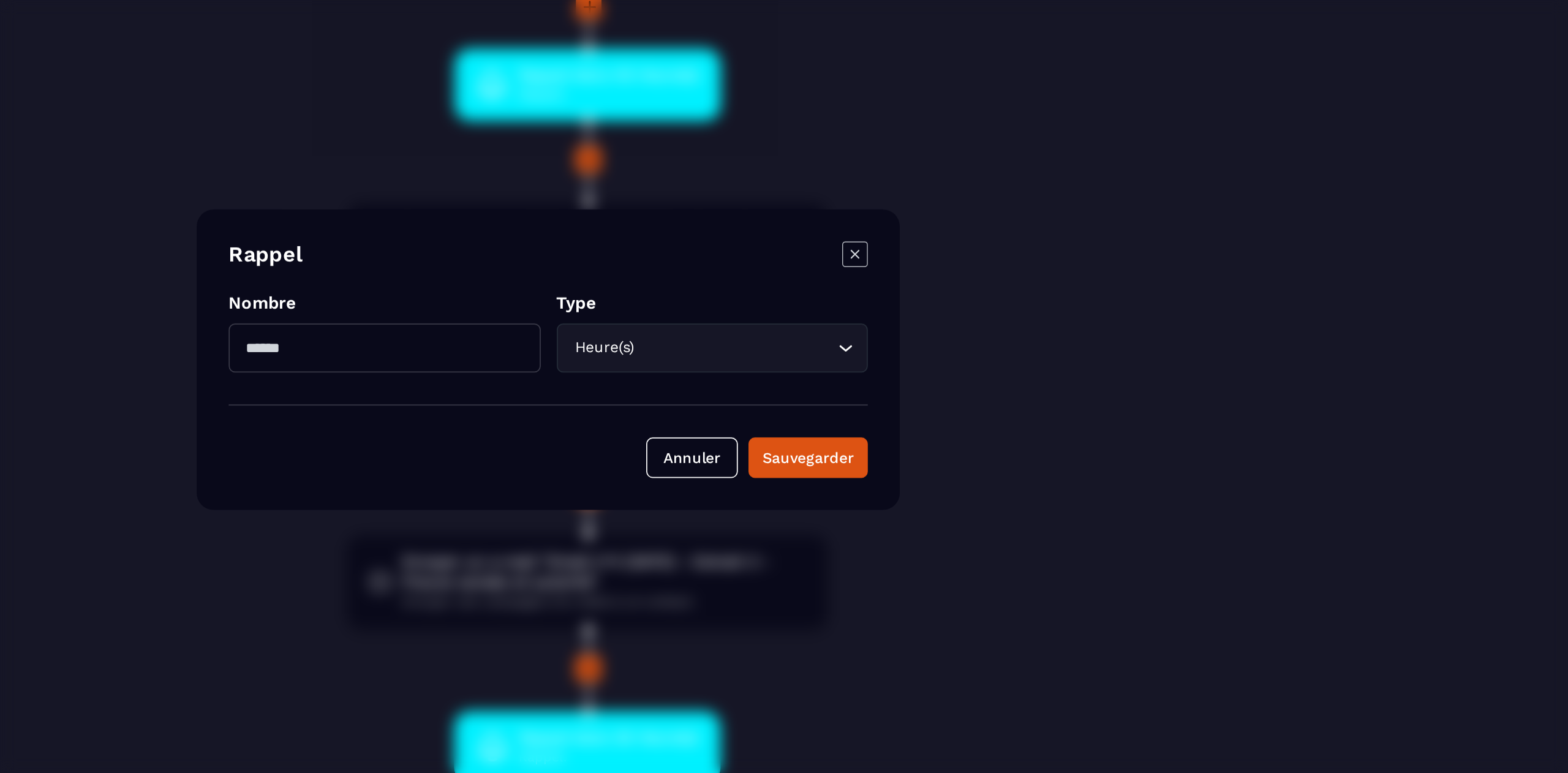
click at [695, 386] on input "**" at bounding box center [689, 379] width 179 height 28
type input "*"
type input "**"
click at [938, 444] on div "Sauvegarder" at bounding box center [933, 444] width 52 height 13
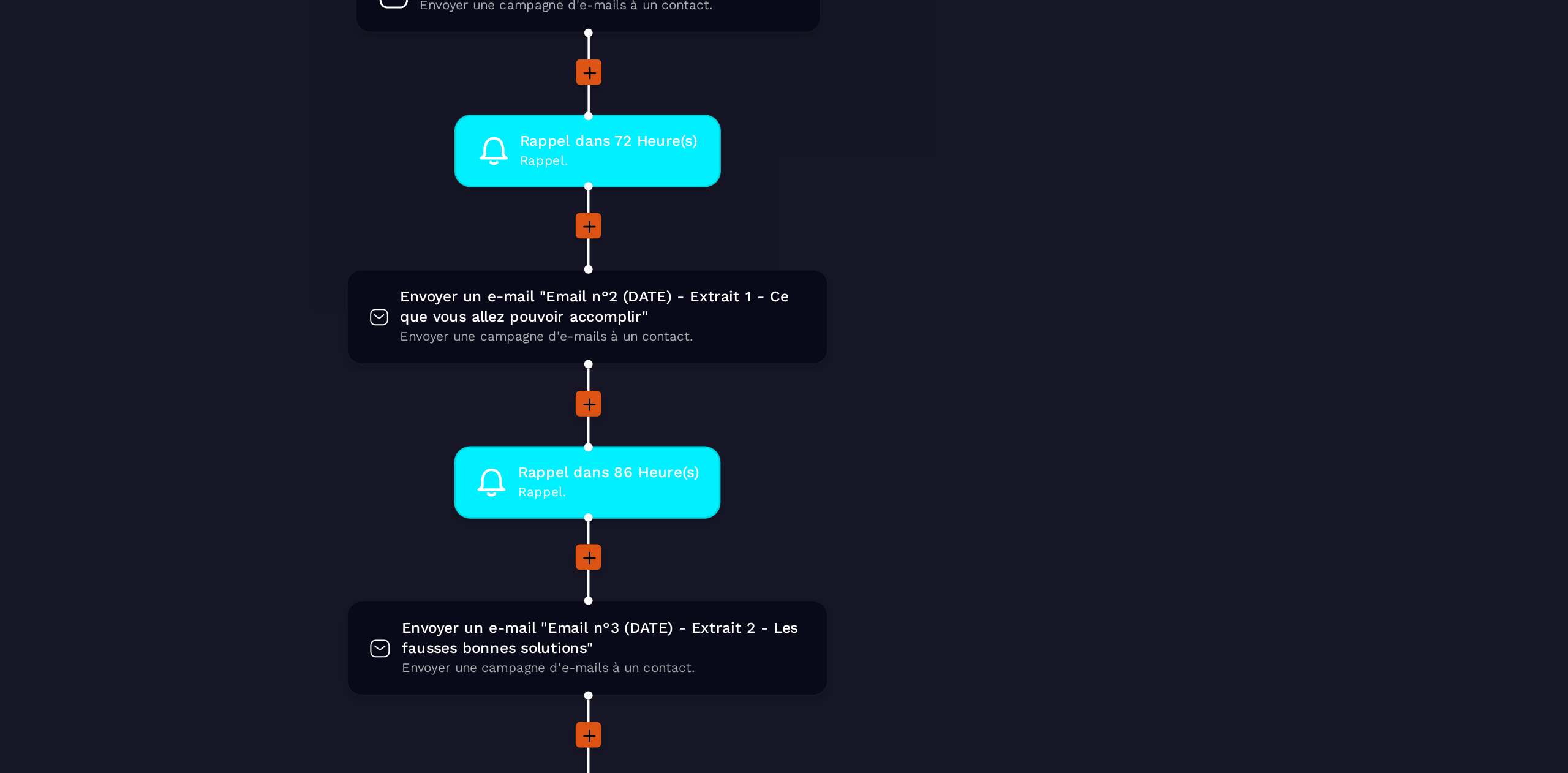
scroll to position [193, 0]
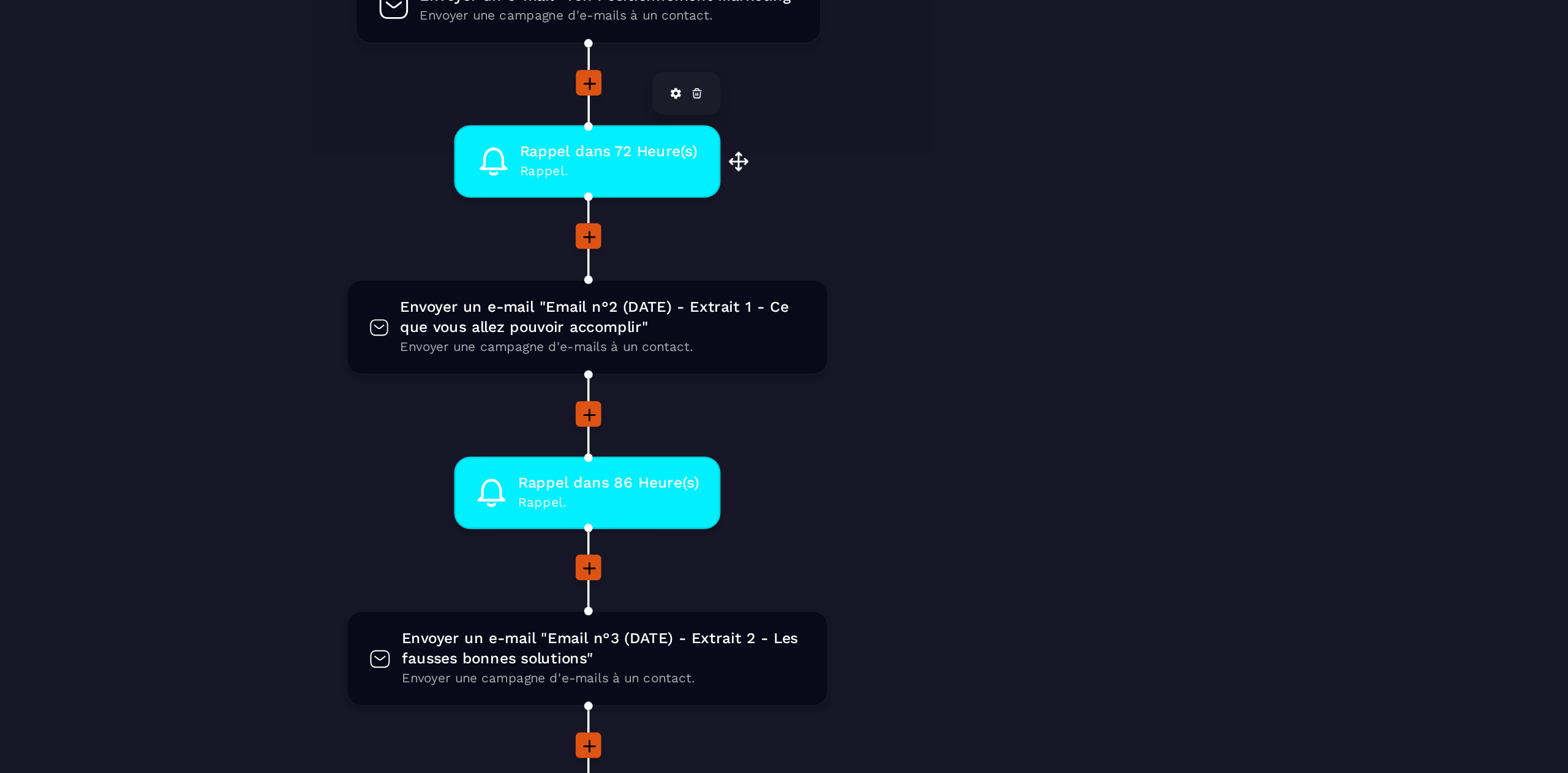
click at [841, 272] on span "Rappel." at bounding box center [819, 278] width 102 height 12
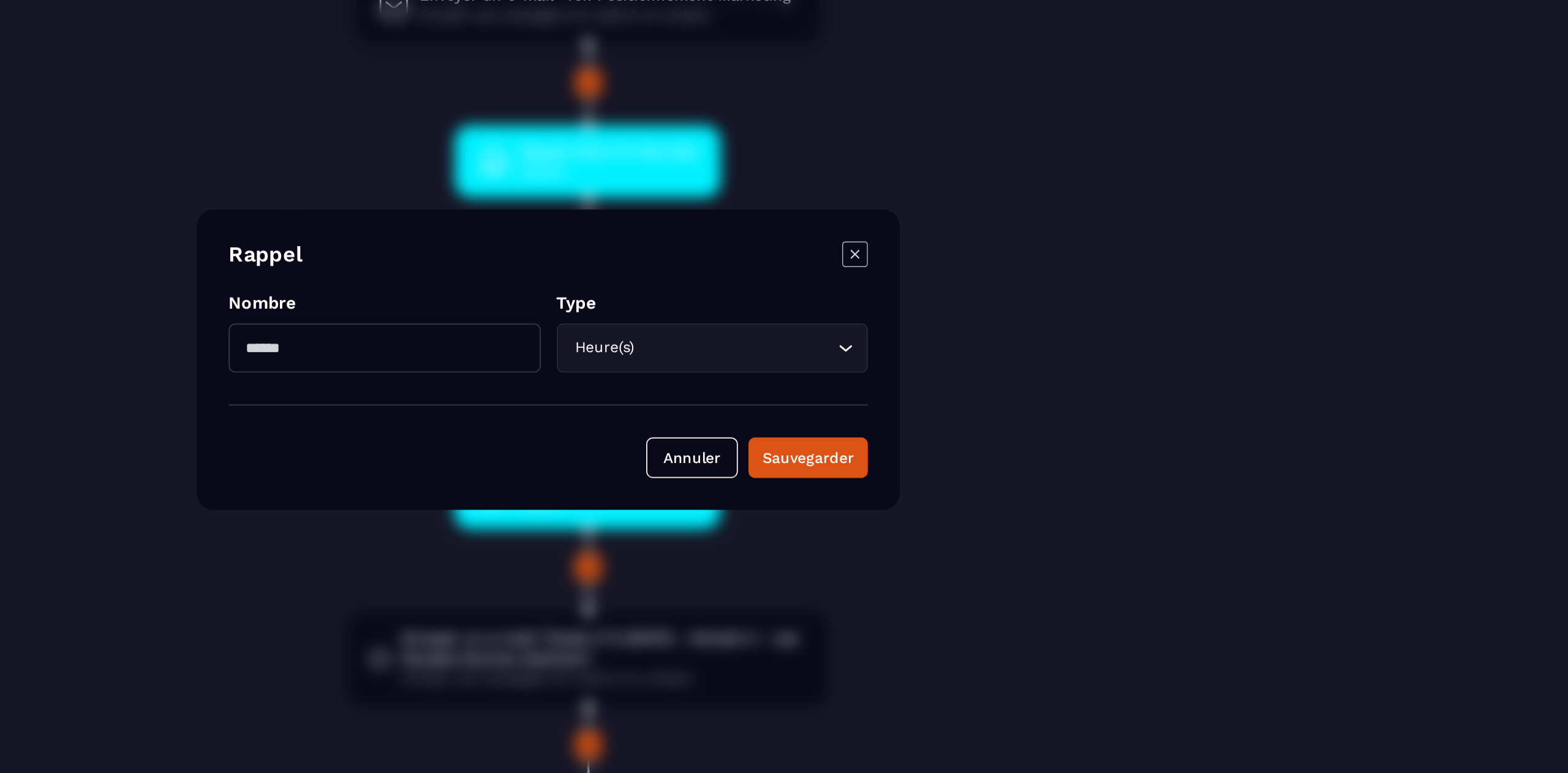
click at [709, 379] on input "**" at bounding box center [689, 379] width 179 height 28
type input "*"
type input "***"
click at [944, 444] on div "Sauvegarder" at bounding box center [933, 444] width 52 height 13
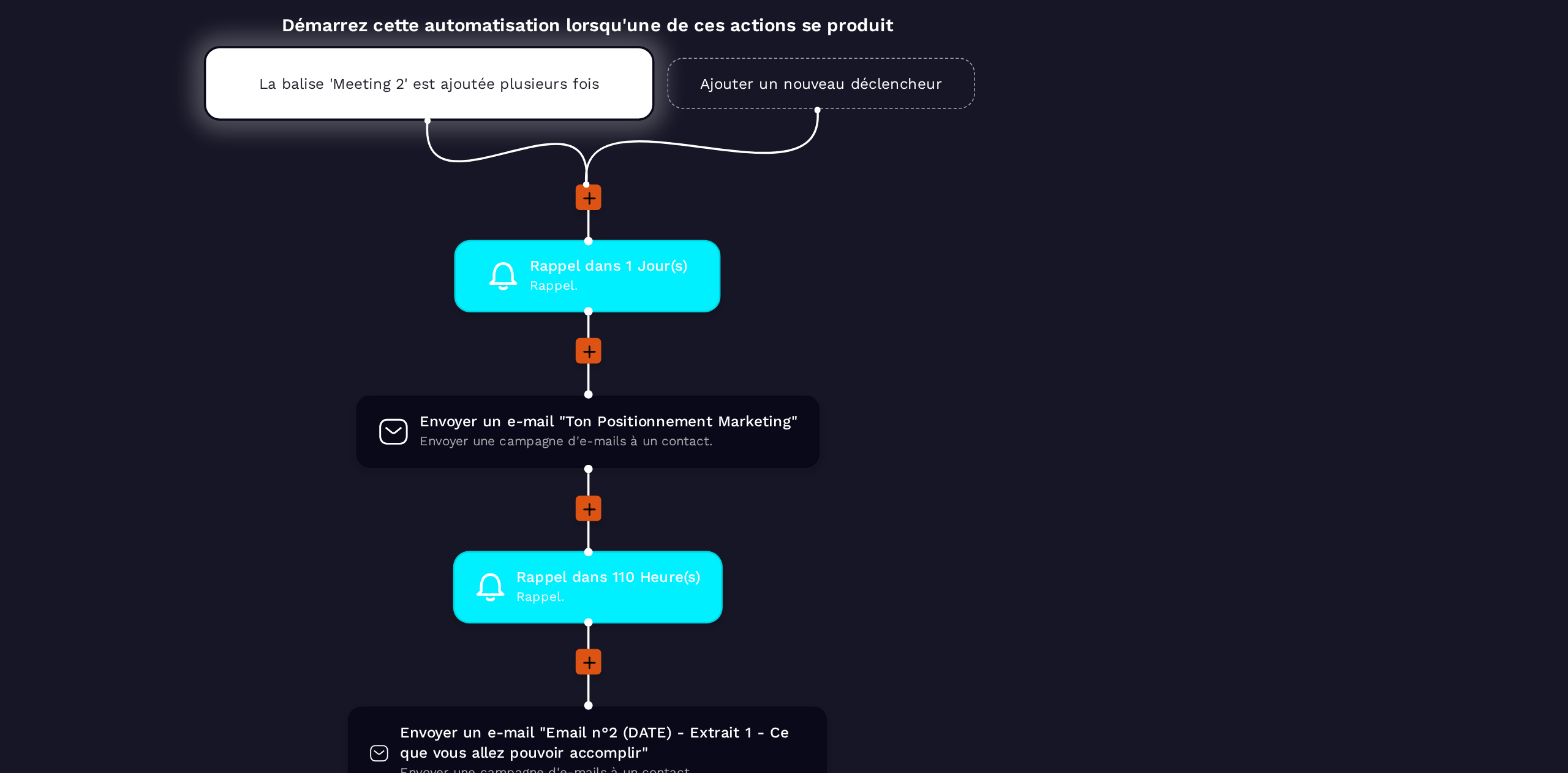
scroll to position [0, 0]
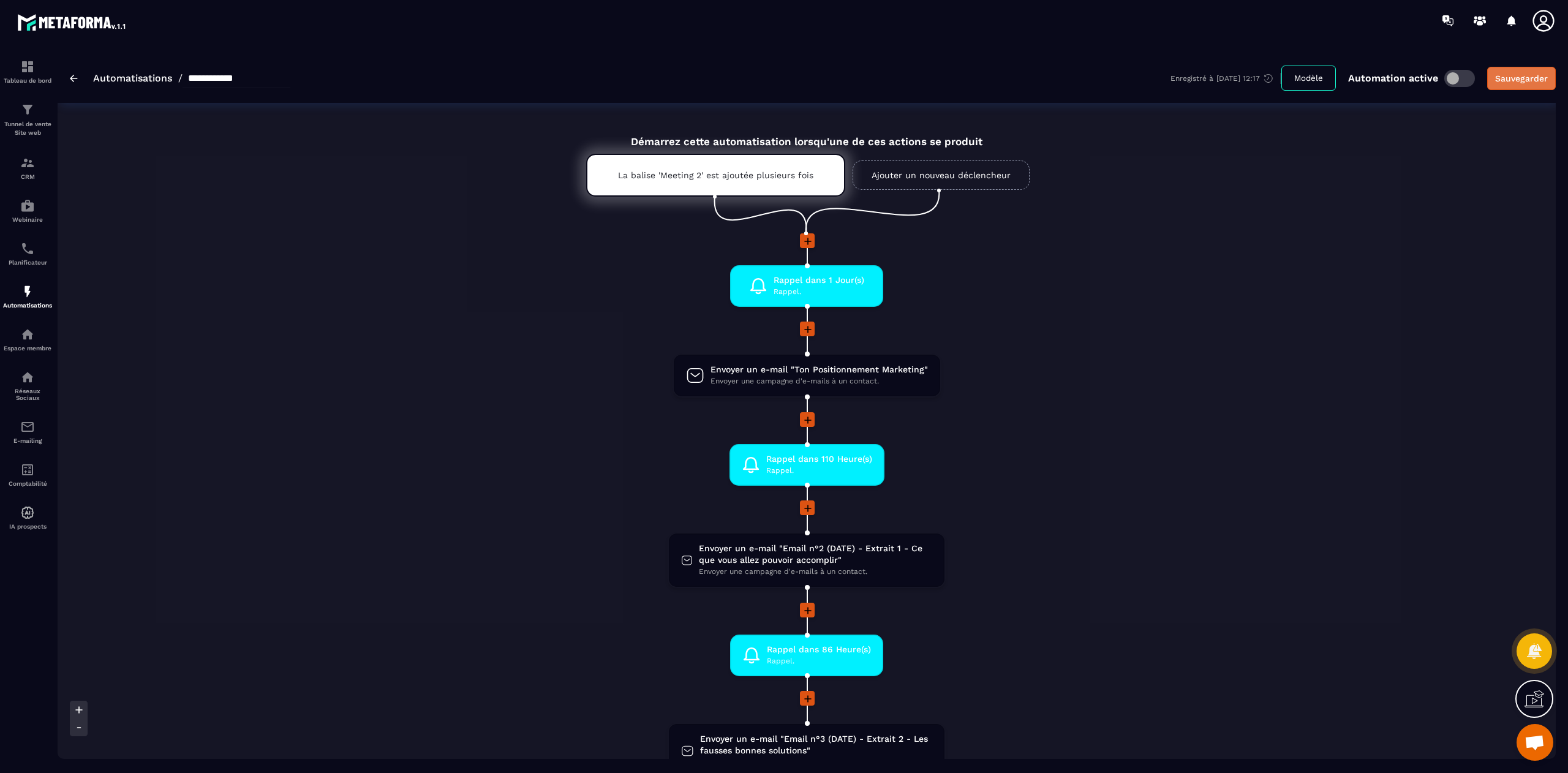
click at [1505, 73] on div "Sauvegarder" at bounding box center [1521, 79] width 52 height 13
click at [22, 170] on img at bounding box center [27, 163] width 14 height 14
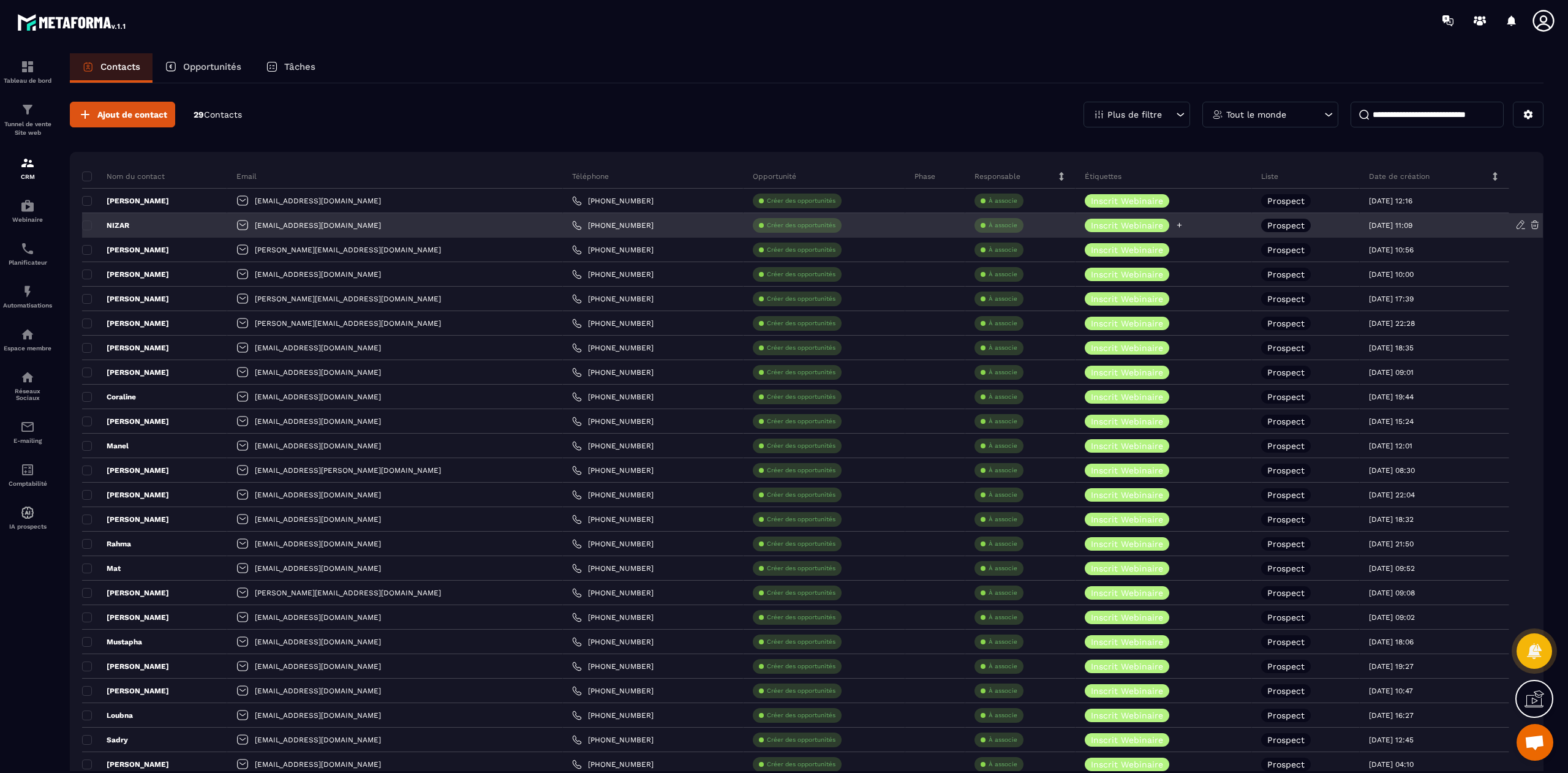
click at [1175, 228] on icon at bounding box center [1179, 224] width 8 height 8
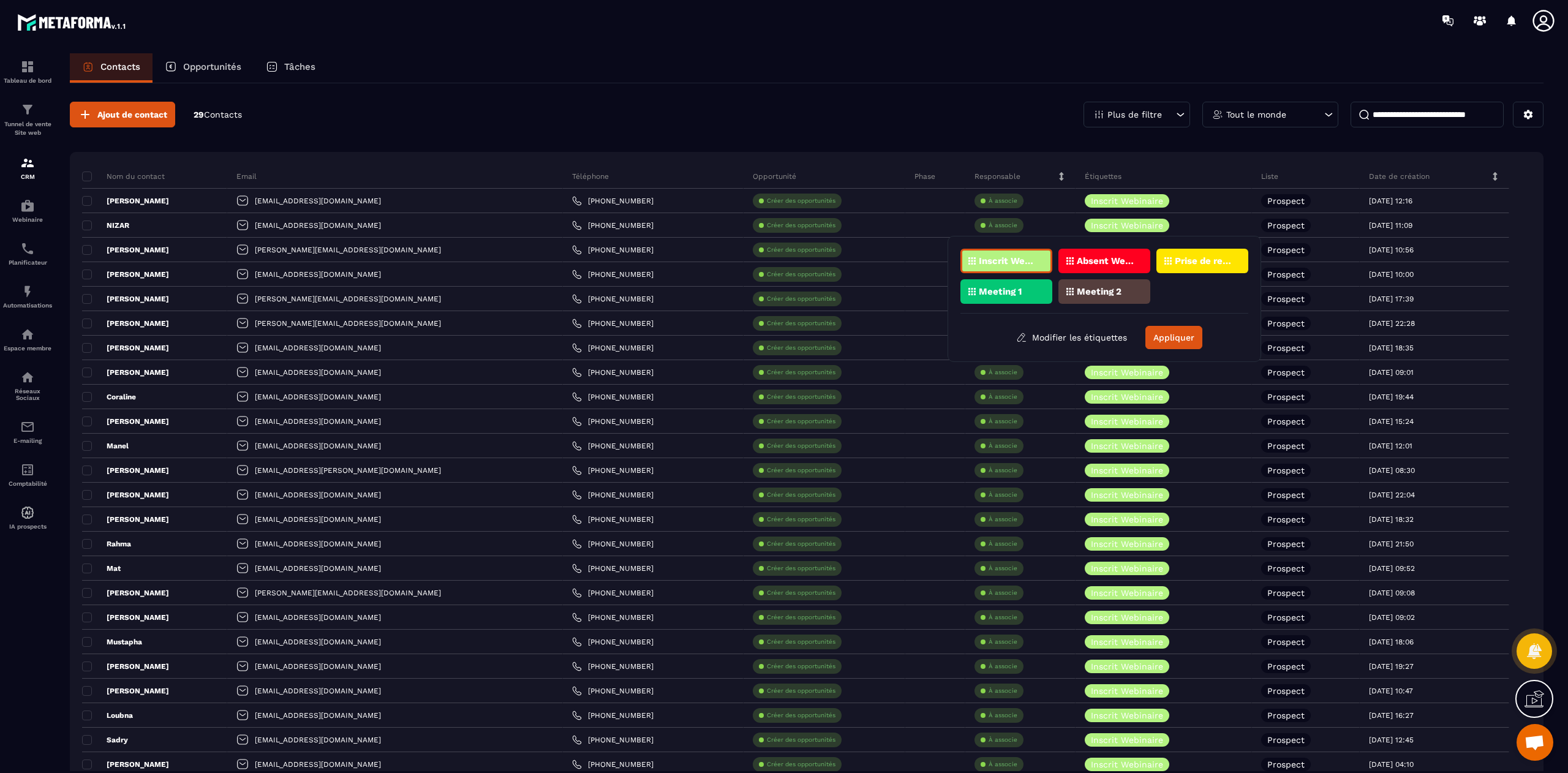
click at [1115, 289] on p "Meeting 2" at bounding box center [1098, 291] width 44 height 8
click at [1181, 337] on button "Appliquer" at bounding box center [1174, 338] width 57 height 24
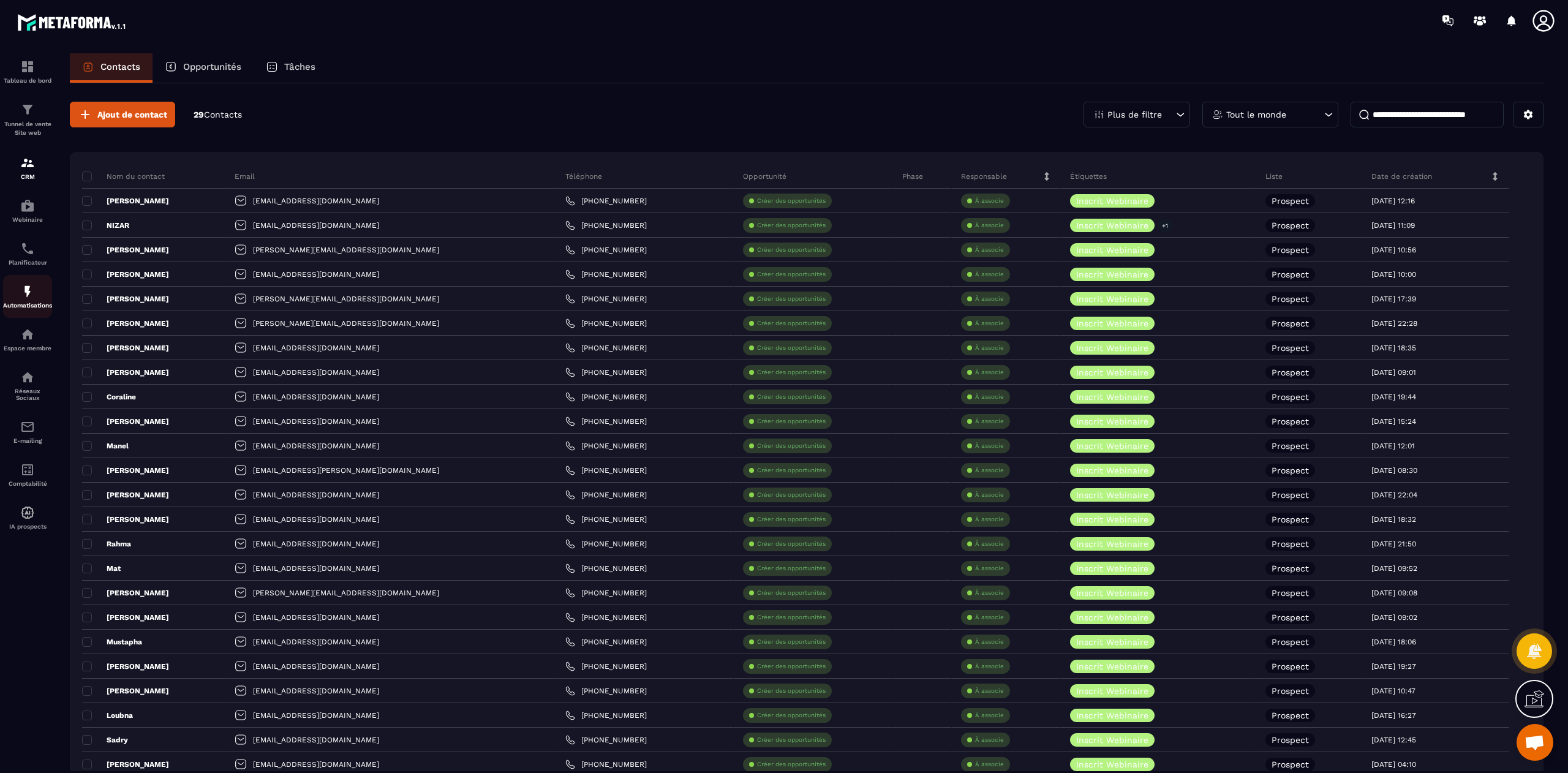
click at [27, 287] on img at bounding box center [27, 291] width 14 height 14
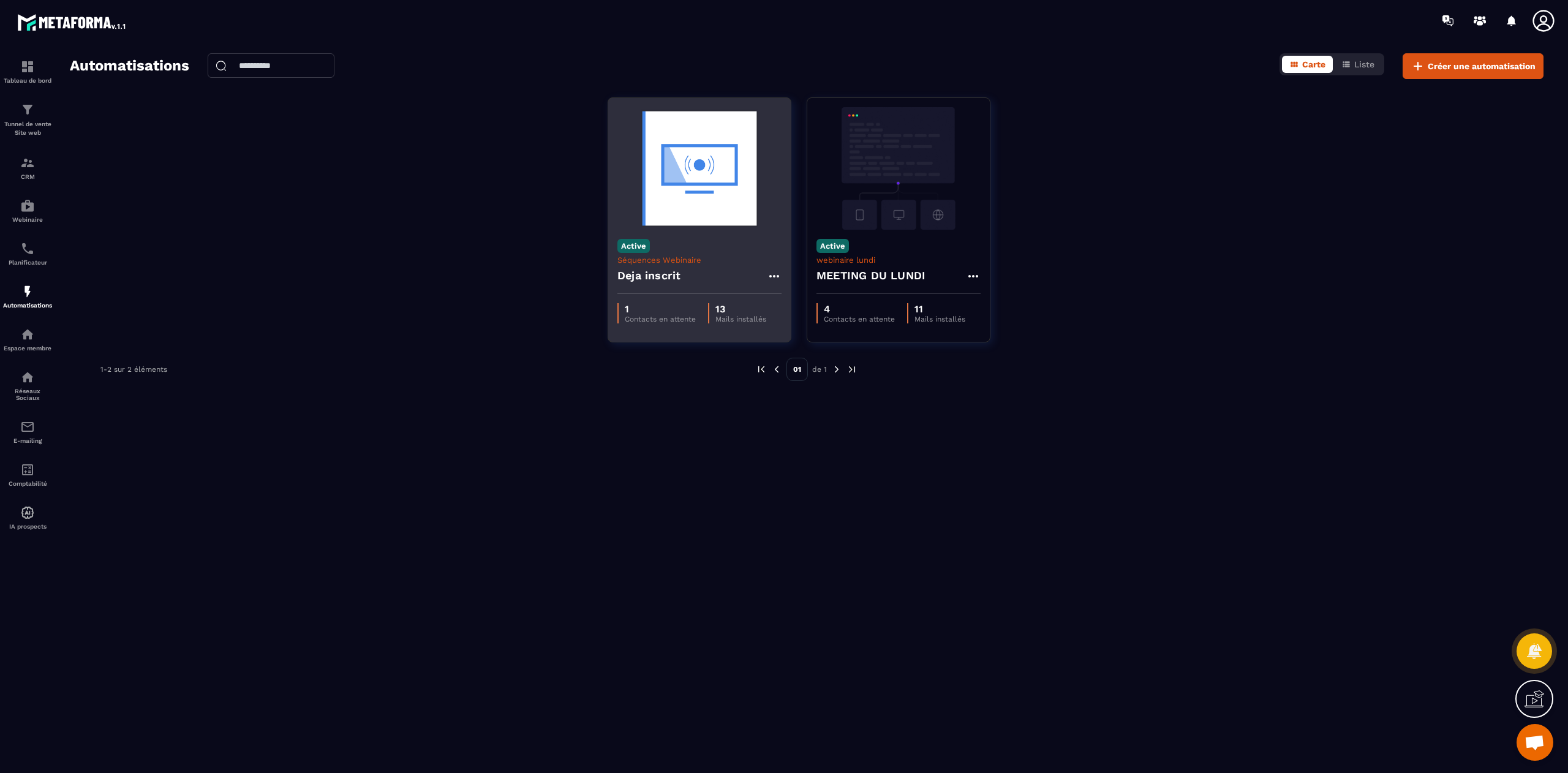
click at [686, 224] on img at bounding box center [698, 167] width 164 height 122
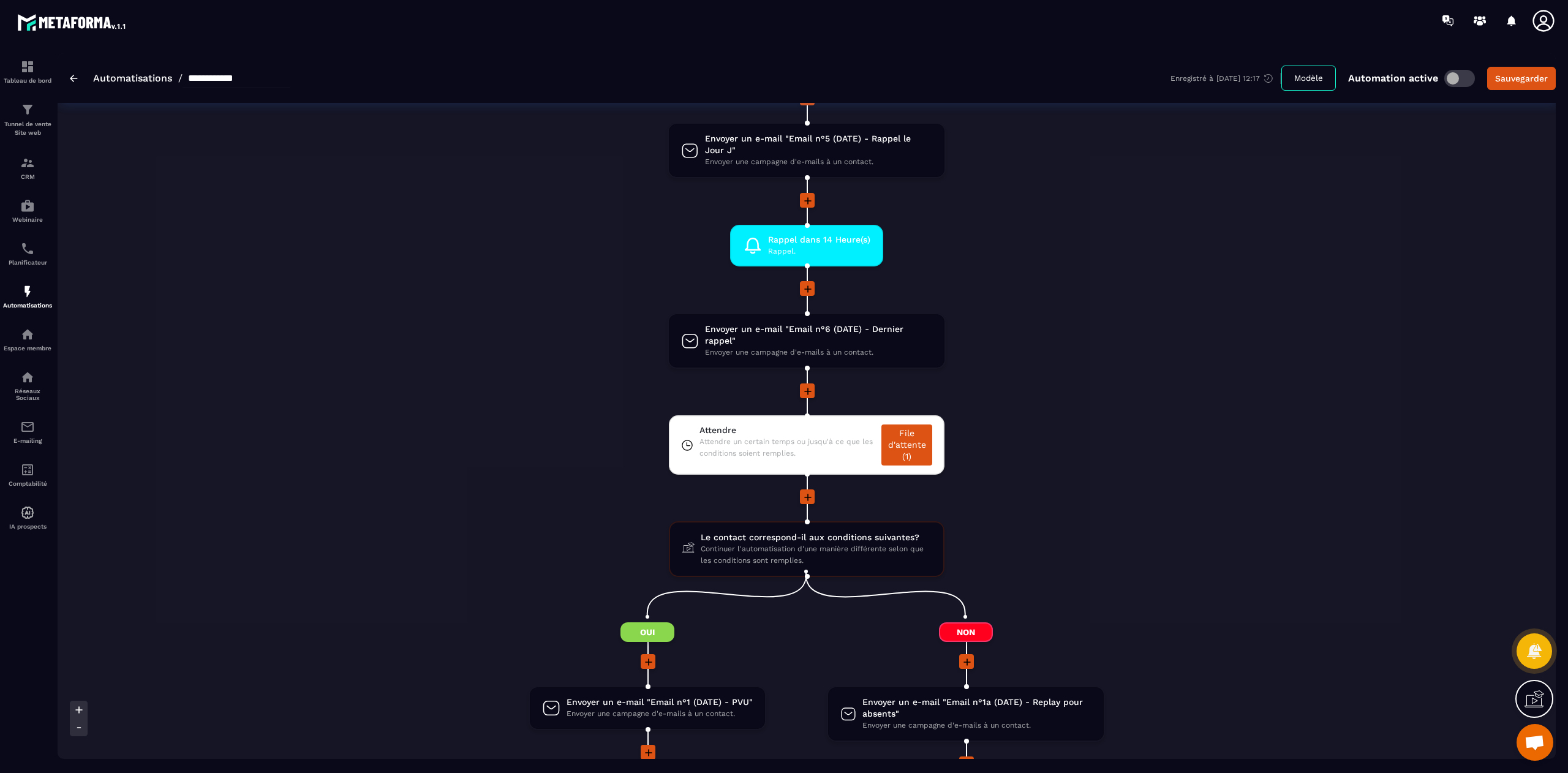
scroll to position [997, 0]
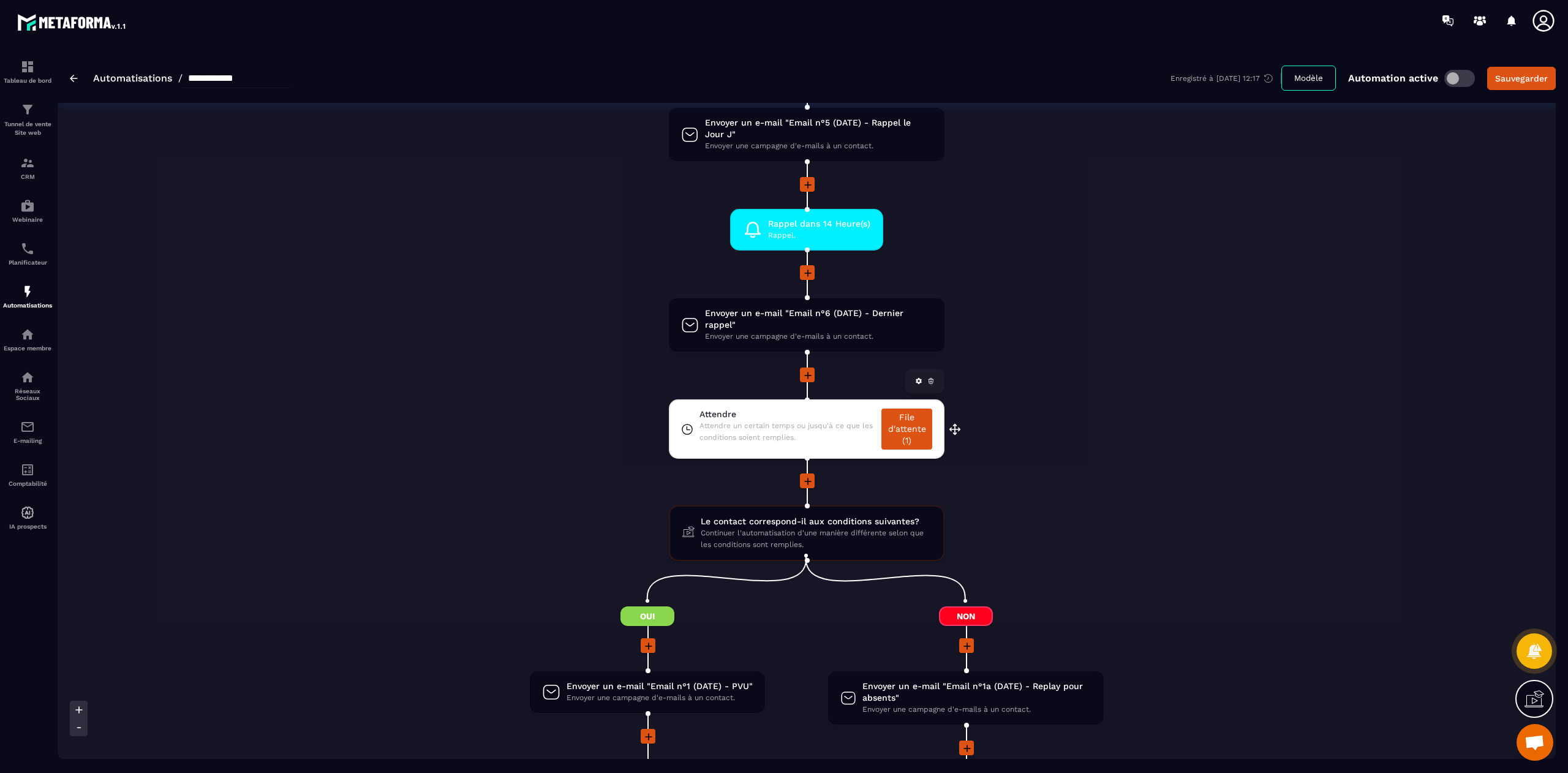
click at [914, 424] on link "File d'attente (1)" at bounding box center [907, 428] width 51 height 41
click at [796, 528] on span "Continuer l'automatisation d'une manière différente selon que les conditions so…" at bounding box center [815, 539] width 230 height 24
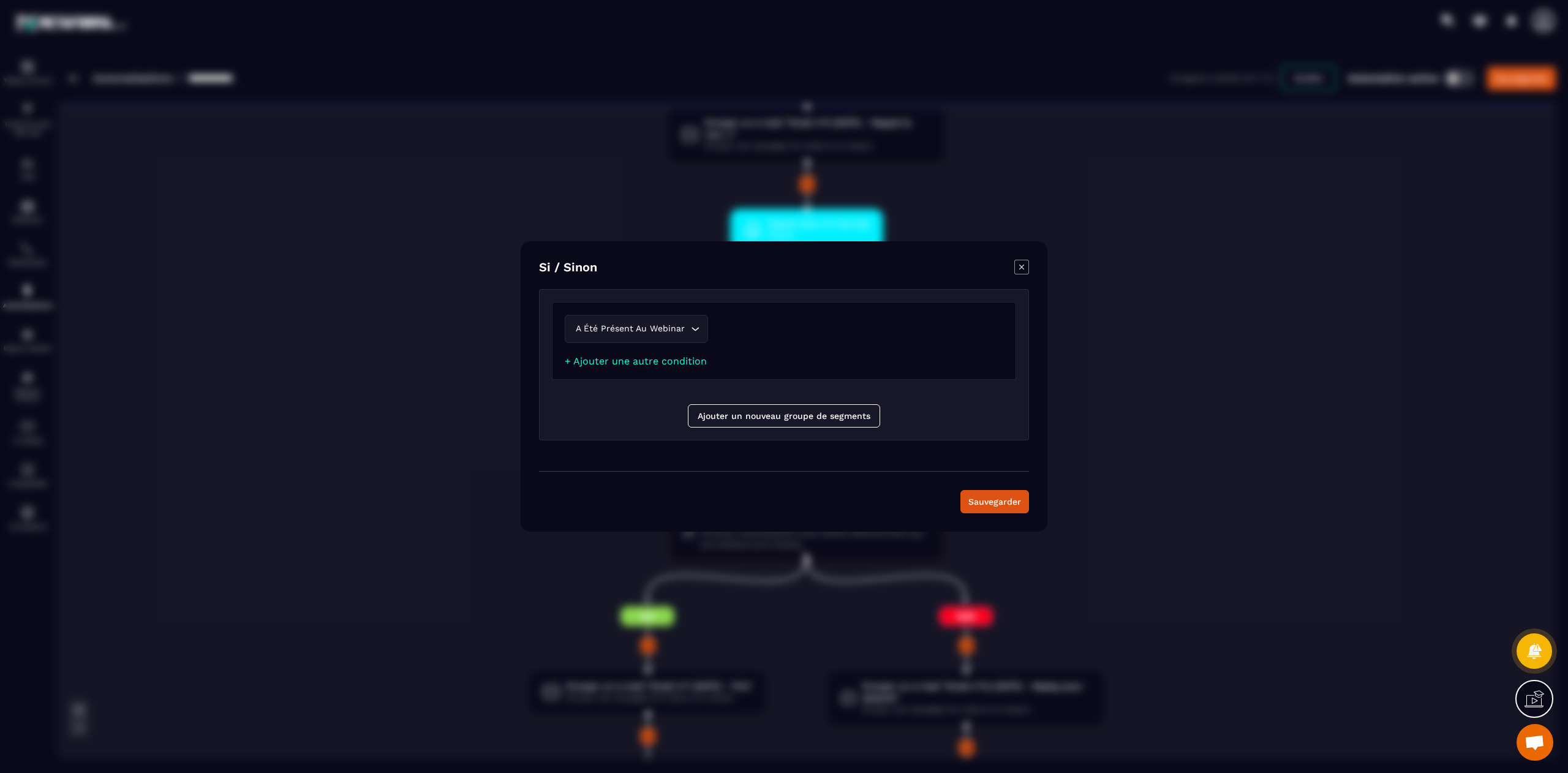
click at [1017, 266] on icon "Modal window" at bounding box center [1022, 267] width 14 height 14
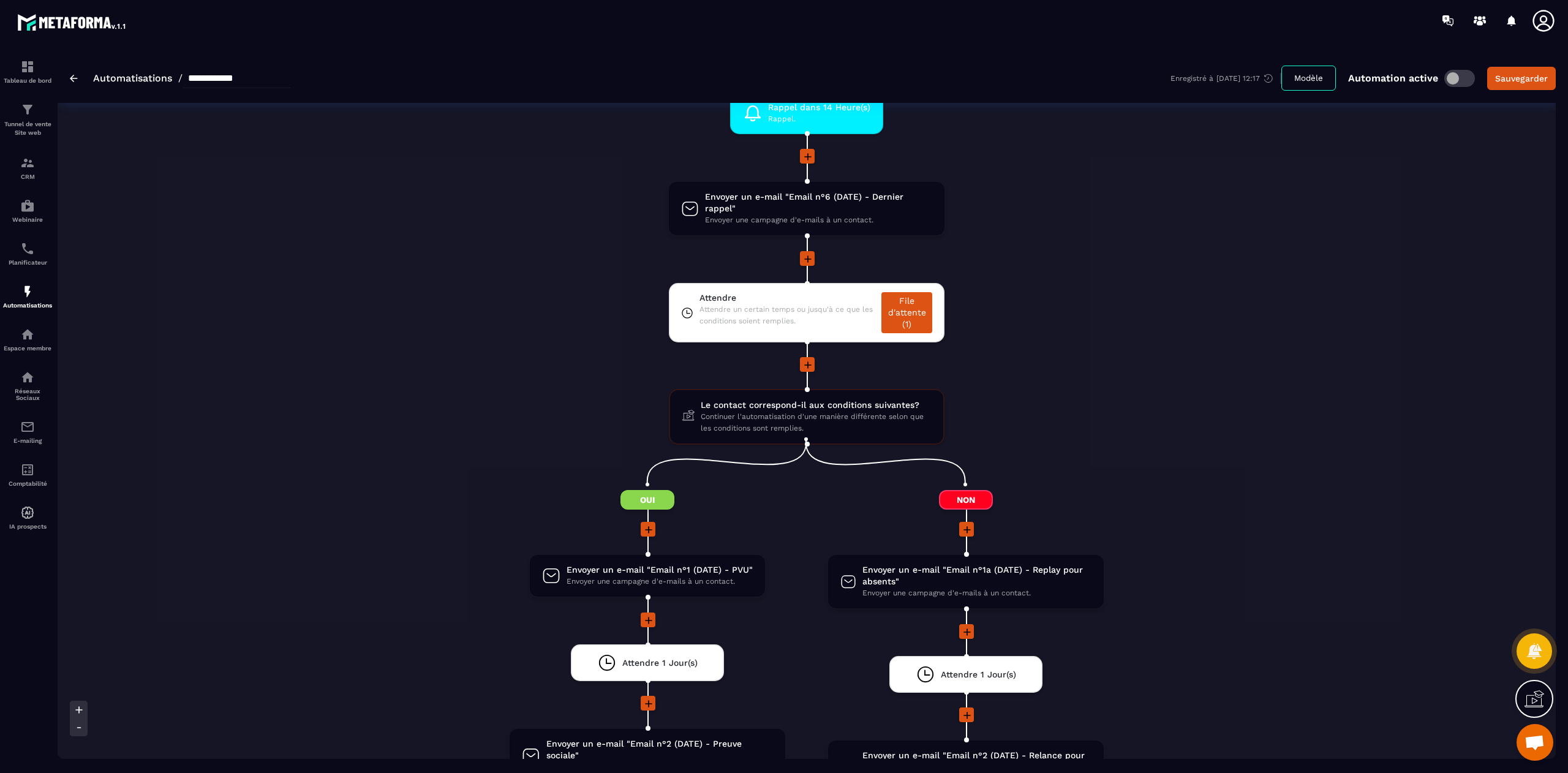
scroll to position [1117, 0]
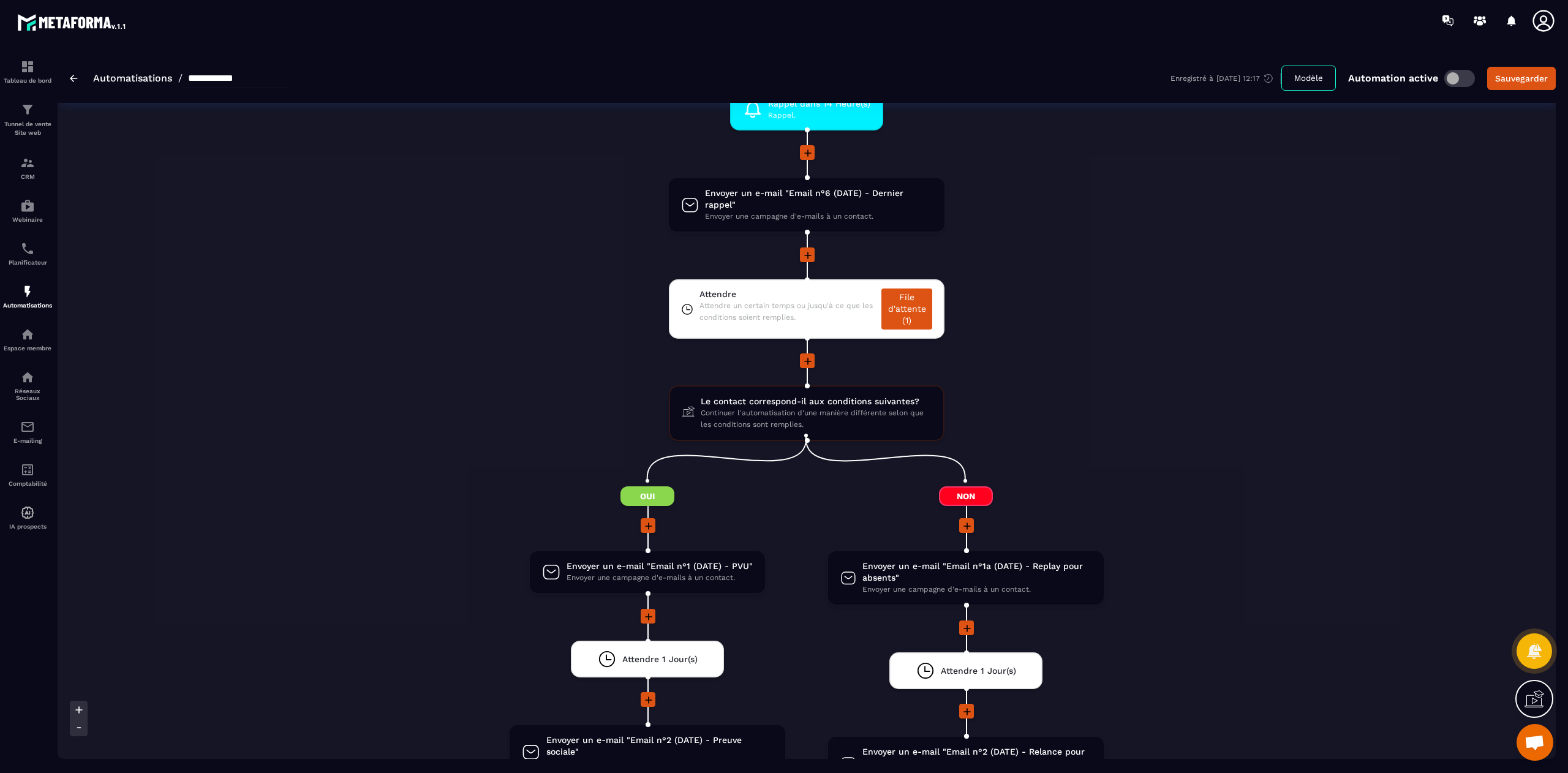
click at [1195, 335] on div "Démarrez cette automatisation lorsqu'une de ces actions se produit La balise 'M…" at bounding box center [806, 305] width 1497 height 2601
click at [802, 308] on span "Attendre un certain temps ou jusqu'à ce que les conditions soient remplies." at bounding box center [787, 312] width 176 height 24
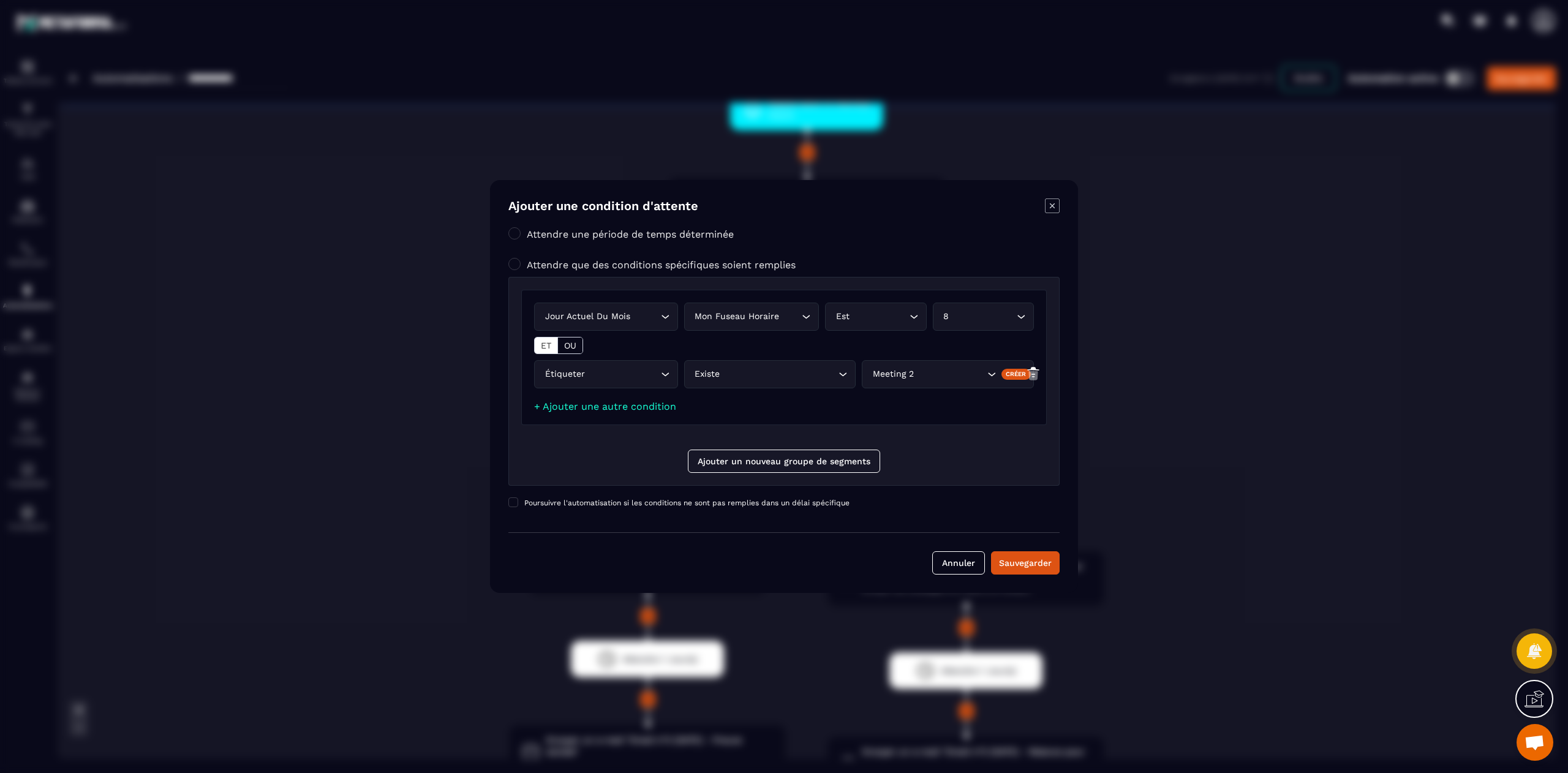
click at [1050, 209] on icon "Modal window" at bounding box center [1052, 205] width 14 height 14
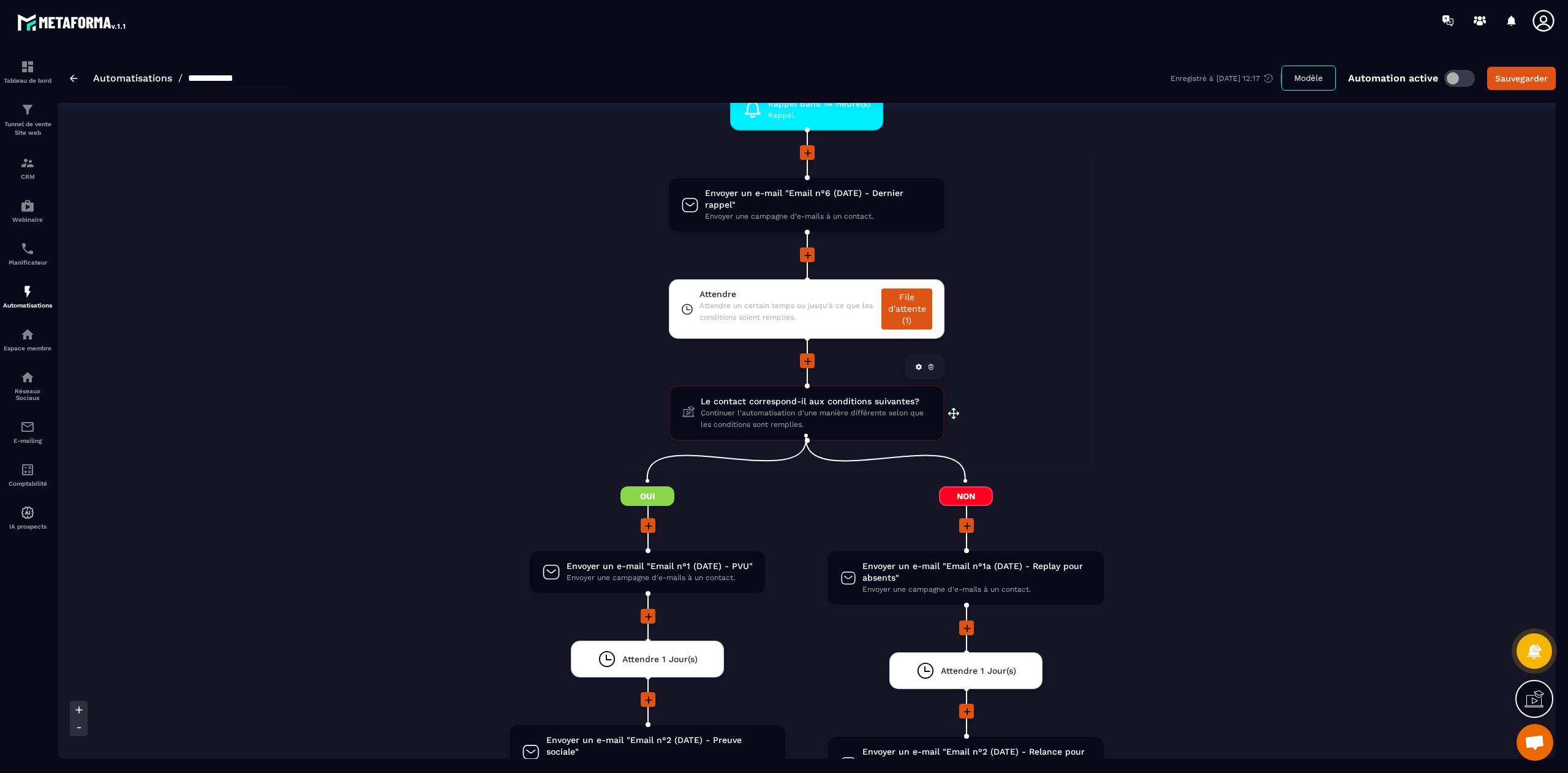
click at [802, 420] on span "Continuer l'automatisation d'une manière différente selon que les conditions so…" at bounding box center [815, 419] width 230 height 24
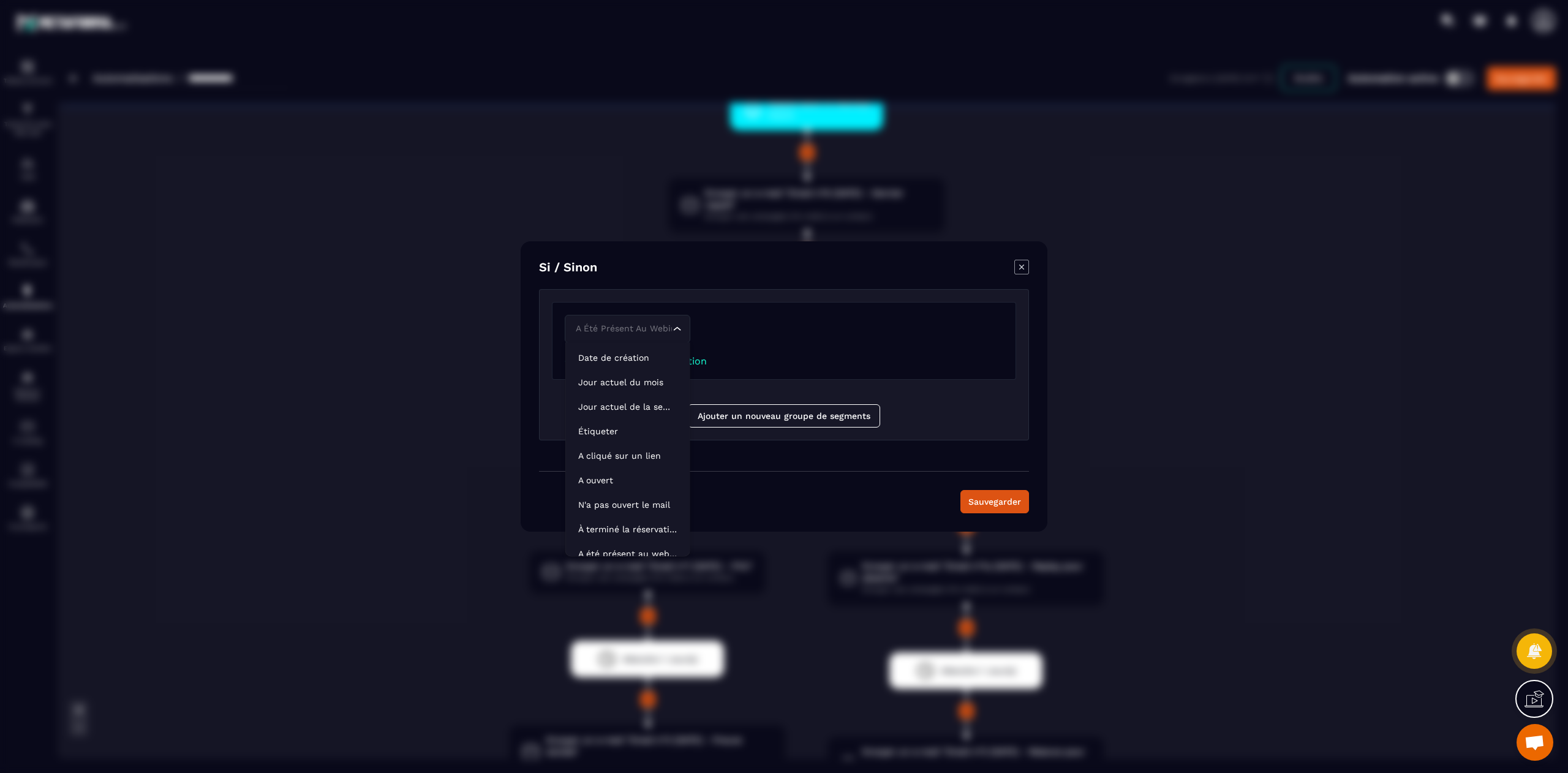
click at [682, 336] on div "A été présent au webinar Loading..." at bounding box center [627, 329] width 126 height 28
click at [622, 429] on p "Étiqueter" at bounding box center [628, 432] width 100 height 13
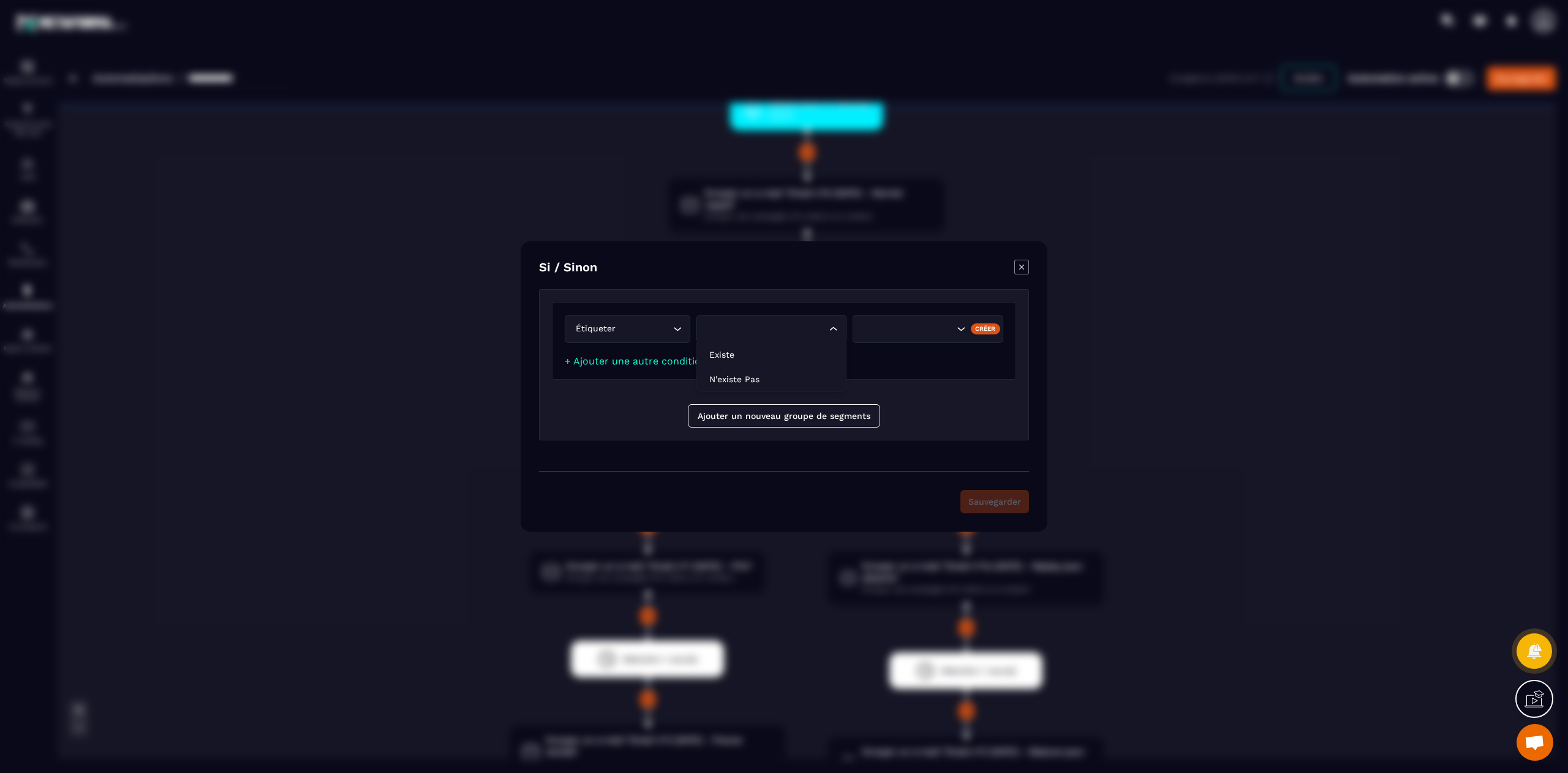
click at [792, 325] on div "Search for option" at bounding box center [765, 329] width 125 height 14
click at [770, 349] on p "Existe" at bounding box center [772, 355] width 125 height 13
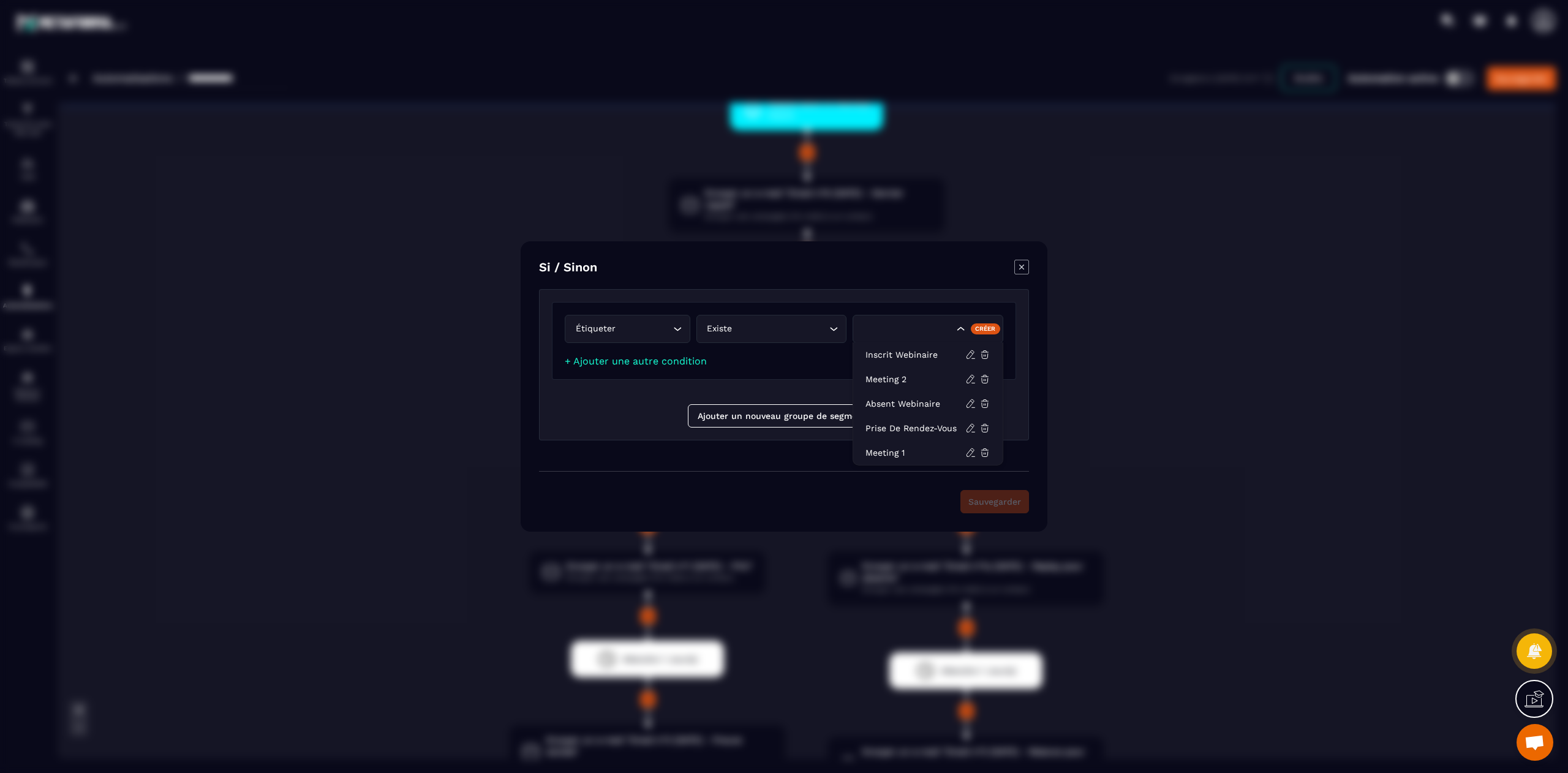
click at [927, 328] on div "Search for option" at bounding box center [907, 329] width 95 height 14
click at [922, 448] on p "Meeting 1" at bounding box center [915, 453] width 100 height 13
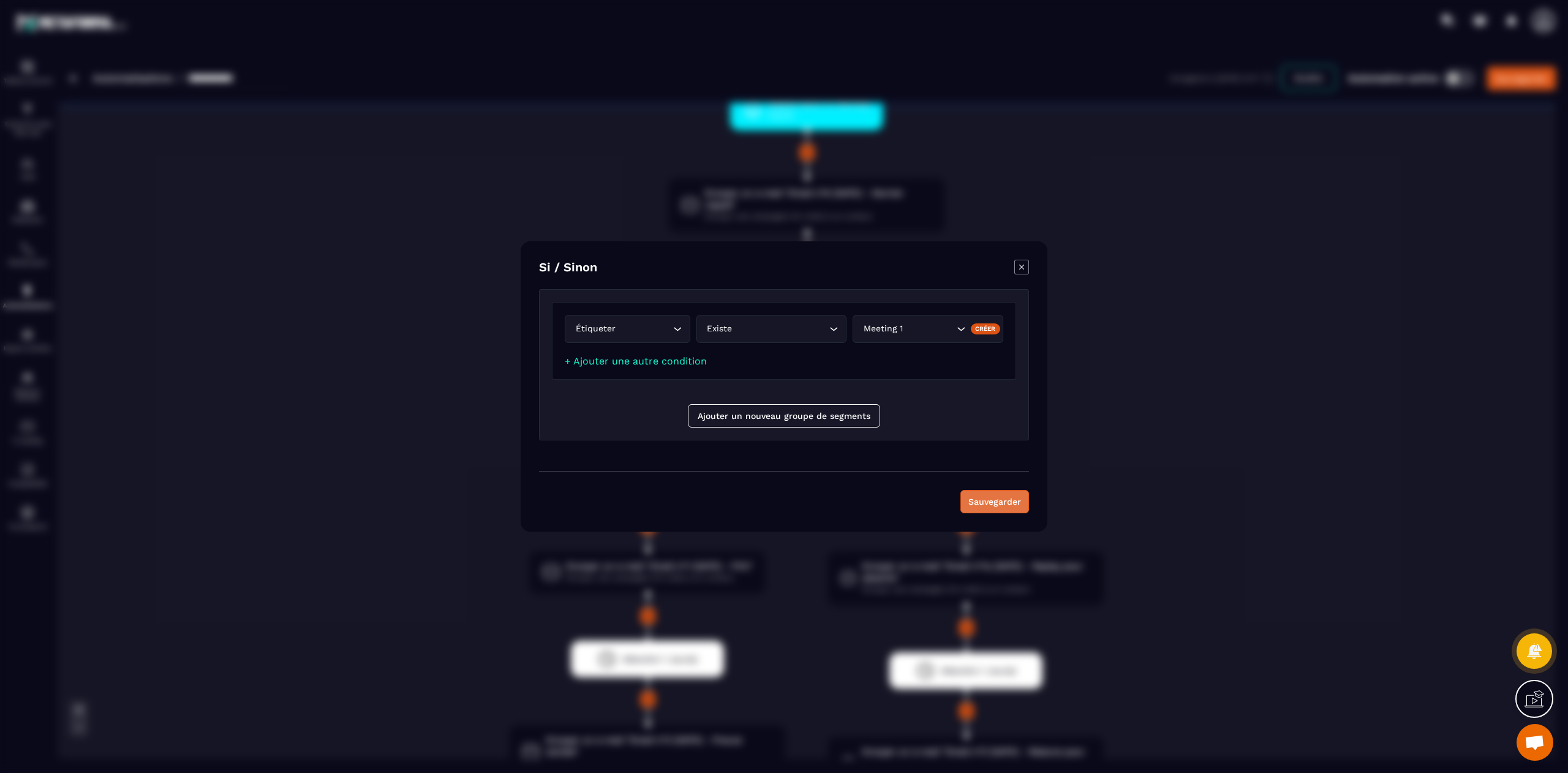
click at [993, 500] on button "Sauvegarder" at bounding box center [994, 501] width 69 height 24
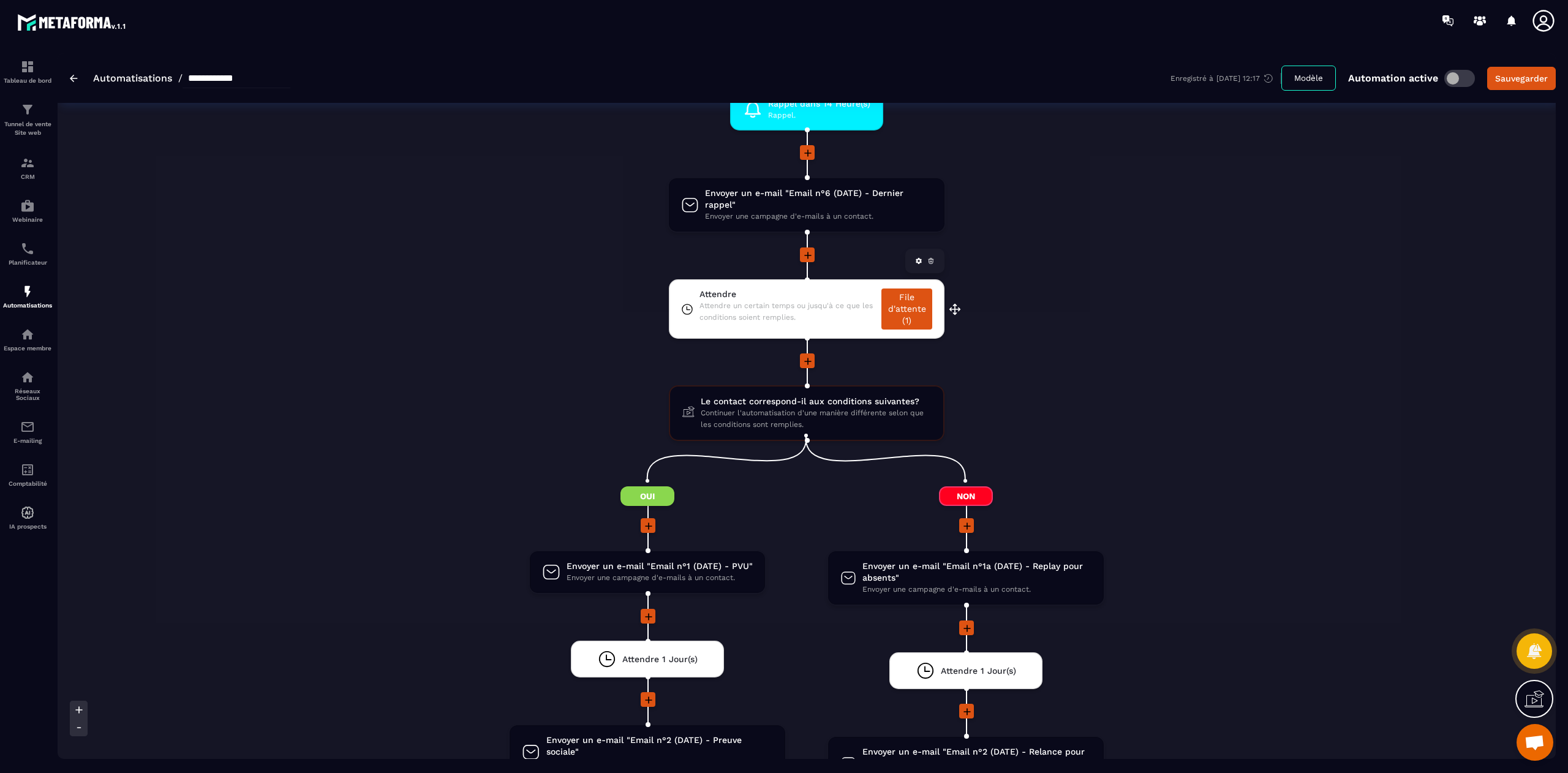
click at [772, 305] on span "Attendre un certain temps ou jusqu'à ce que les conditions soient remplies." at bounding box center [787, 312] width 176 height 24
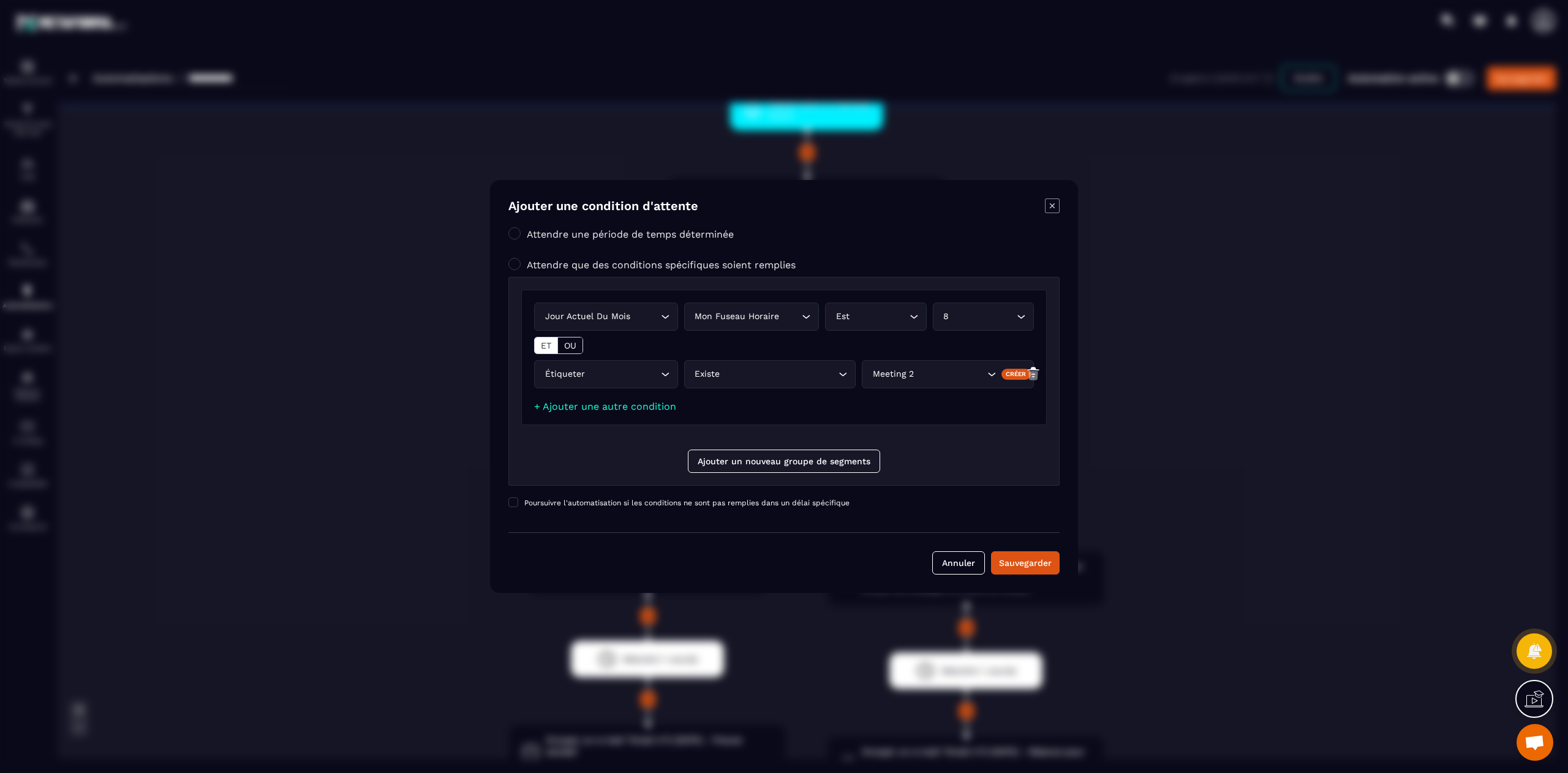
click at [1052, 205] on icon "Modal window" at bounding box center [1051, 205] width 5 height 5
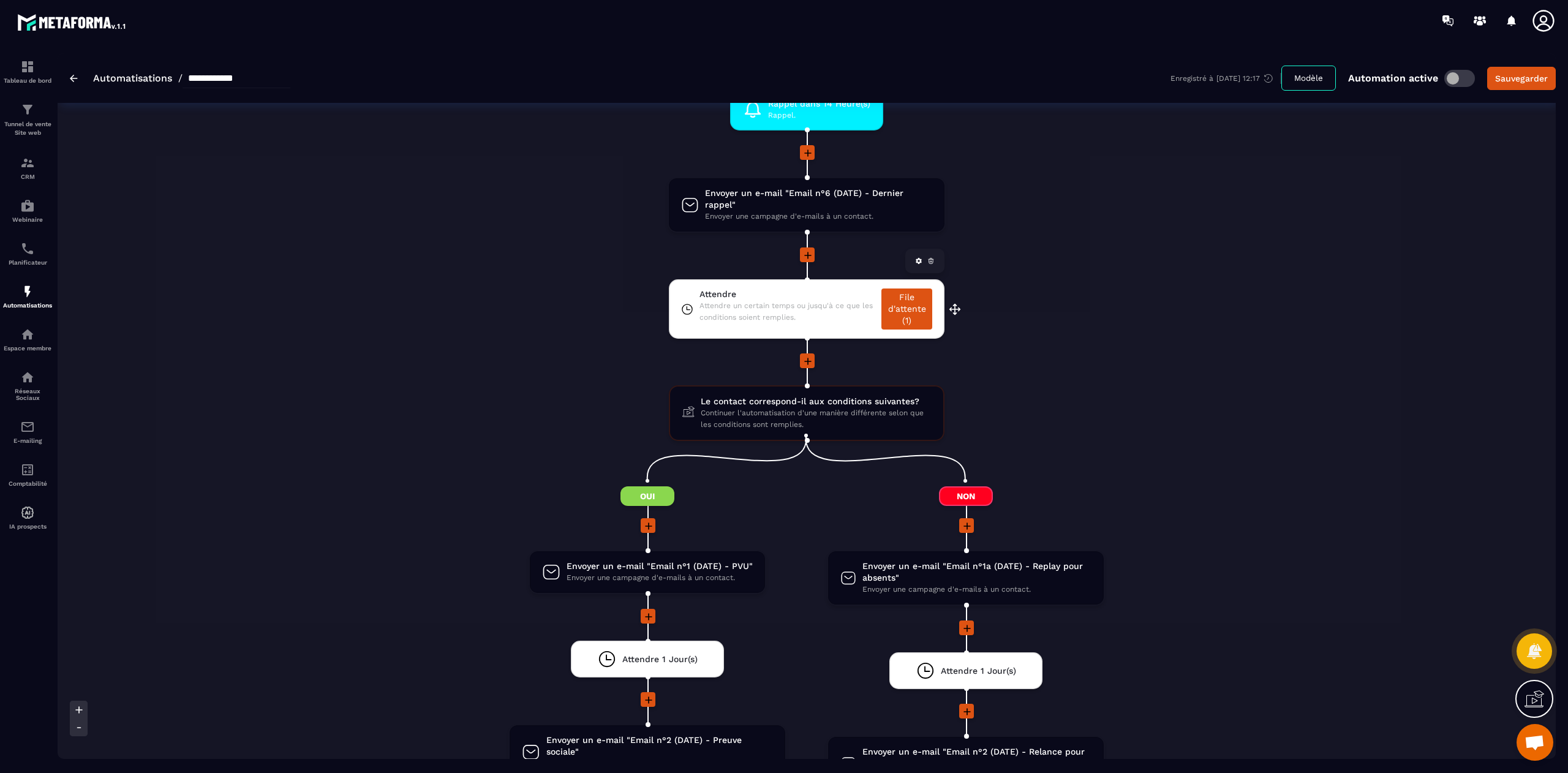
click at [908, 301] on link "File d'attente (1)" at bounding box center [907, 309] width 51 height 41
click at [1539, 741] on span "Ouvrir le chat" at bounding box center [1535, 743] width 20 height 17
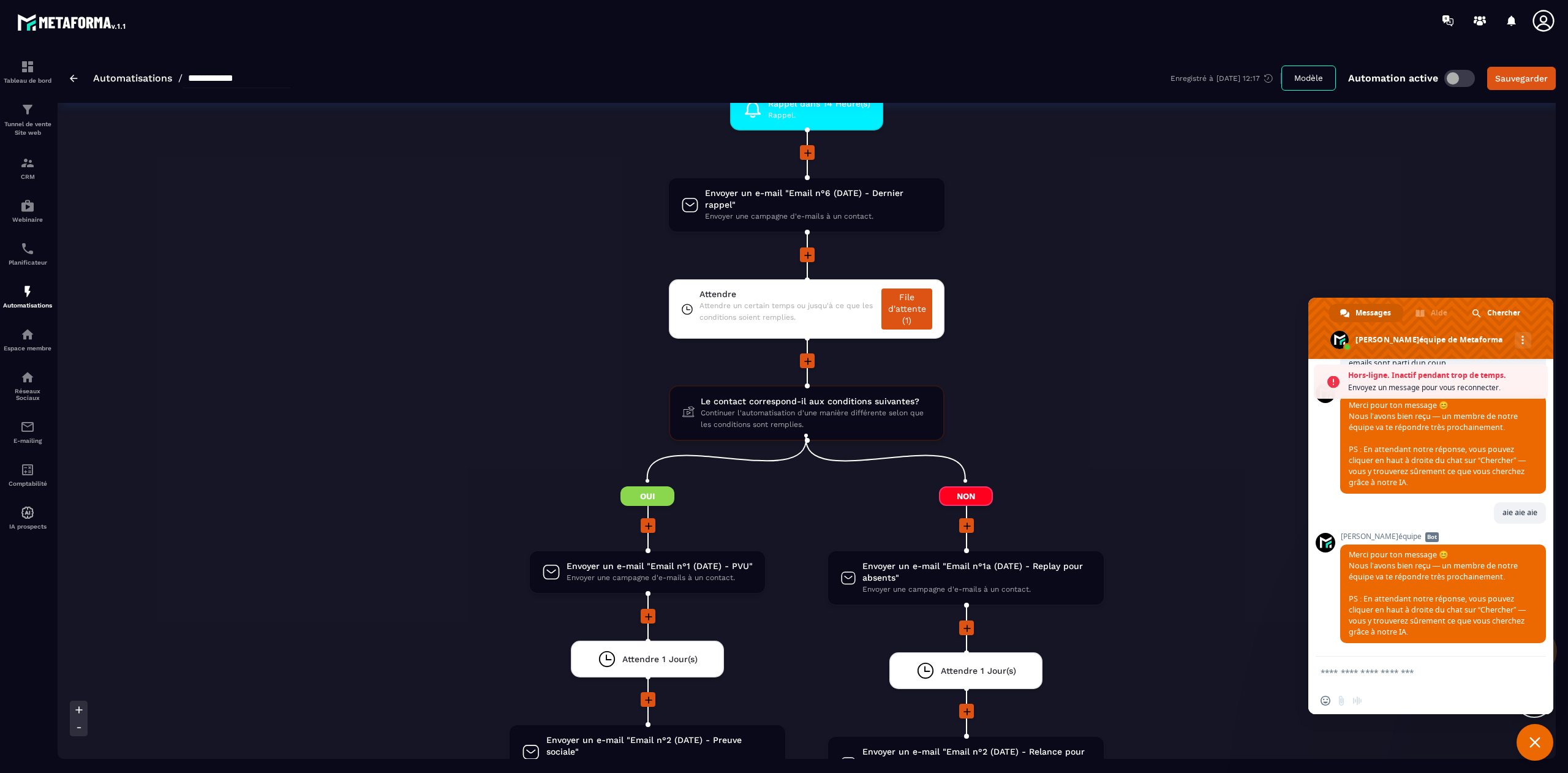
scroll to position [9540, 0]
click at [1373, 673] on textarea "Entrez votre message..." at bounding box center [1418, 673] width 196 height 31
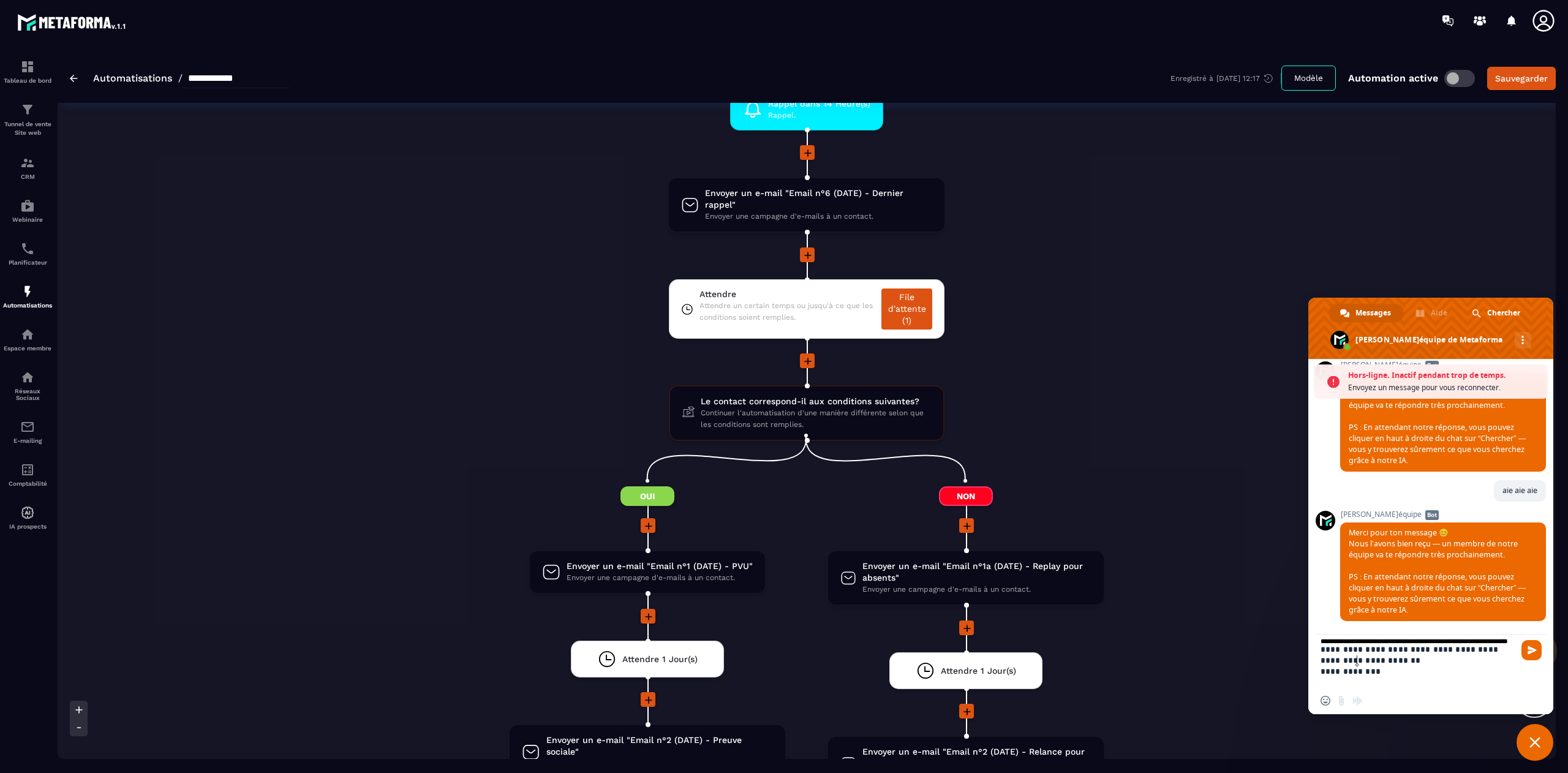
scroll to position [0, 0]
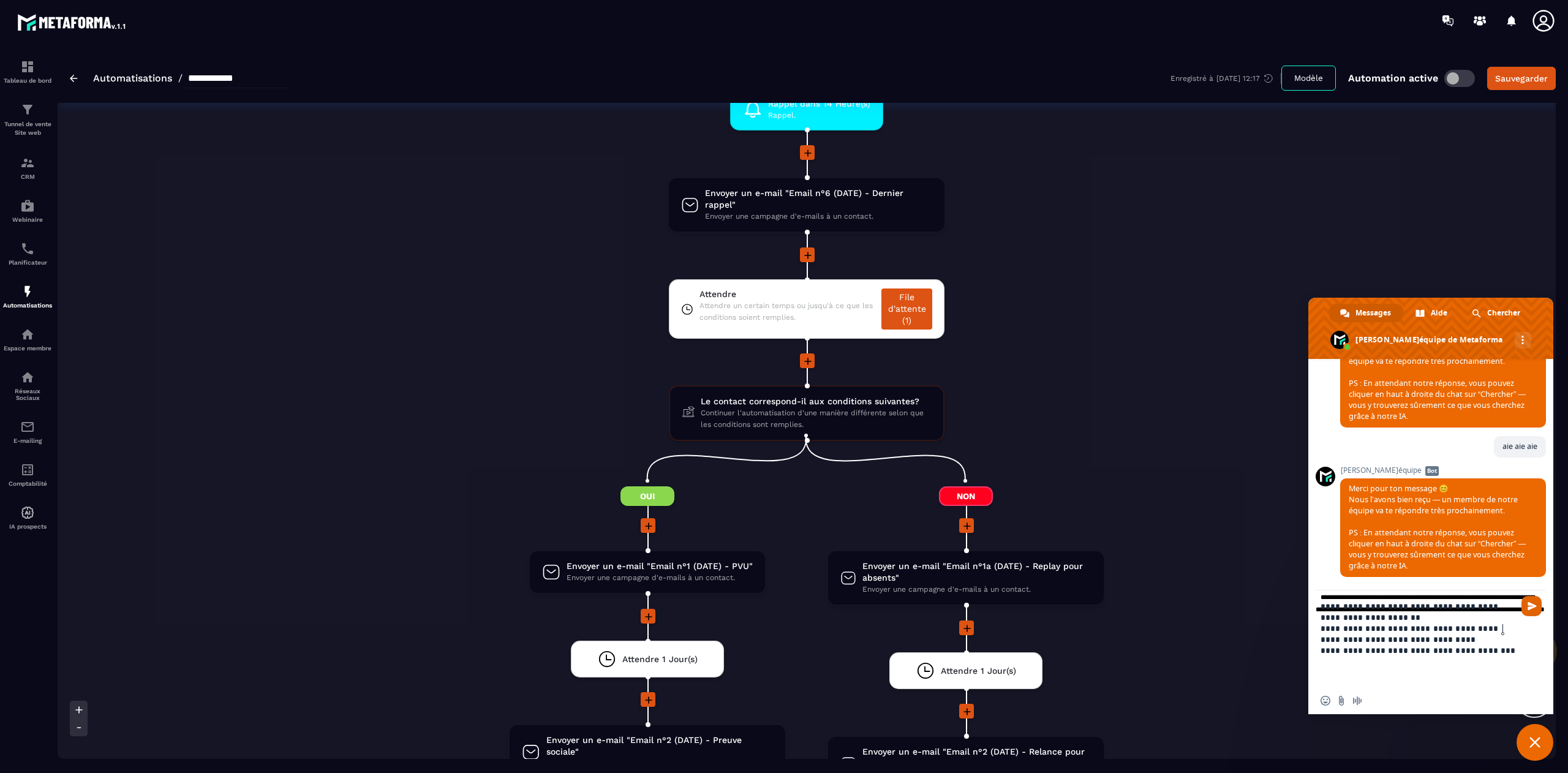
type textarea "**********"
click at [1529, 605] on span "Envoyer" at bounding box center [1532, 606] width 9 height 9
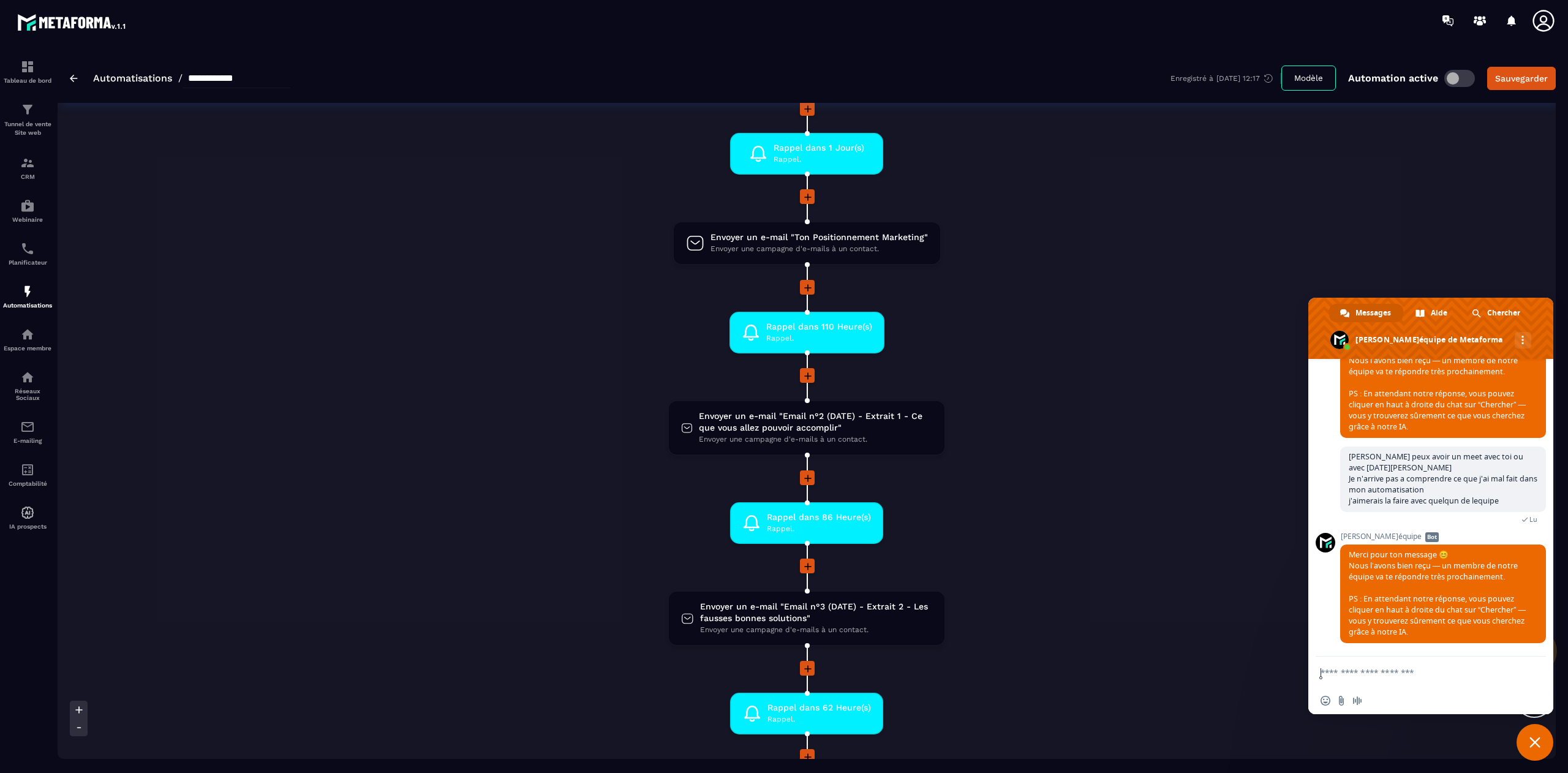
scroll to position [129, 0]
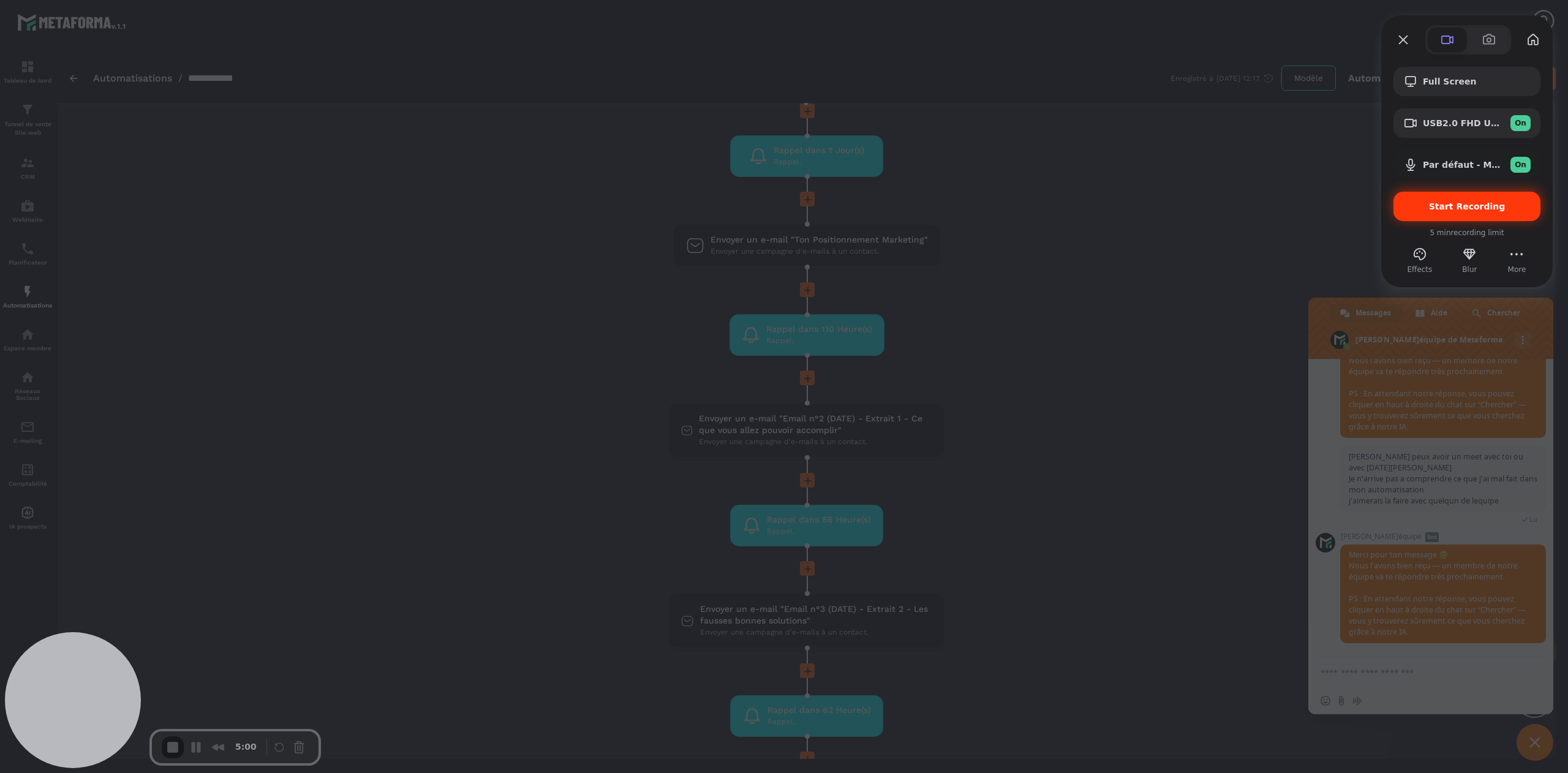
click at [1456, 212] on div "Start Recording" at bounding box center [1467, 206] width 147 height 29
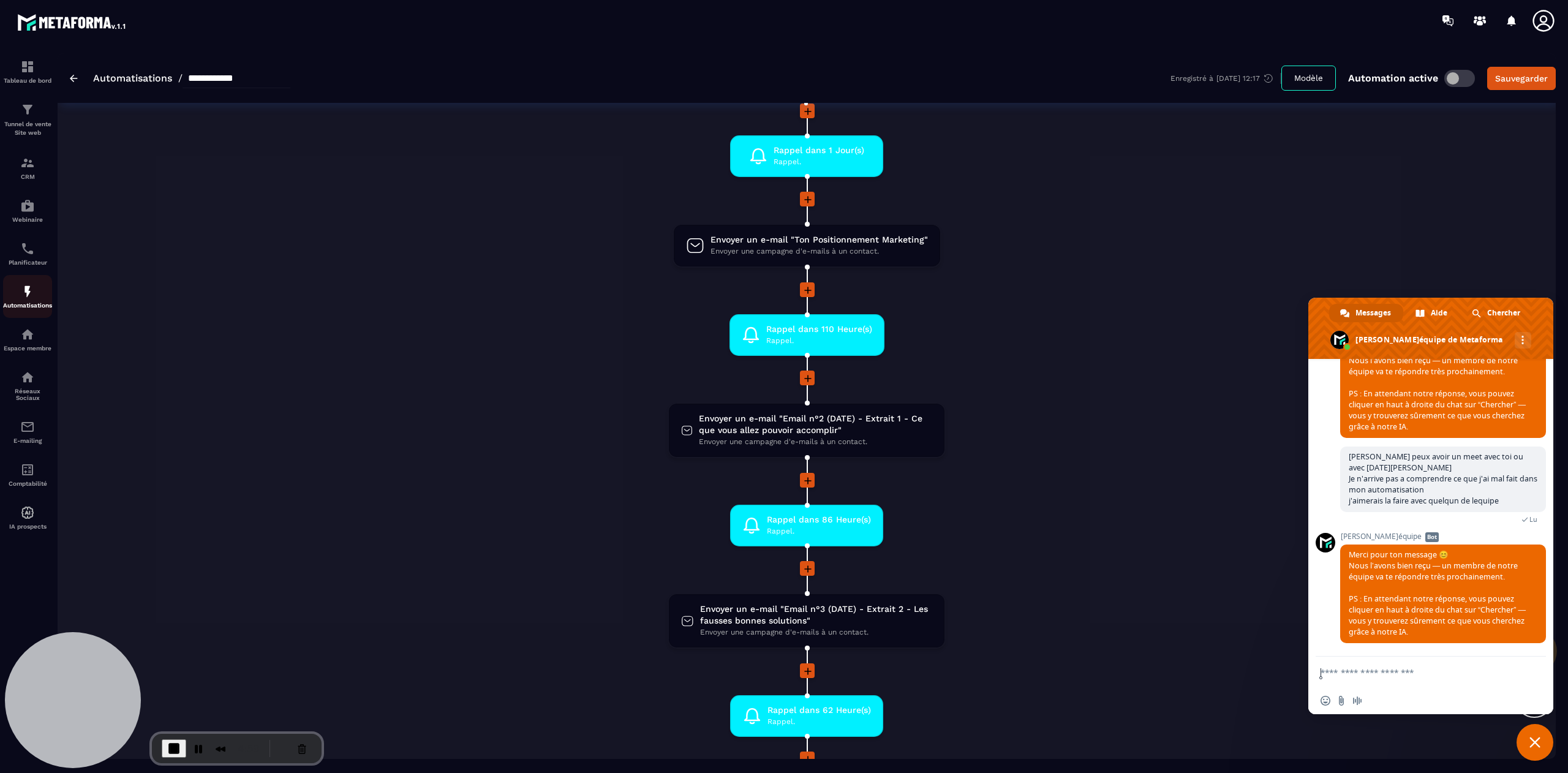
click at [33, 306] on p "Automatisations" at bounding box center [27, 305] width 49 height 6
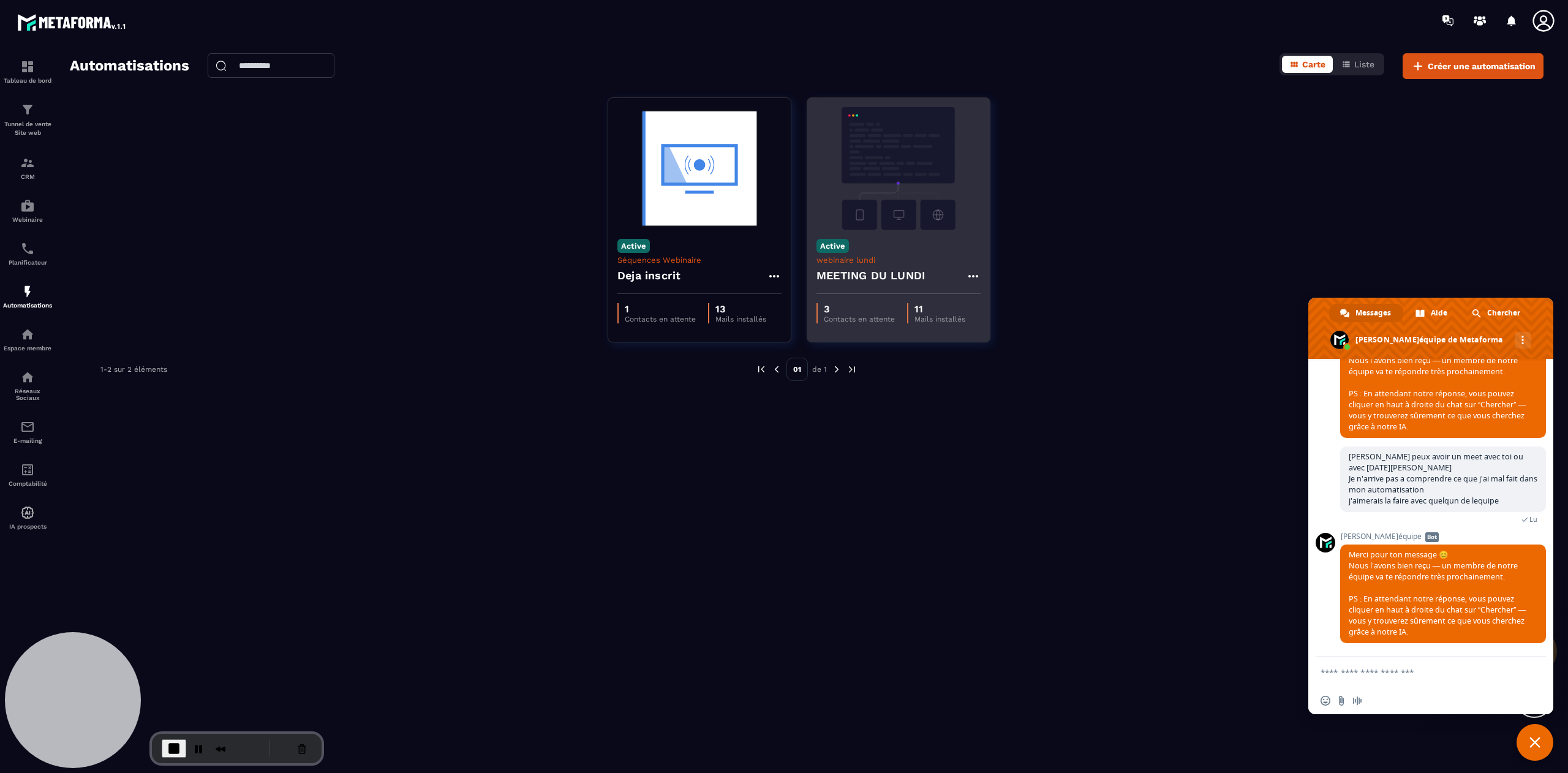
click at [898, 239] on div "Active webinaire [DATE] MEETING DU [DATE]" at bounding box center [898, 262] width 183 height 64
click at [981, 282] on div "Active webinaire [DATE] MEETING DU [DATE]" at bounding box center [898, 262] width 183 height 64
click at [932, 252] on div "Active webinaire [DATE] MEETING DU [DATE]" at bounding box center [898, 262] width 183 height 64
click at [981, 278] on div "Active webinaire [DATE] MEETING DU [DATE]" at bounding box center [898, 262] width 183 height 64
click at [968, 276] on icon at bounding box center [973, 276] width 10 height 3
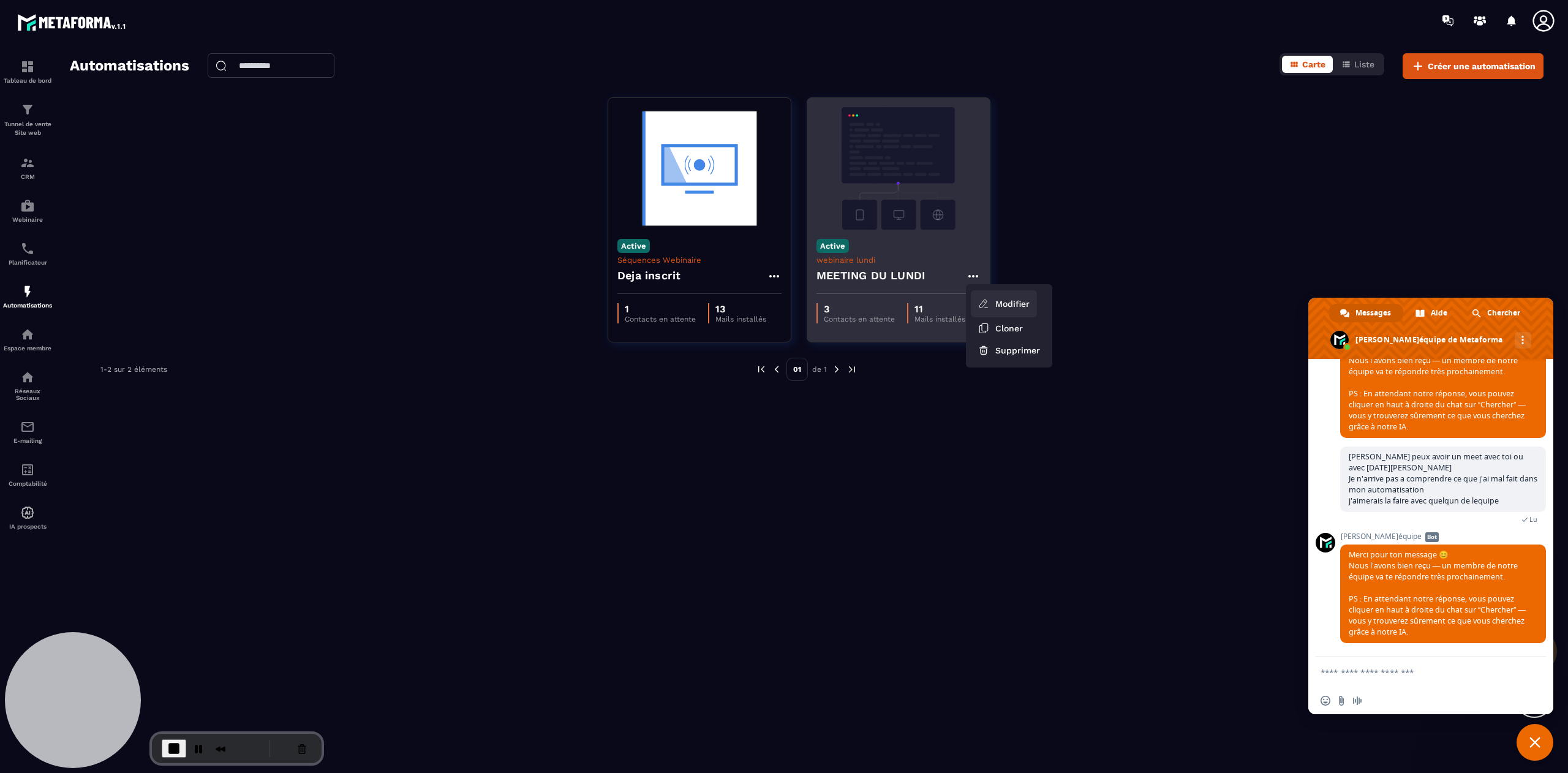
click at [1012, 298] on link "Modifier" at bounding box center [1003, 304] width 66 height 27
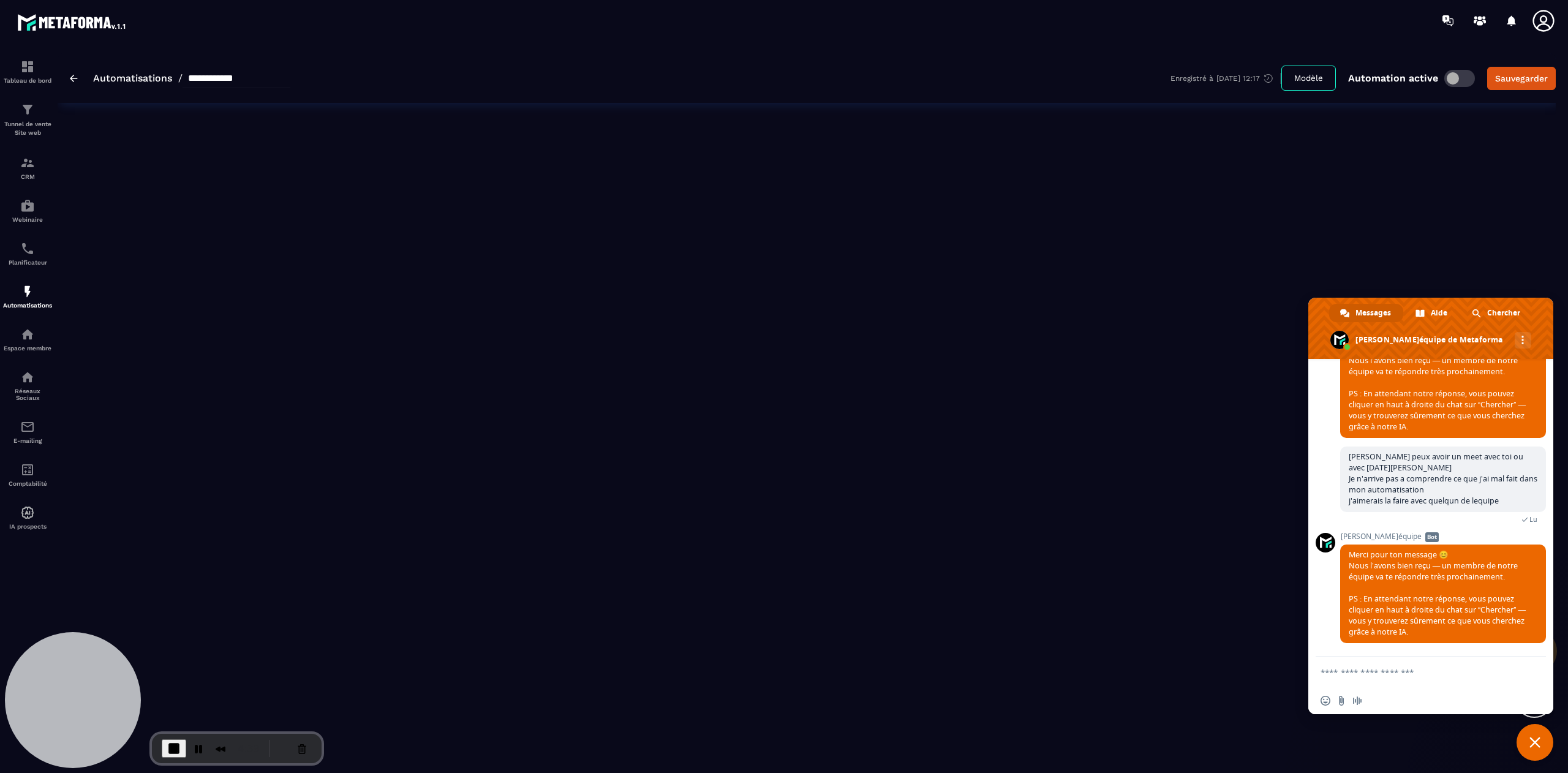
type input "**********"
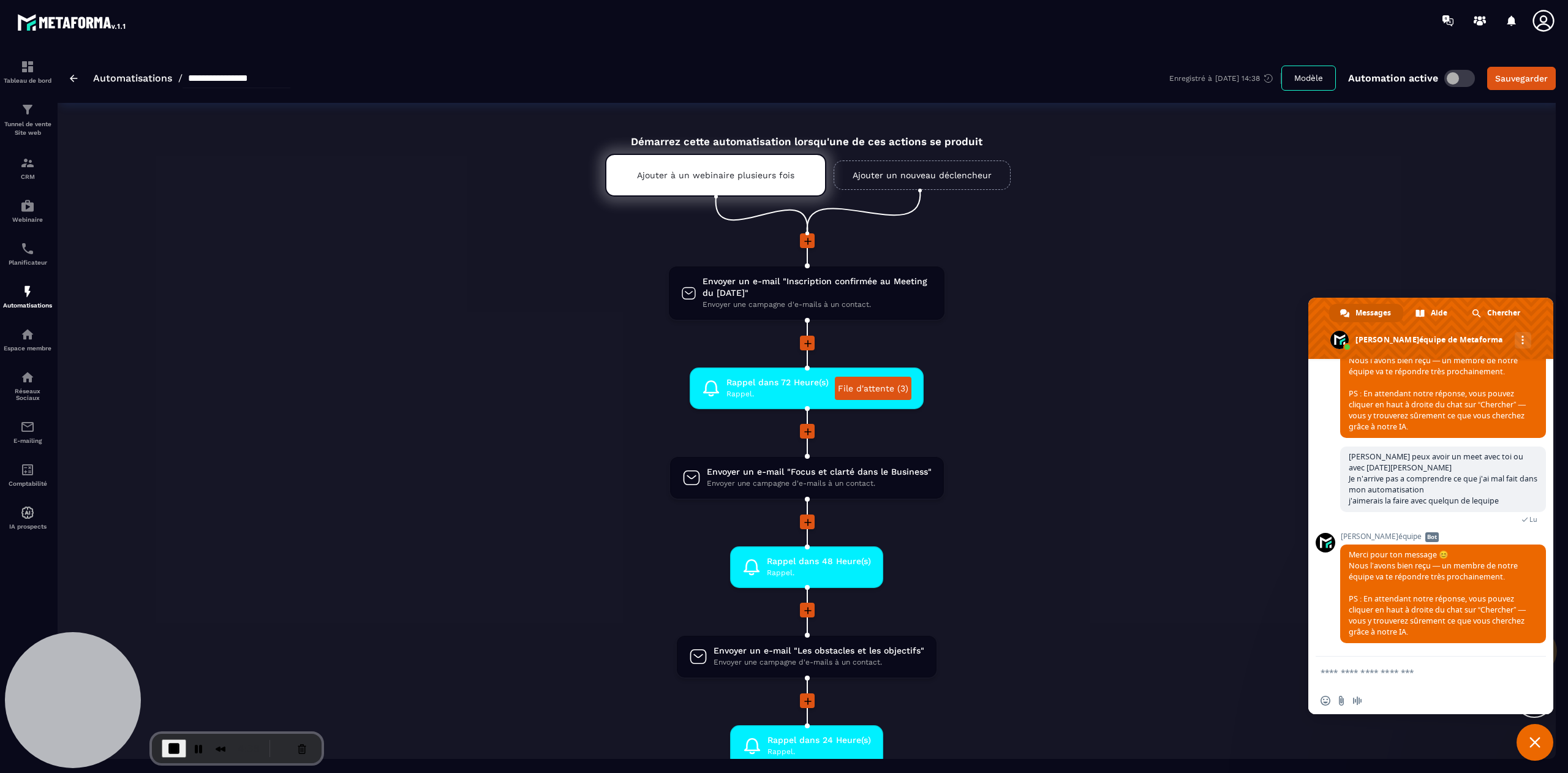
click at [1526, 736] on span "Fermer le chat" at bounding box center [1535, 742] width 37 height 37
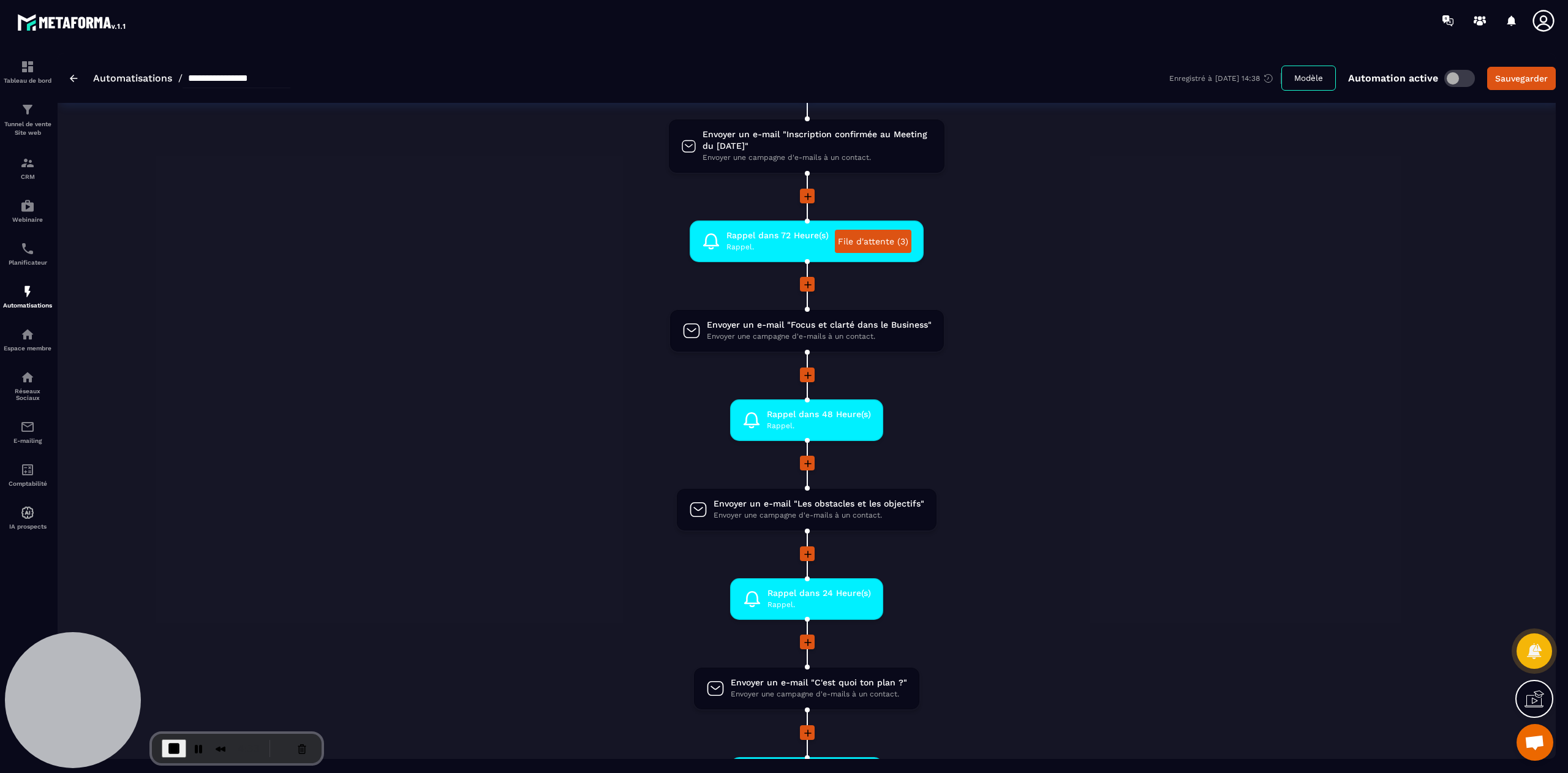
scroll to position [146, 0]
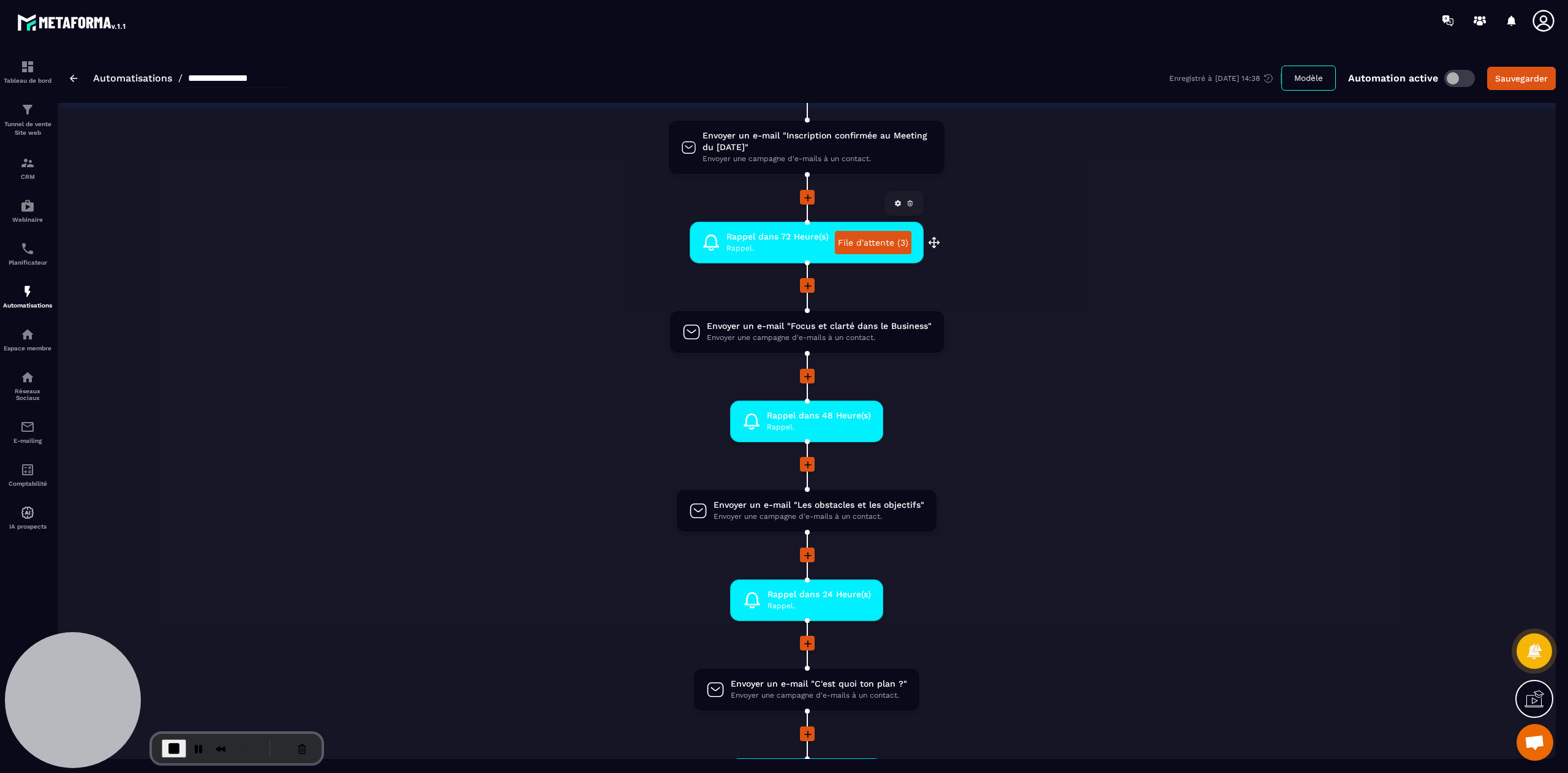
click at [872, 242] on link "File d'attente (3)" at bounding box center [872, 243] width 77 height 24
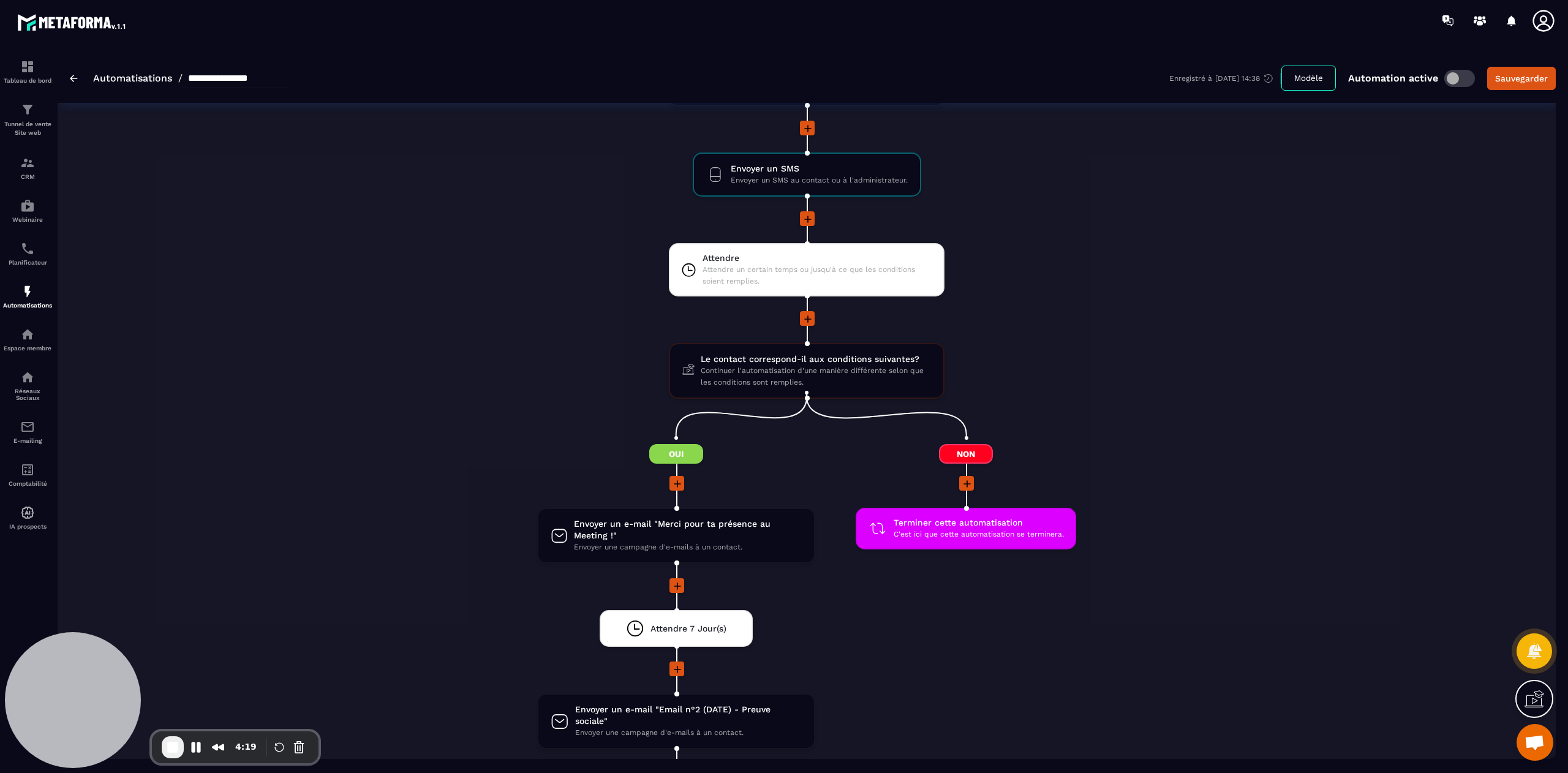
scroll to position [1137, 0]
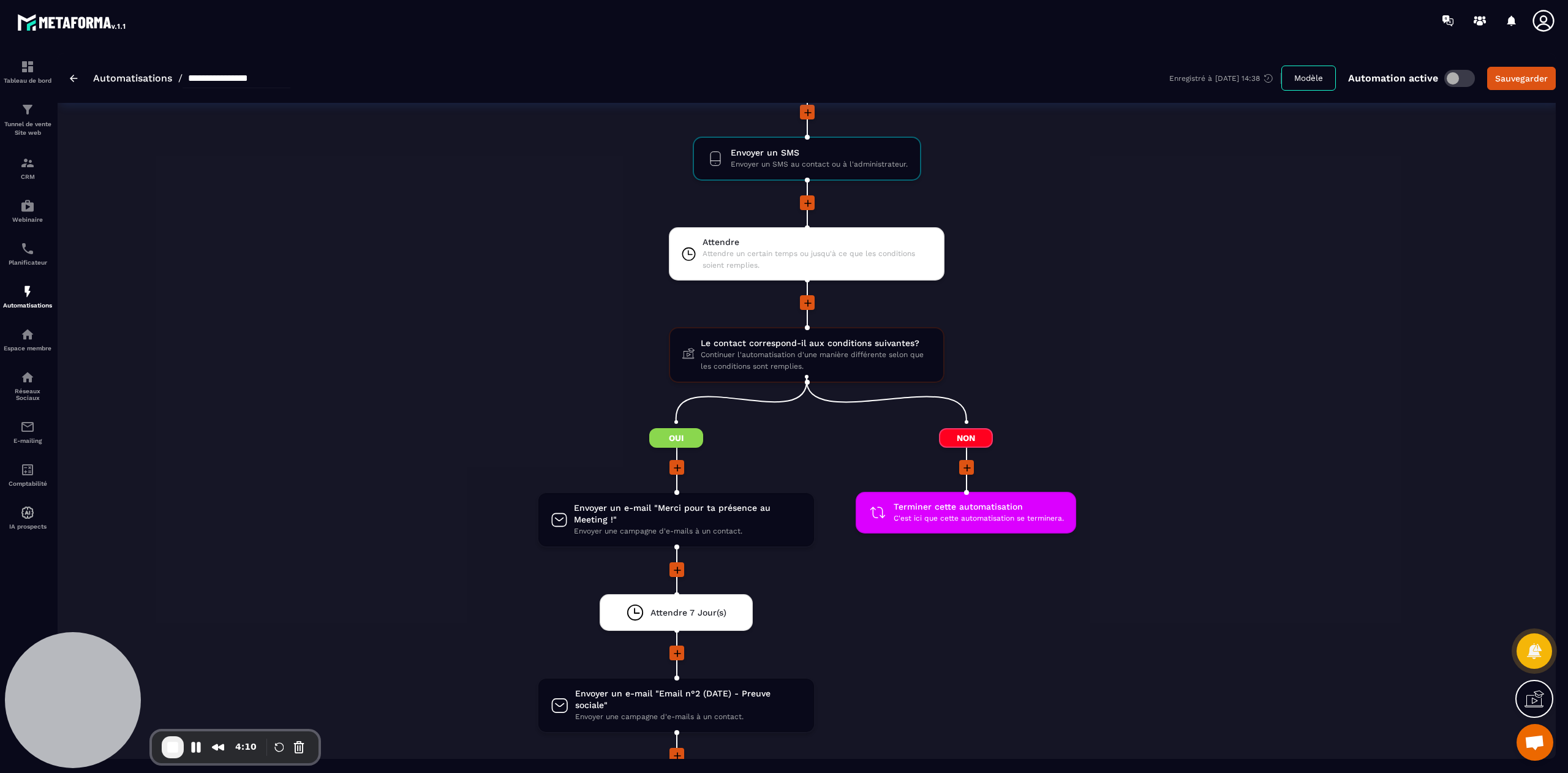
click at [79, 78] on div "**********" at bounding box center [180, 79] width 221 height 20
click at [77, 77] on img at bounding box center [73, 79] width 8 height 7
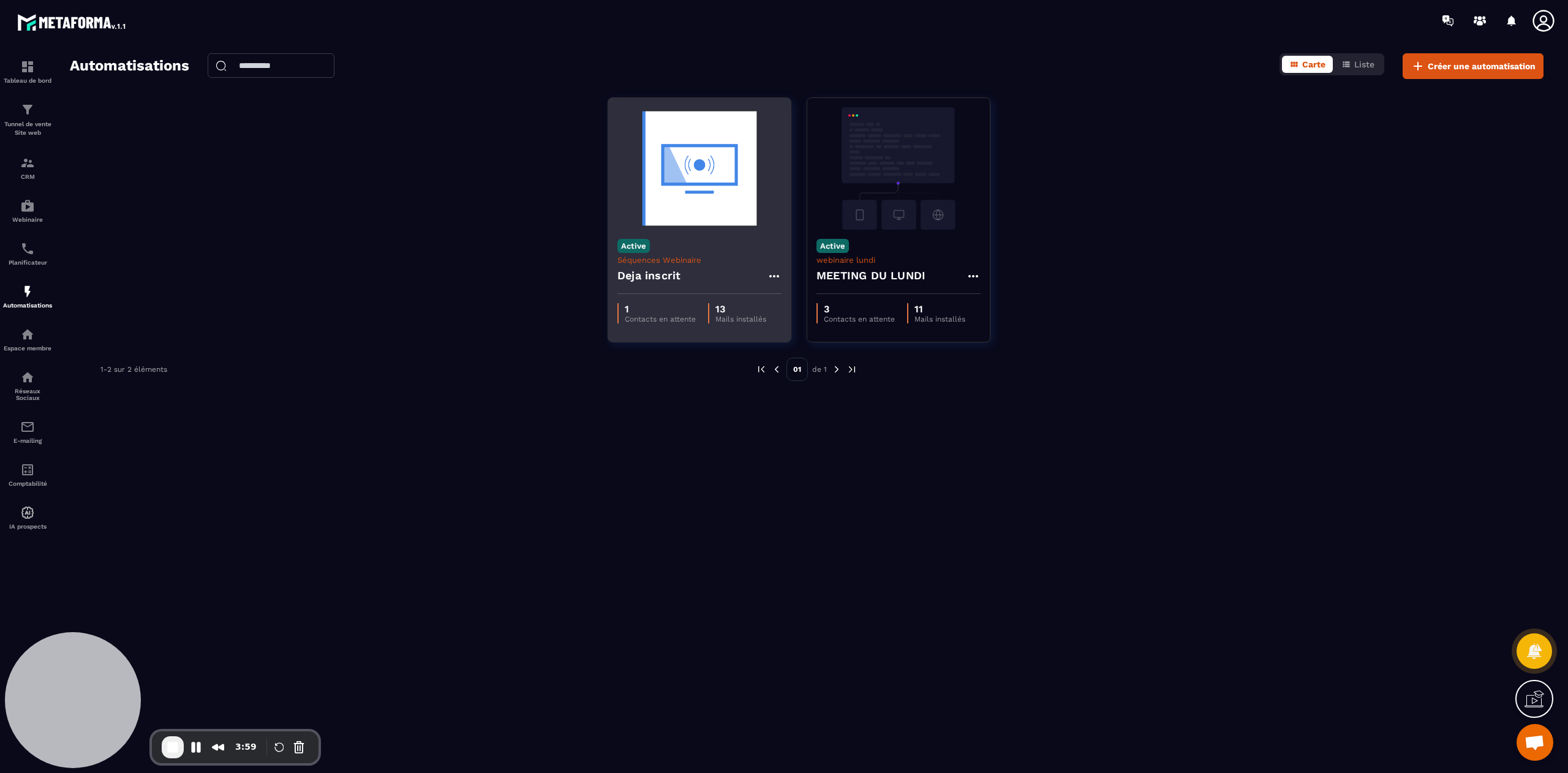
click at [685, 239] on div "Active Séquences Webinaire Deja inscrit" at bounding box center [699, 262] width 183 height 64
click at [770, 281] on icon at bounding box center [774, 276] width 14 height 14
click at [801, 306] on link "Modifier" at bounding box center [804, 304] width 66 height 27
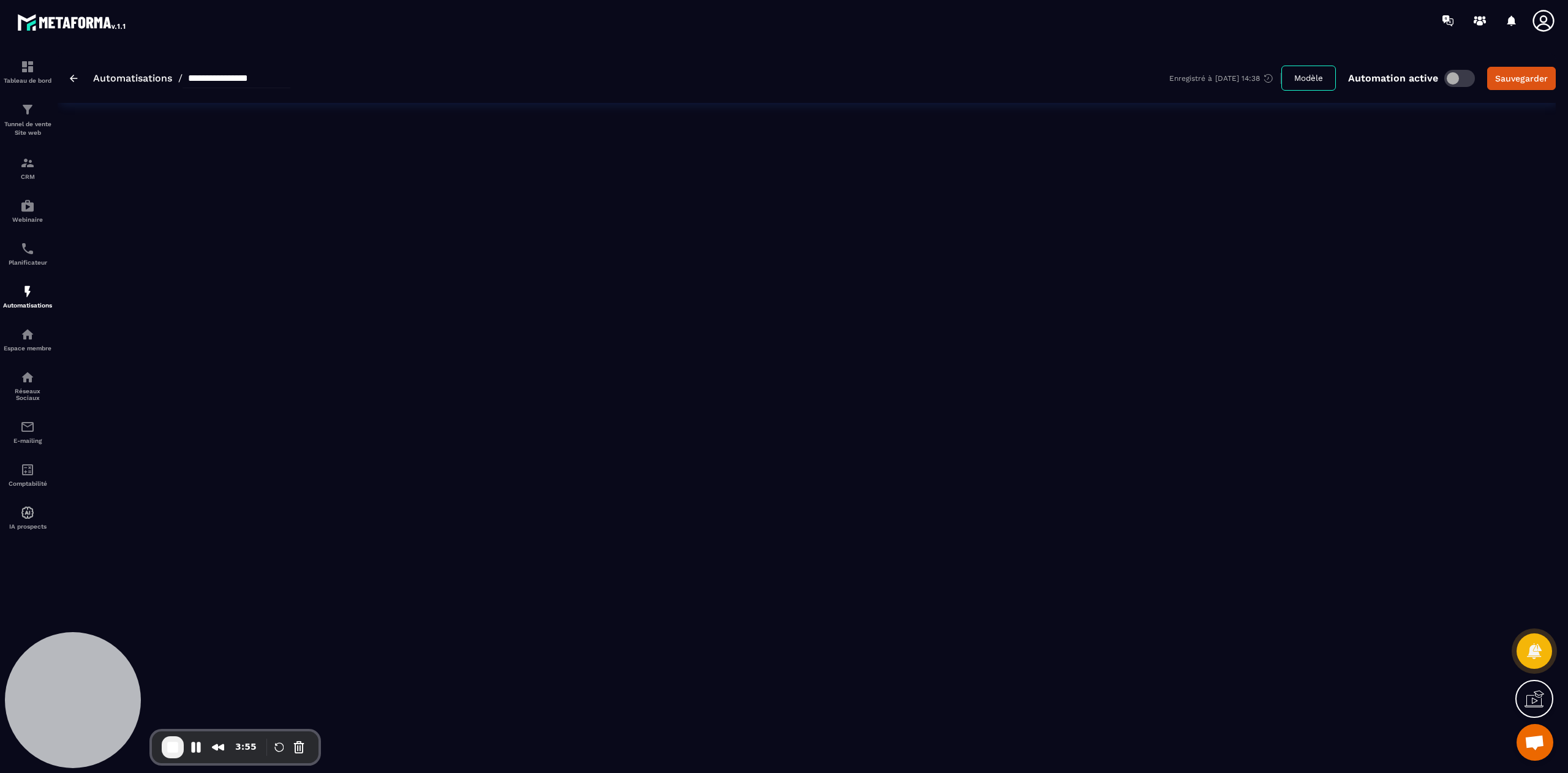
type input "**********"
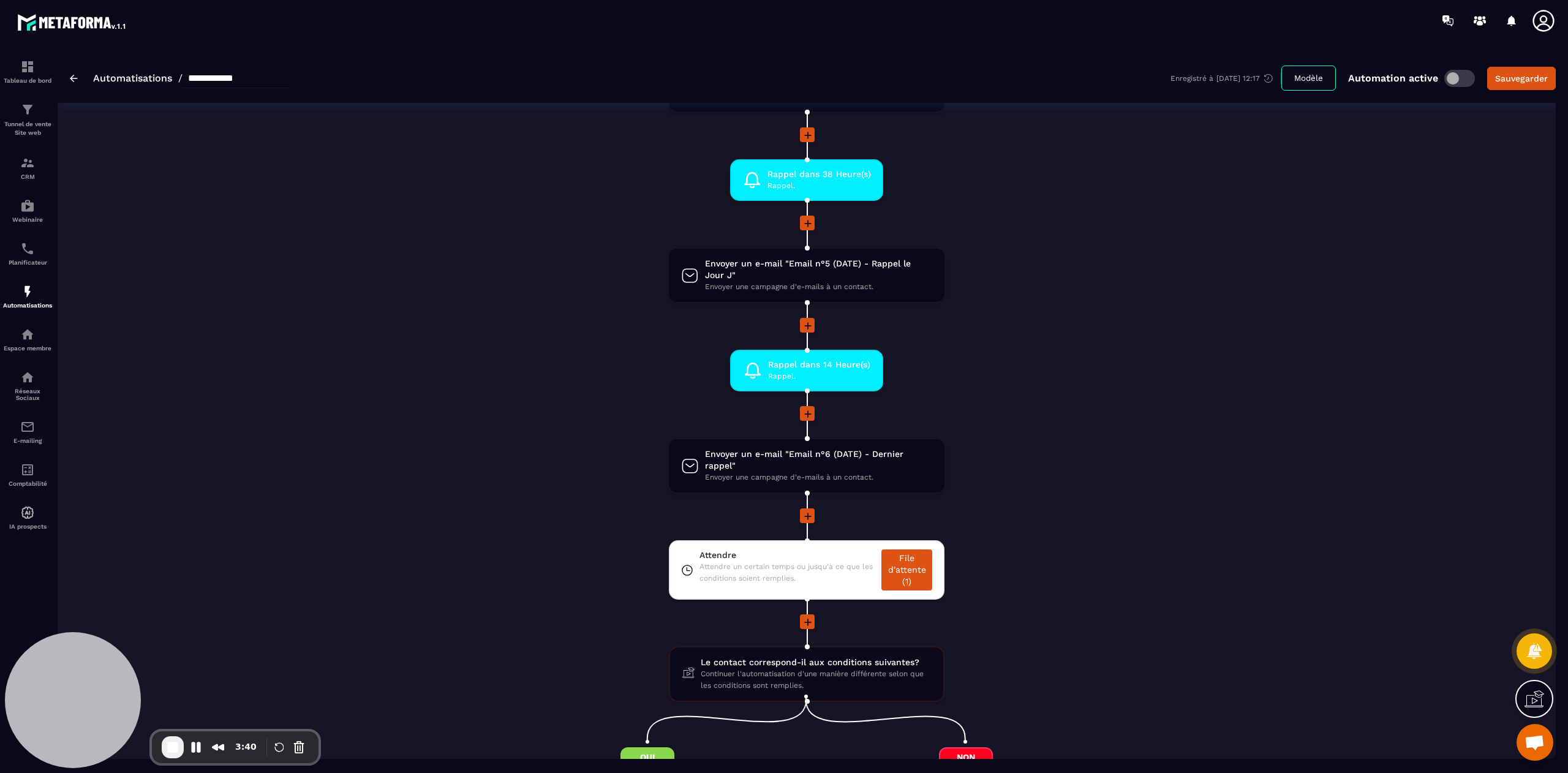
scroll to position [859, 0]
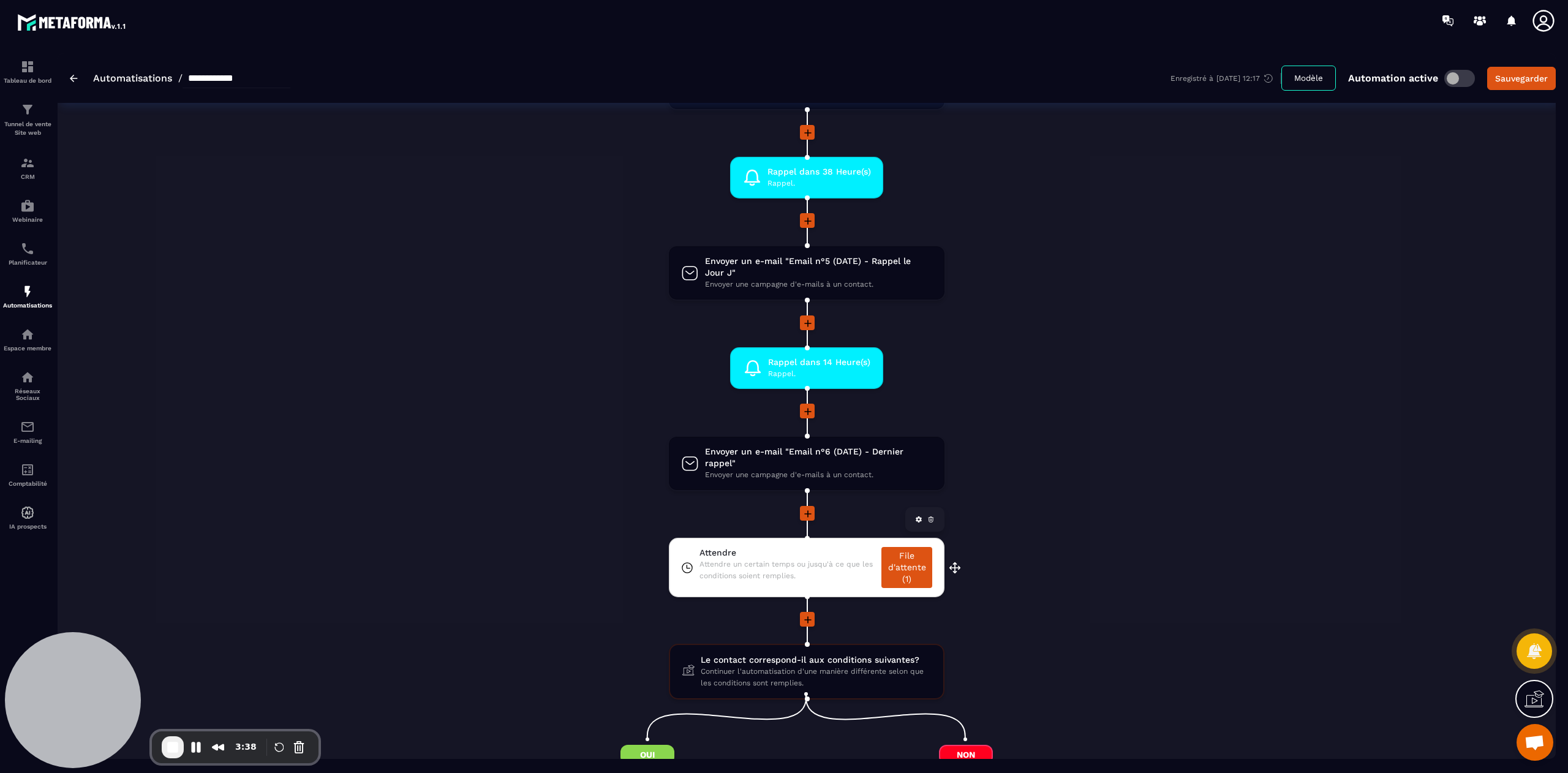
click at [780, 561] on span "Attendre un certain temps ou jusqu'à ce que les conditions soient remplies." at bounding box center [787, 570] width 176 height 24
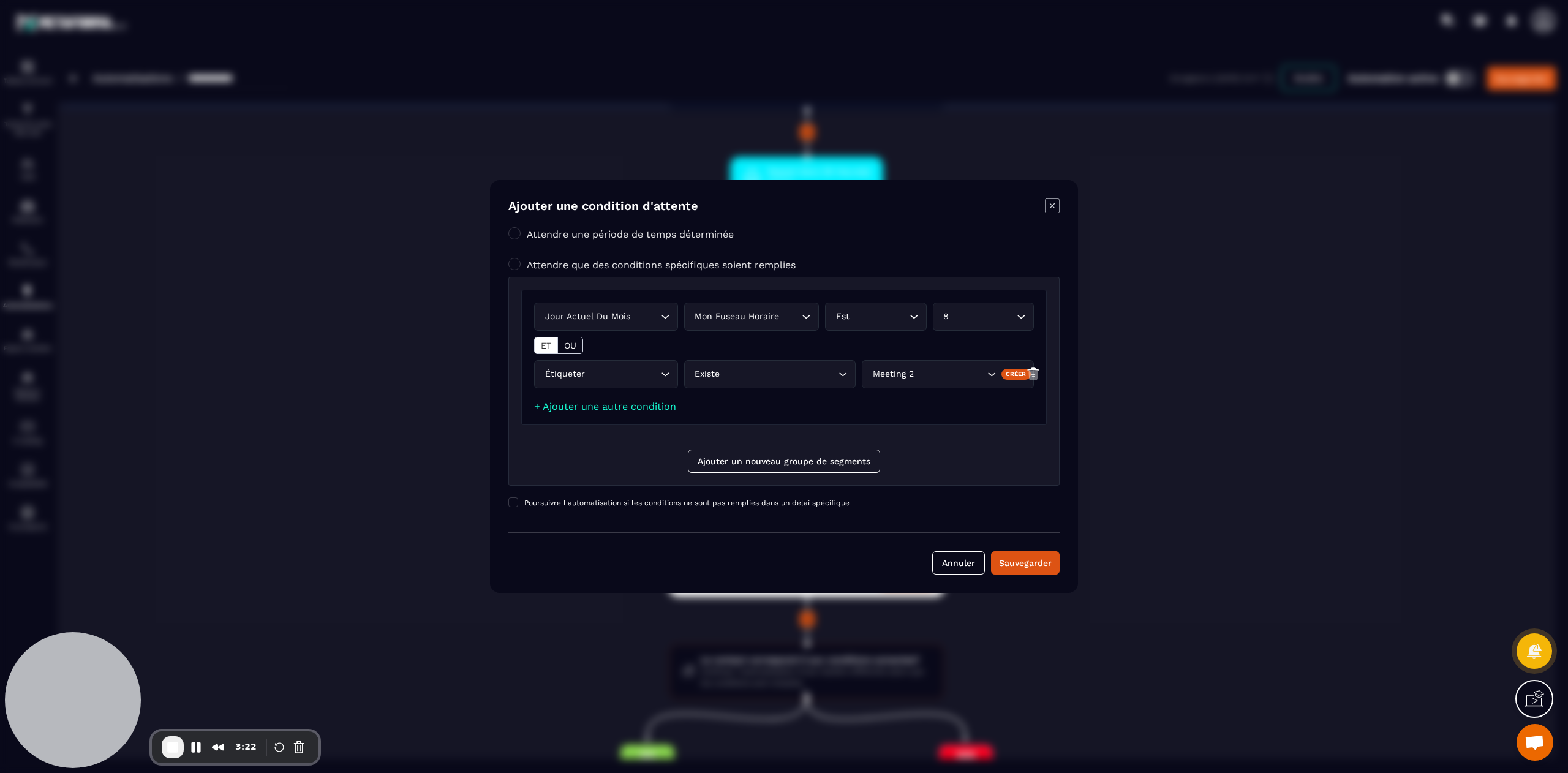
click at [1051, 205] on icon "Modal window" at bounding box center [1052, 205] width 14 height 14
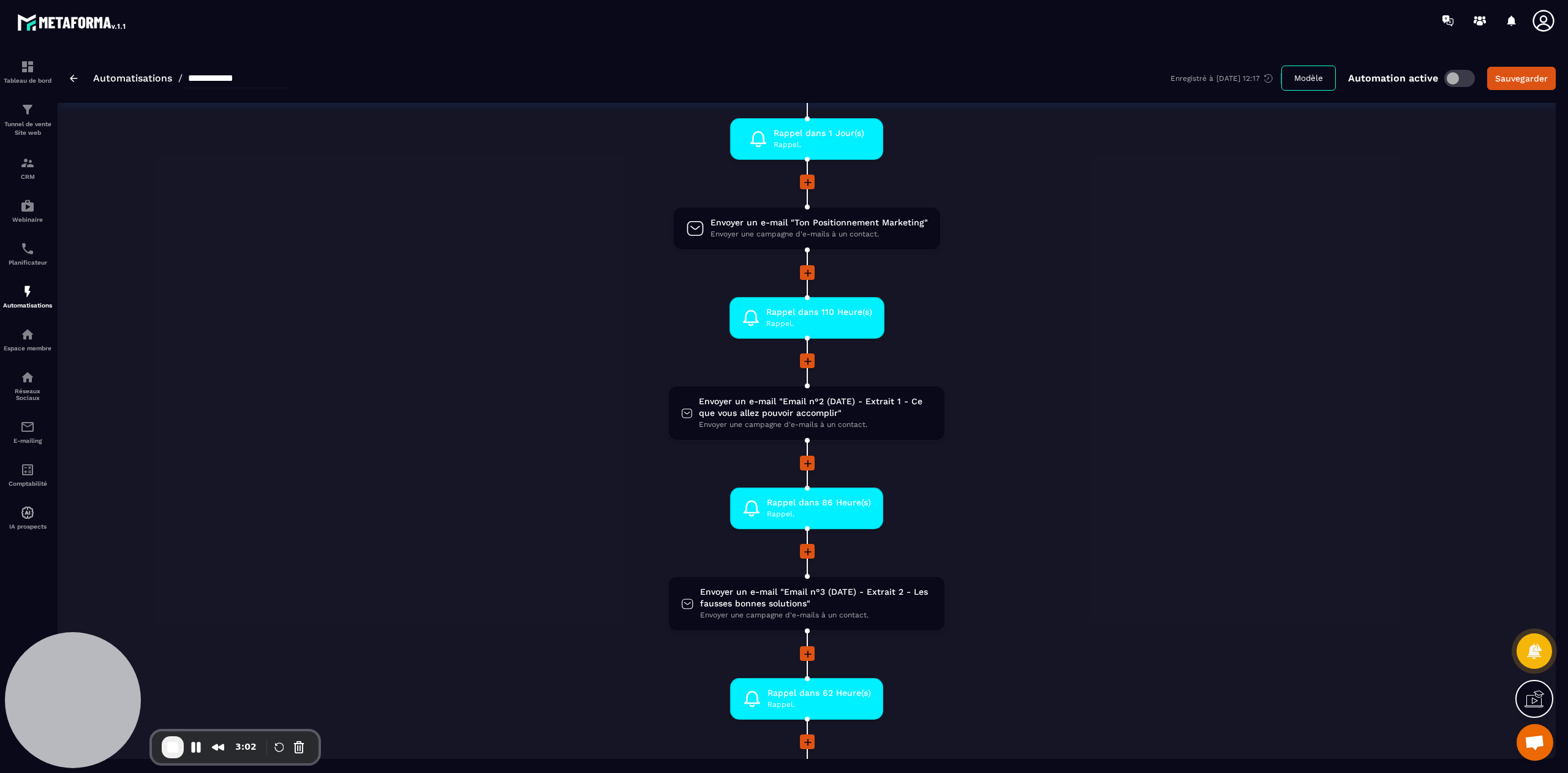
scroll to position [145, 0]
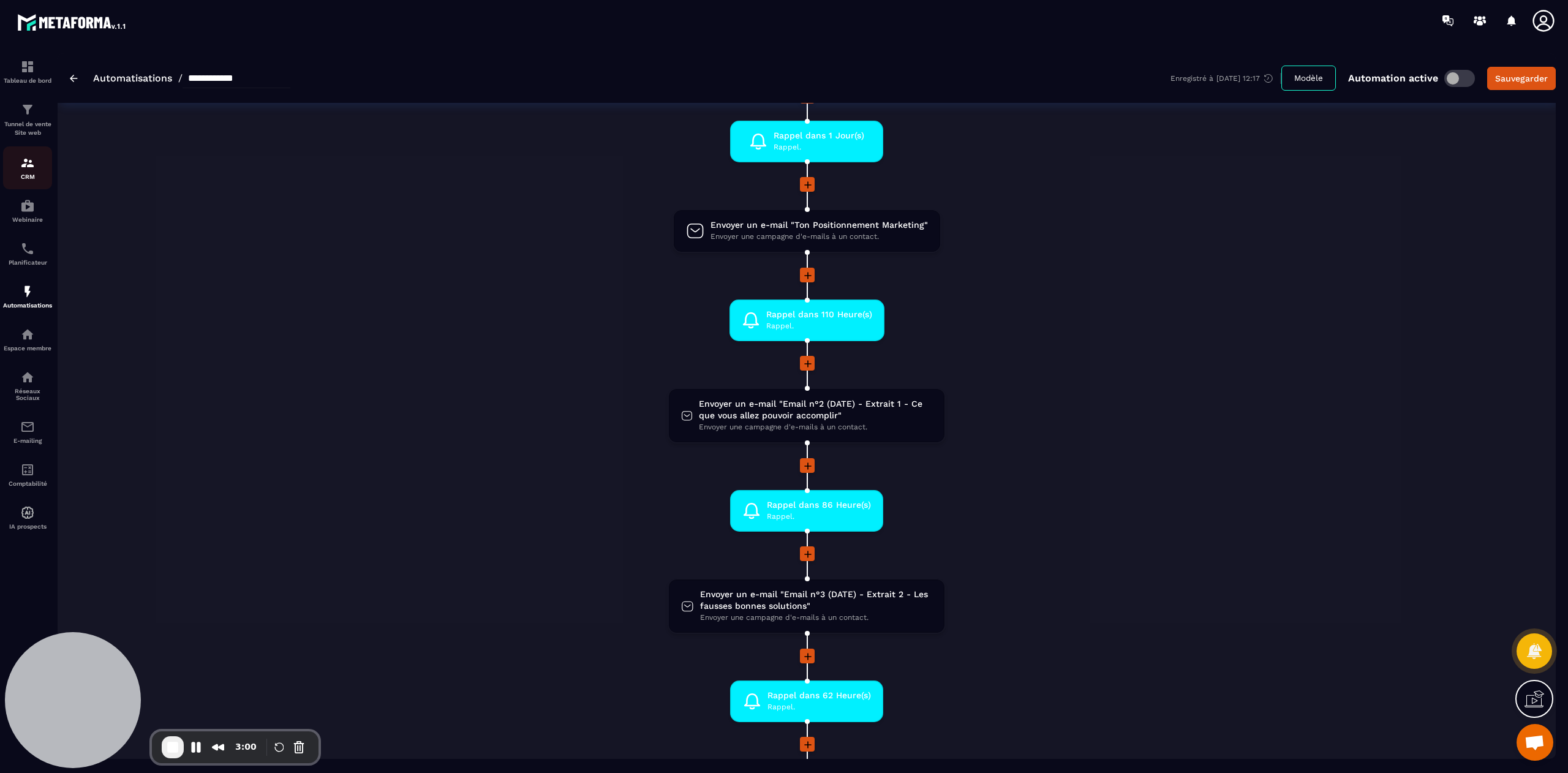
click at [28, 173] on div "CRM" at bounding box center [27, 167] width 49 height 24
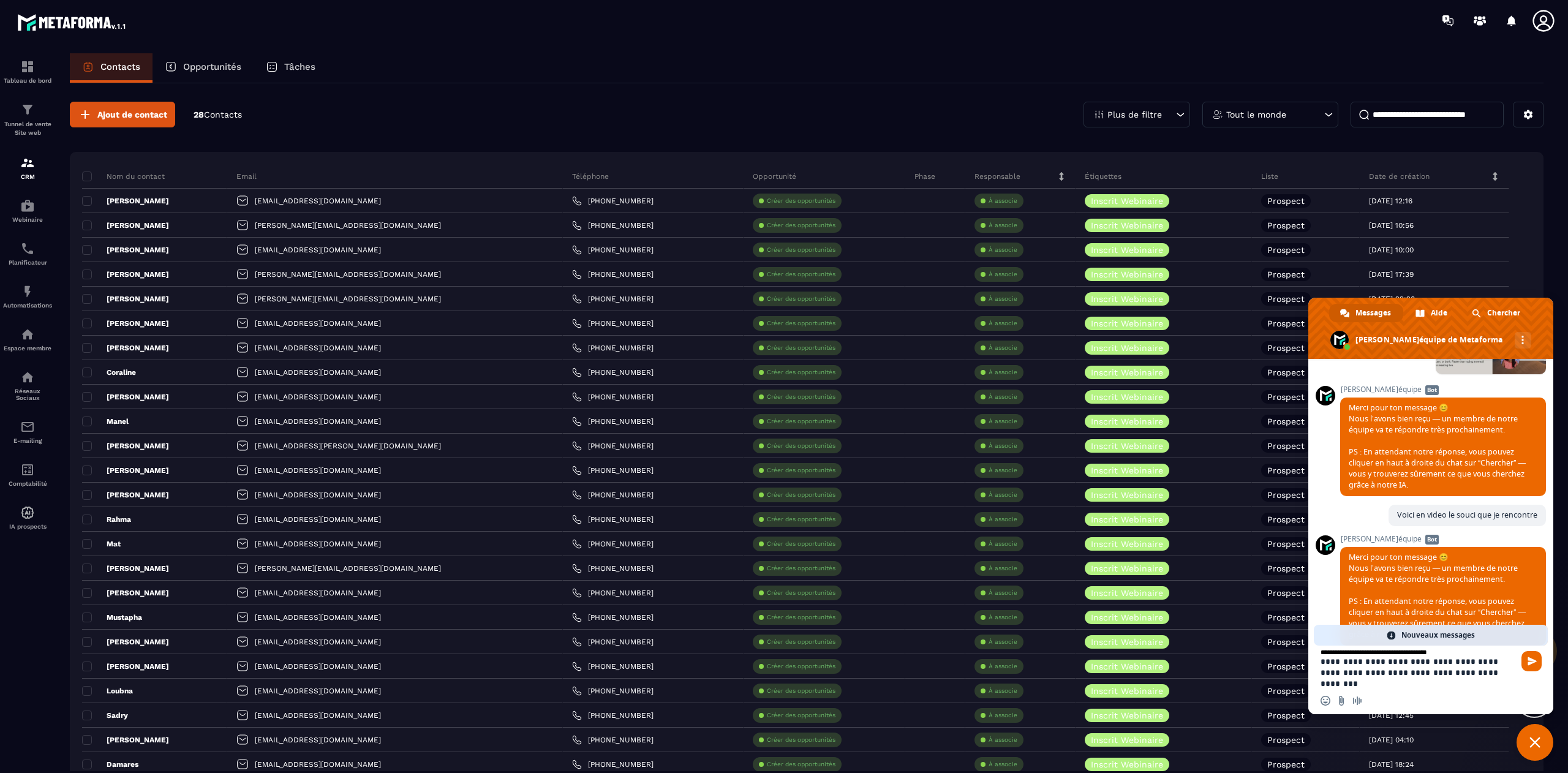
type textarea "**********"
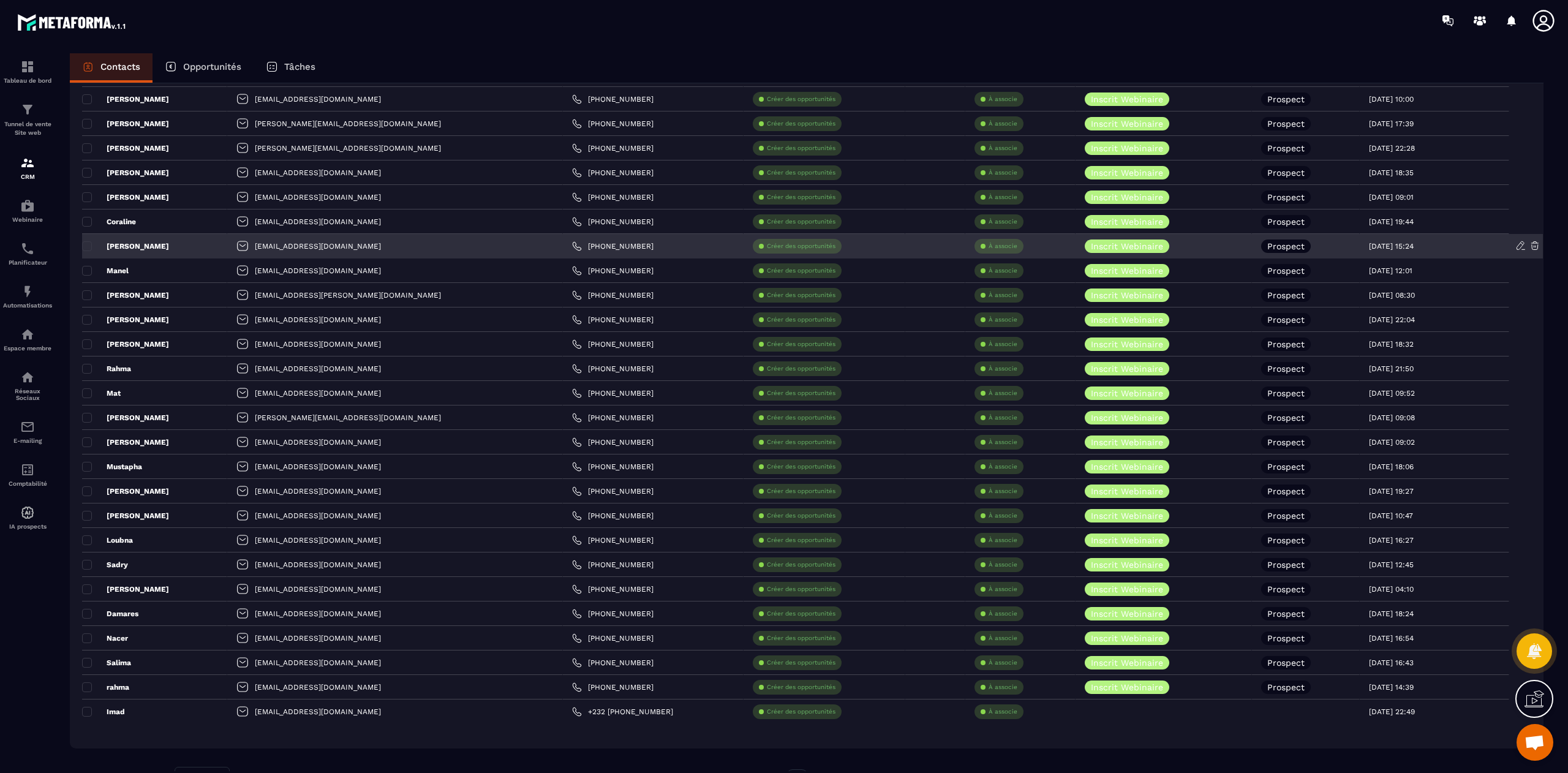
scroll to position [193, 0]
